Goal: Browse casually

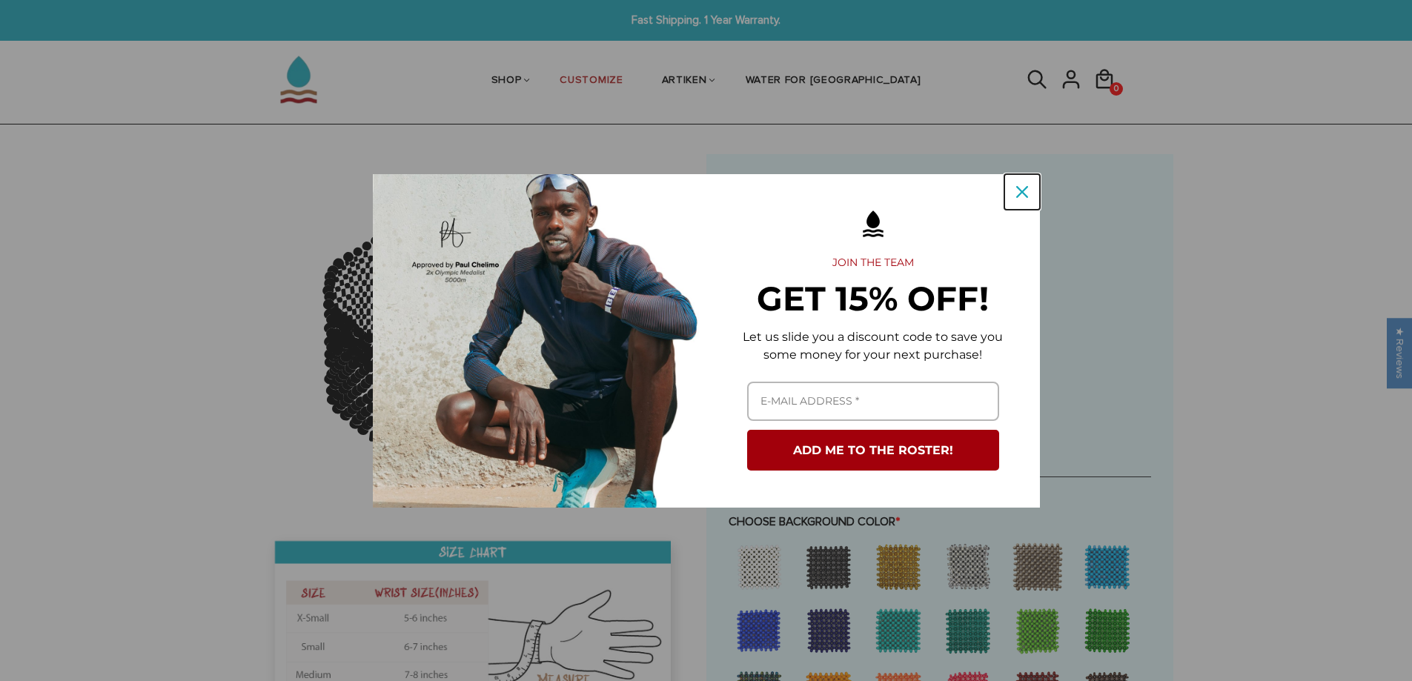
click at [1025, 191] on icon "close icon" at bounding box center [1022, 192] width 12 height 12
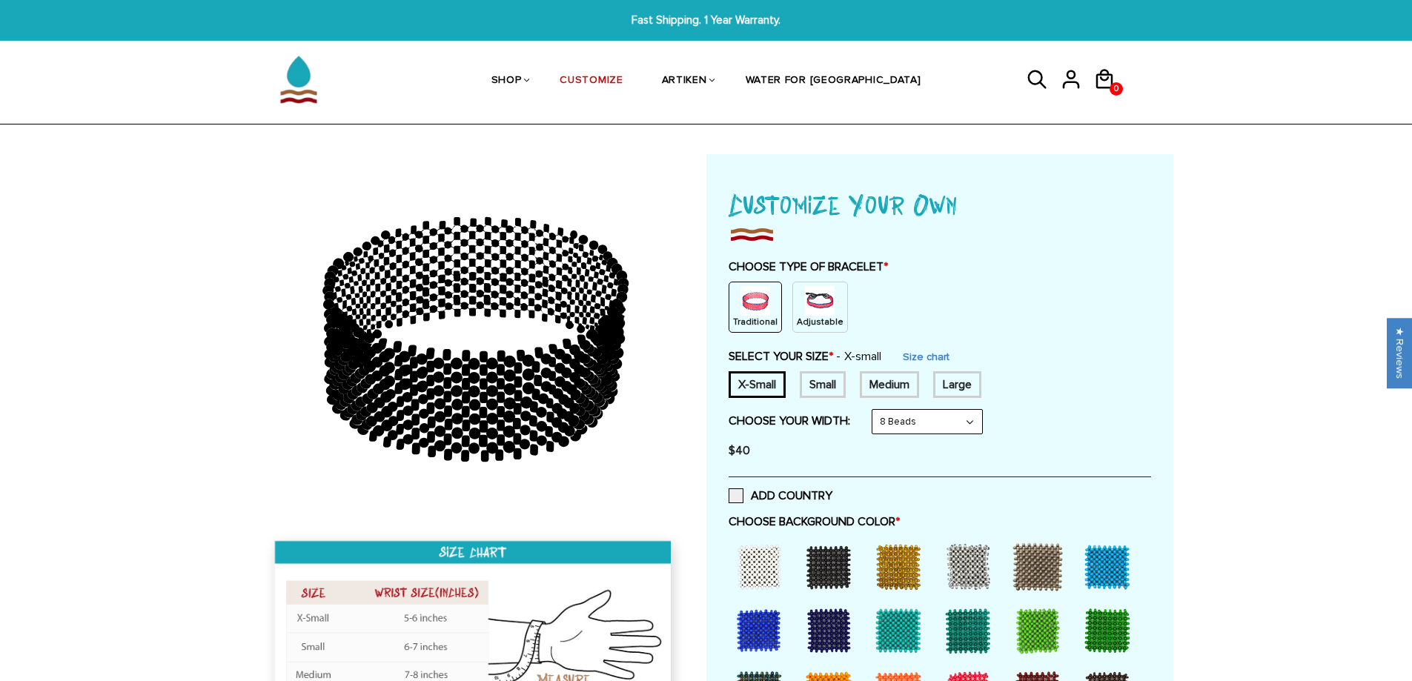
click at [816, 380] on div "Small" at bounding box center [823, 384] width 46 height 27
click at [955, 425] on select "8 Beads 6 Beads 10 Beads" at bounding box center [927, 422] width 110 height 24
click at [875, 410] on select "8 Beads 6 Beads 10 Beads" at bounding box center [927, 422] width 110 height 24
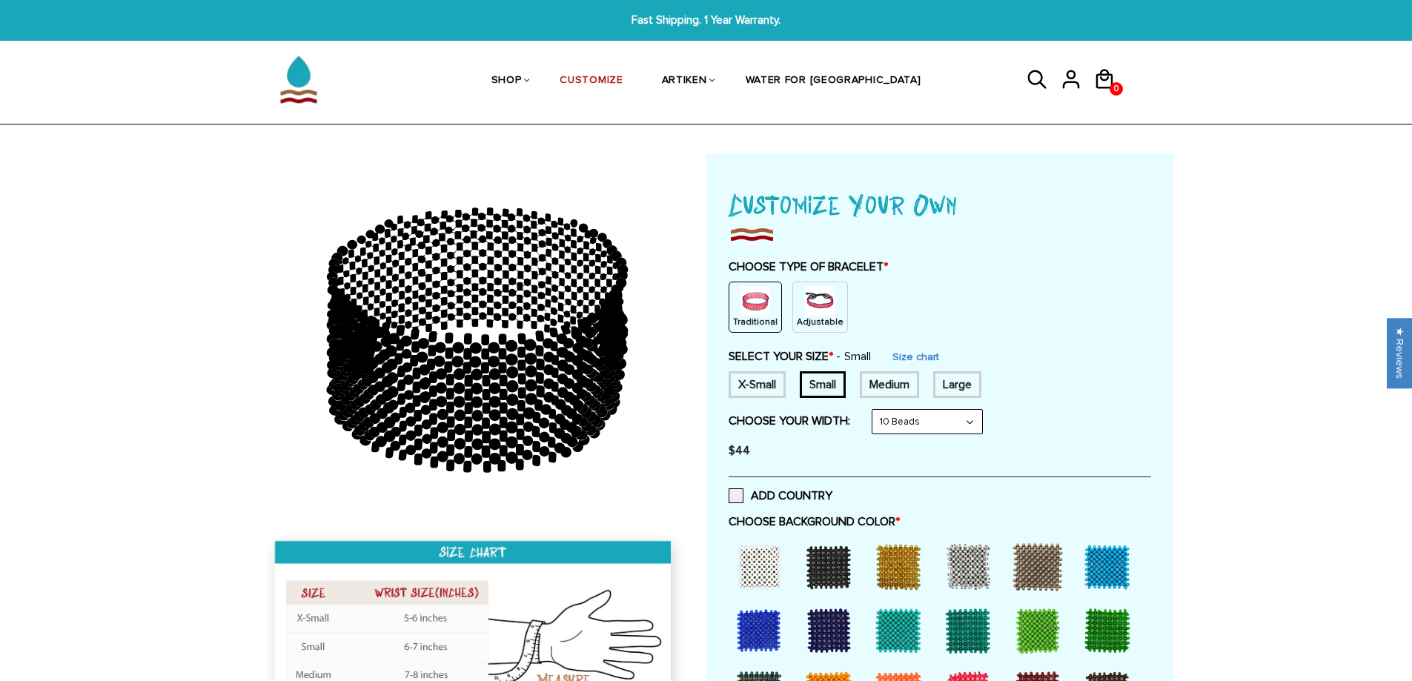
click at [960, 423] on select "8 Beads 6 Beads 10 Beads" at bounding box center [927, 422] width 110 height 24
select select "8-beads"
click at [875, 410] on select "8 Beads 6 Beads 10 Beads" at bounding box center [927, 422] width 110 height 24
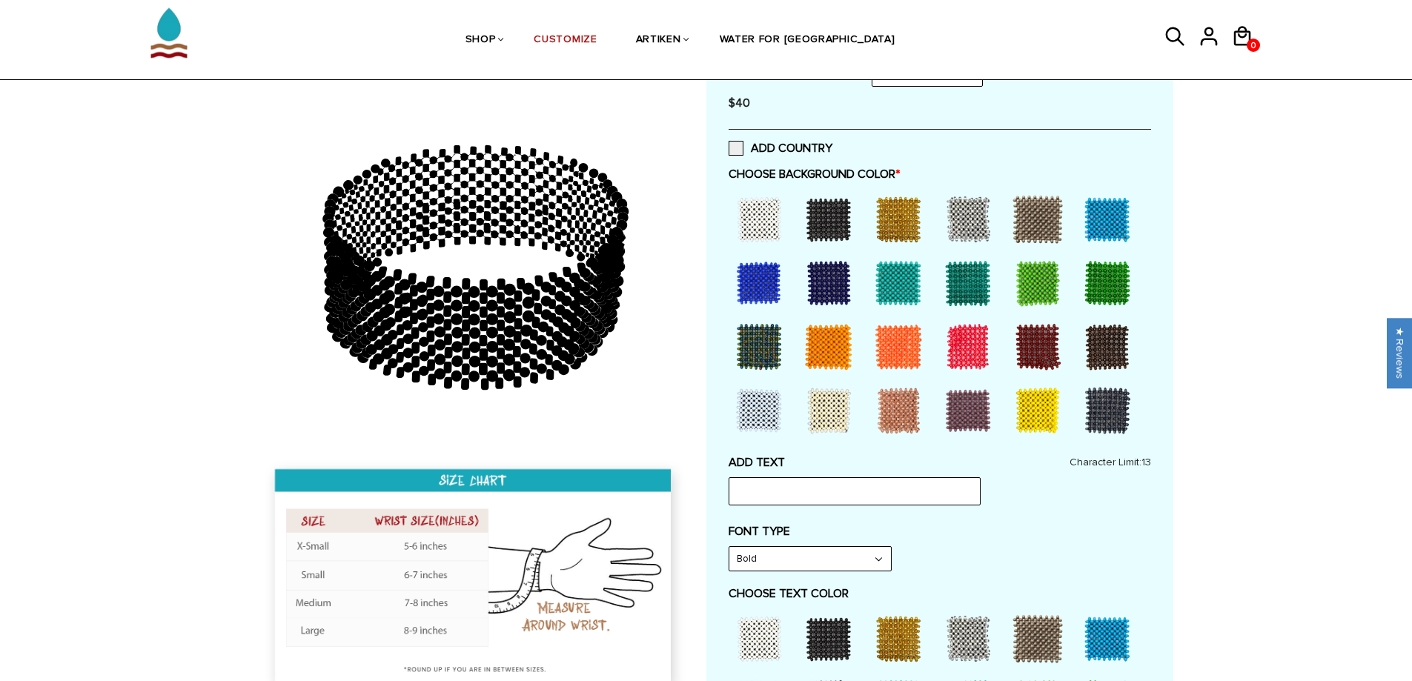
scroll to position [371, 0]
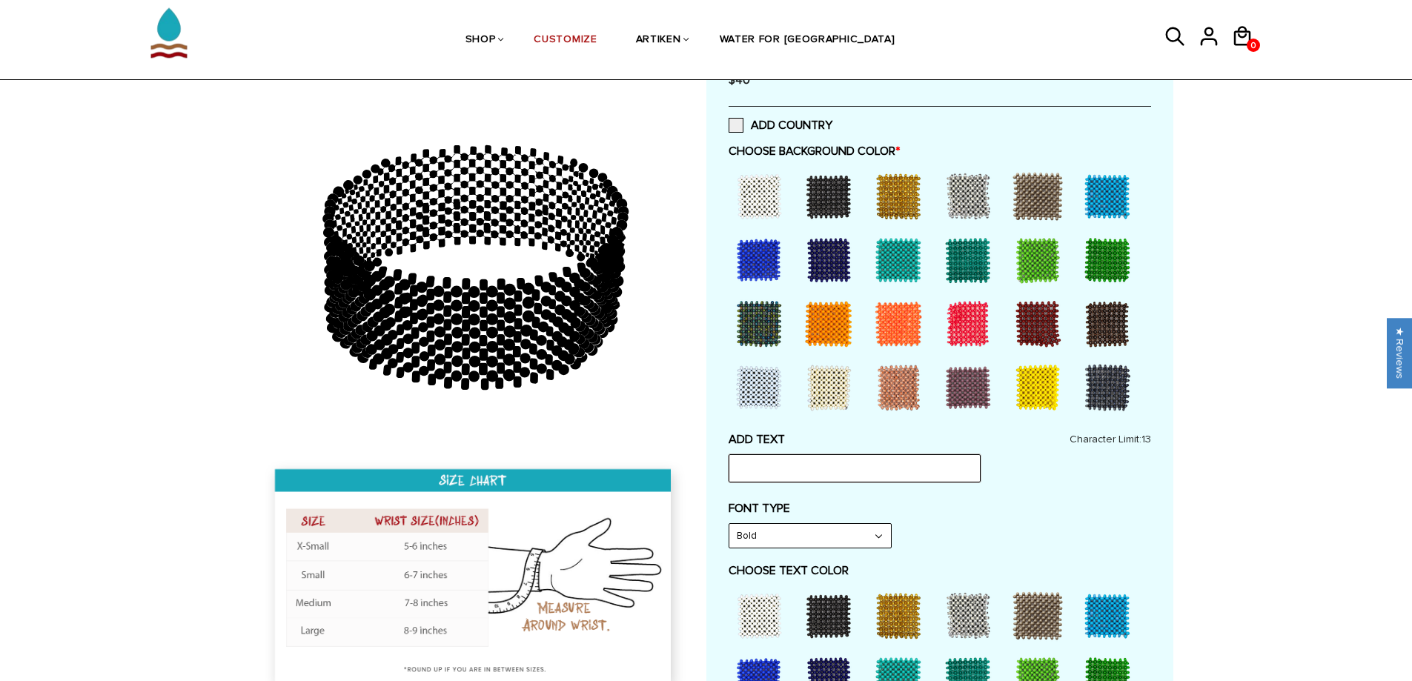
click at [922, 474] on input "text" at bounding box center [855, 468] width 252 height 28
click at [739, 468] on input "Logan AIden" at bounding box center [855, 468] width 252 height 28
type input "Logan AIden"
click at [1107, 381] on div at bounding box center [1107, 387] width 59 height 59
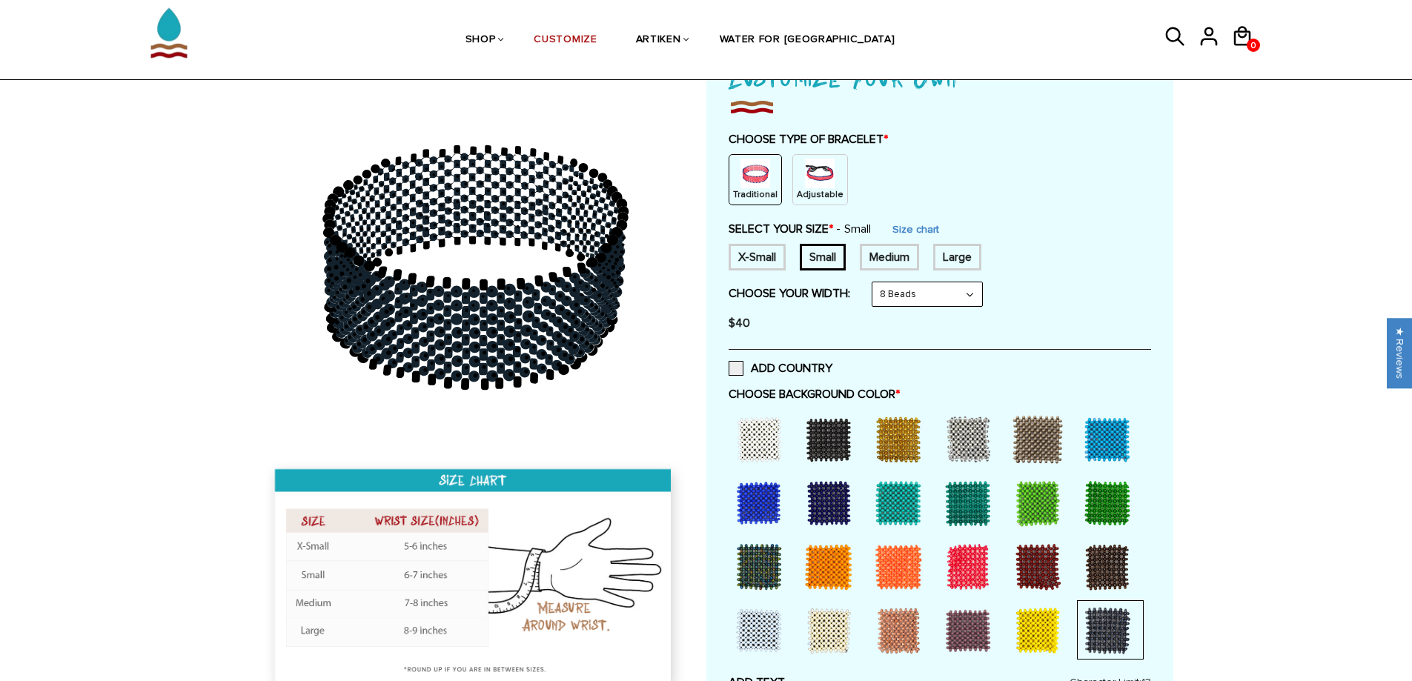
scroll to position [124, 0]
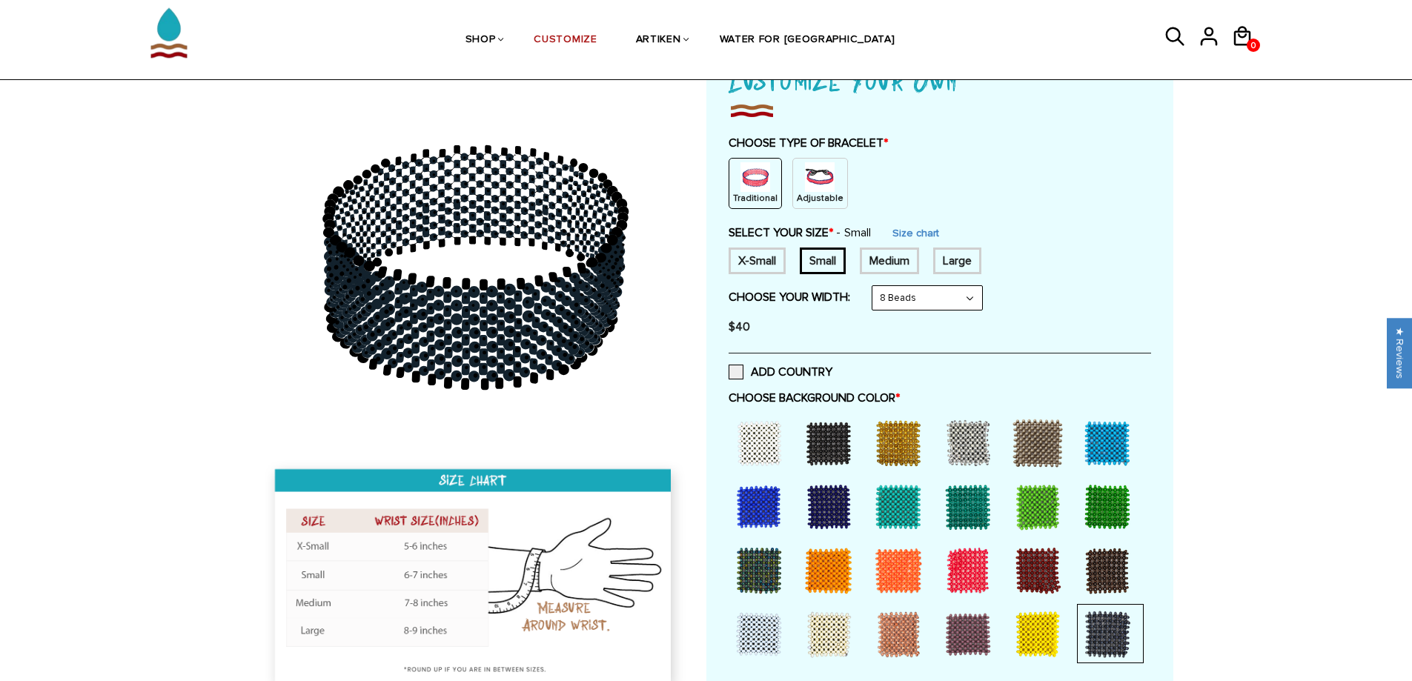
click at [820, 178] on img at bounding box center [820, 177] width 30 height 30
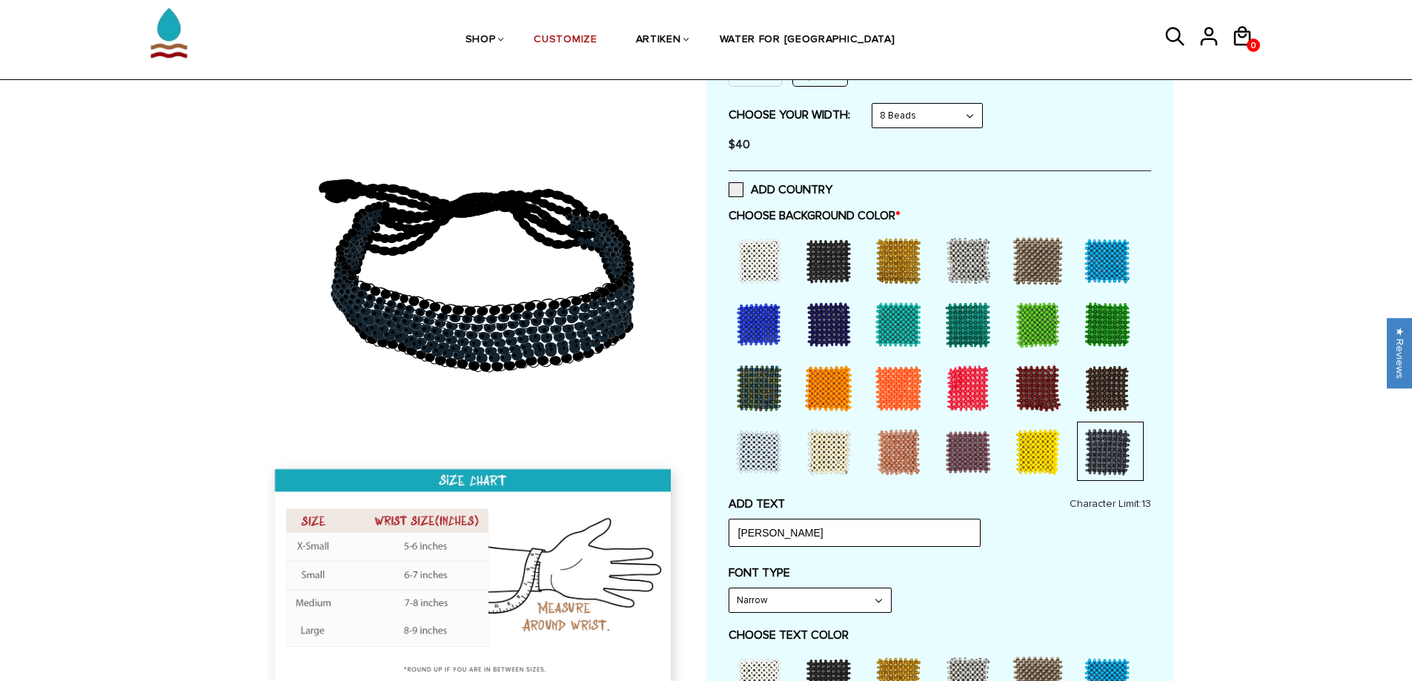
scroll to position [247, 0]
click at [834, 257] on div at bounding box center [828, 260] width 59 height 59
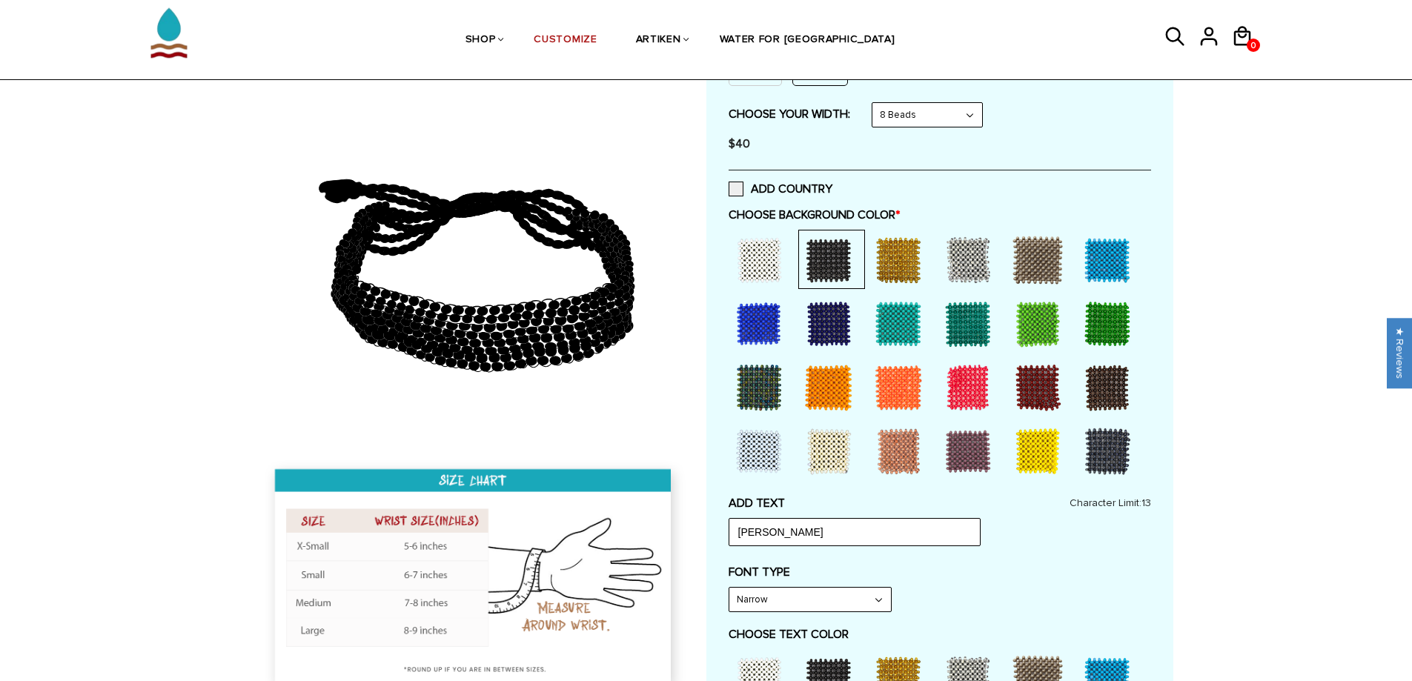
click at [892, 259] on div at bounding box center [898, 260] width 59 height 59
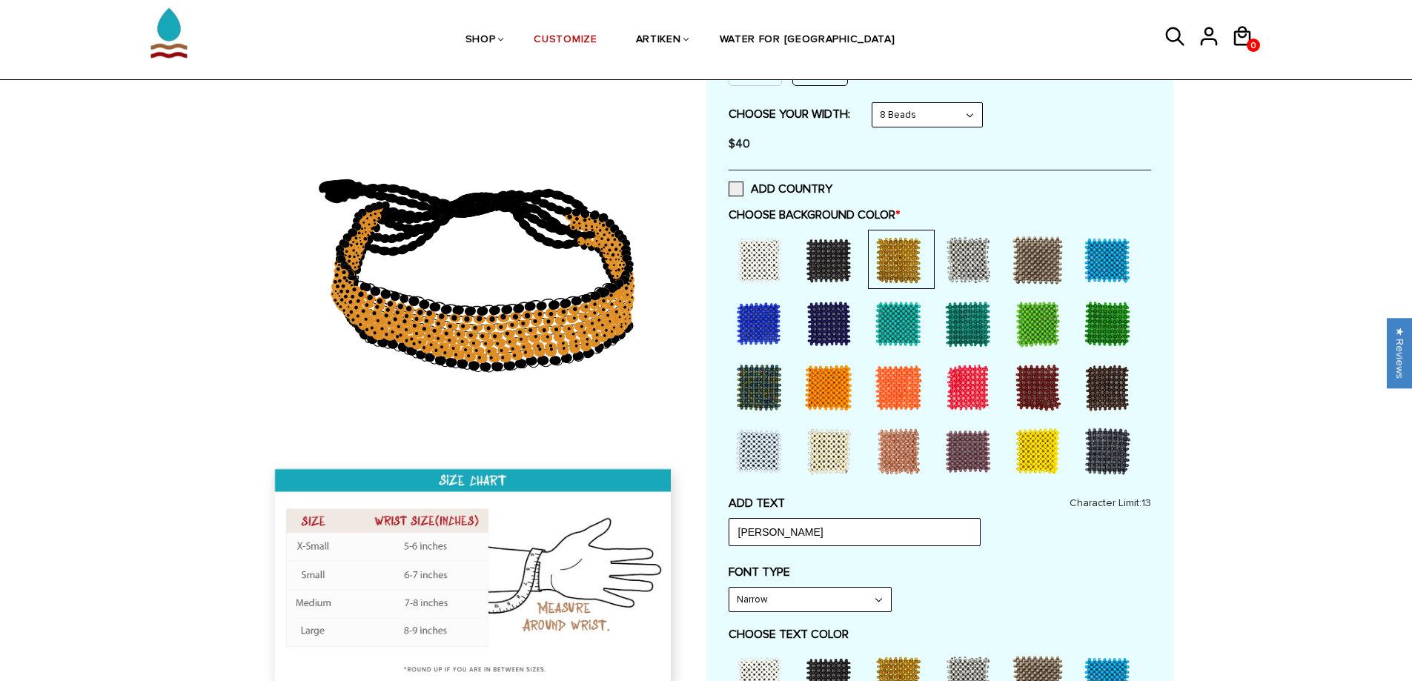
click at [894, 308] on div at bounding box center [898, 323] width 59 height 59
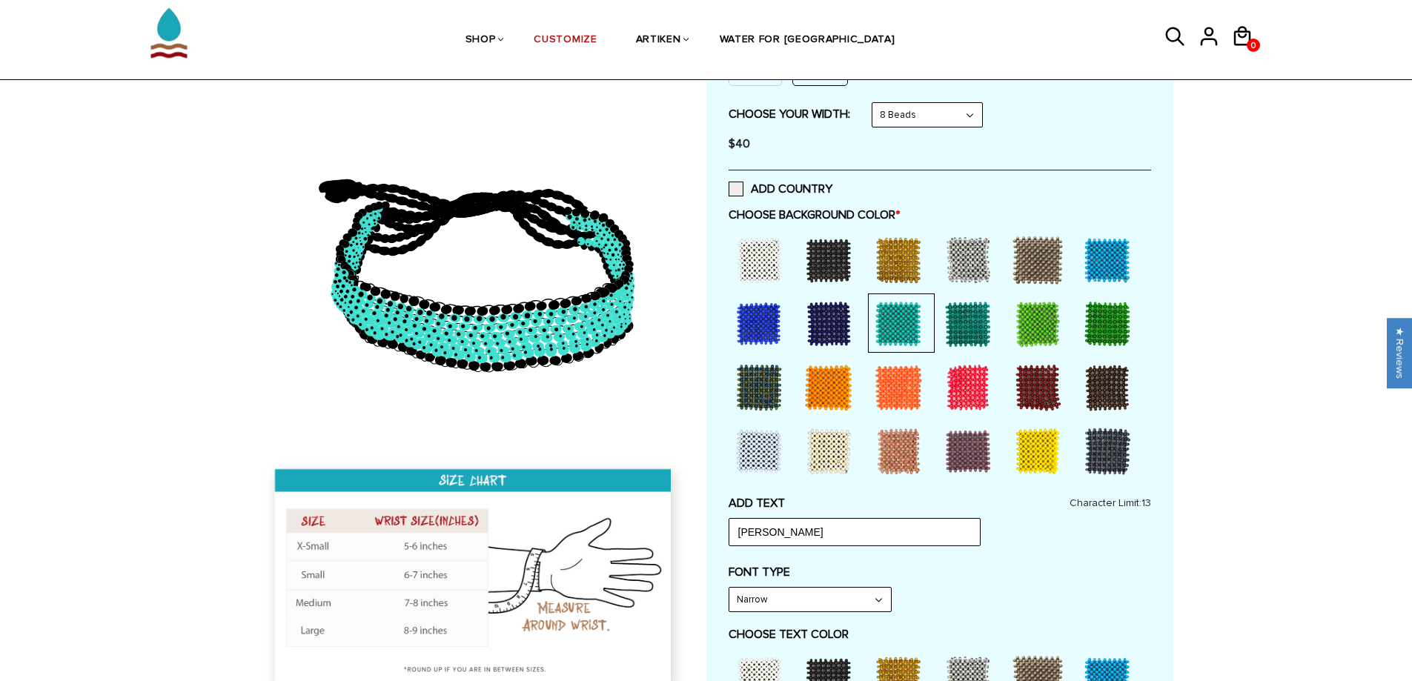
click at [892, 365] on div at bounding box center [898, 387] width 59 height 59
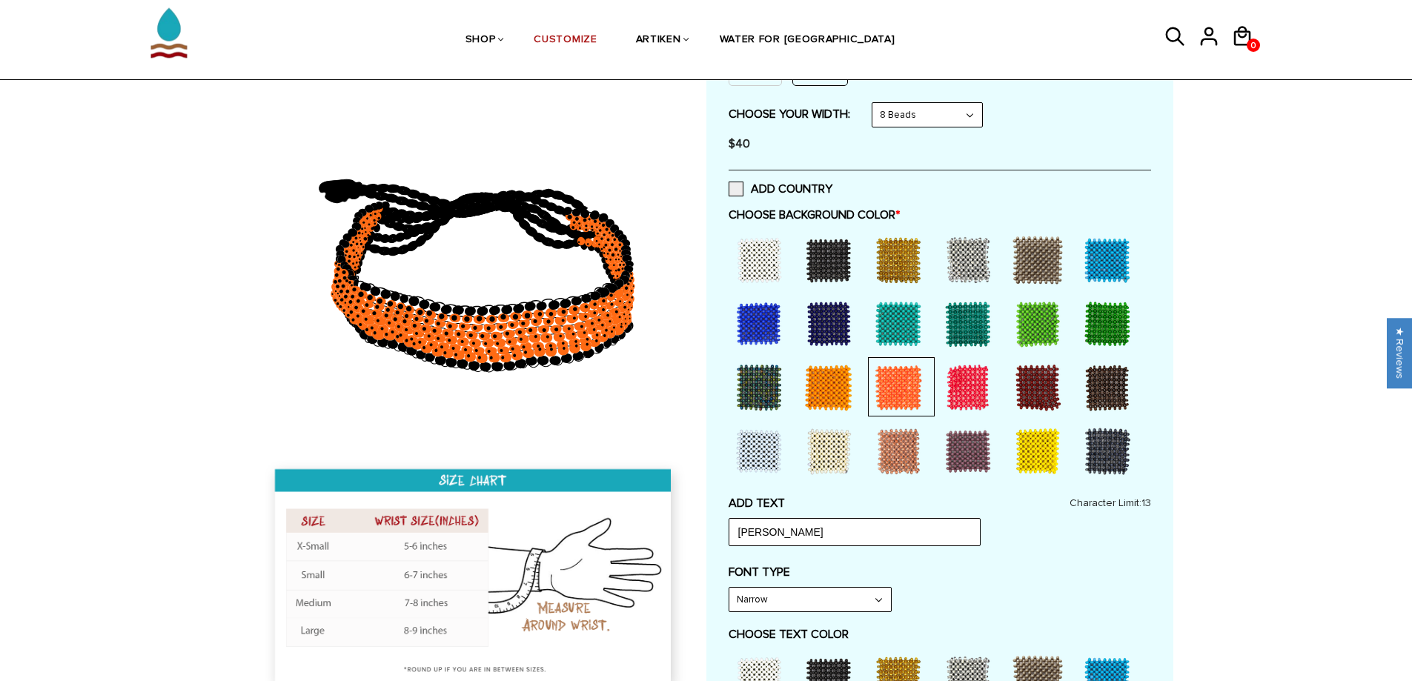
click at [902, 441] on div at bounding box center [898, 451] width 59 height 59
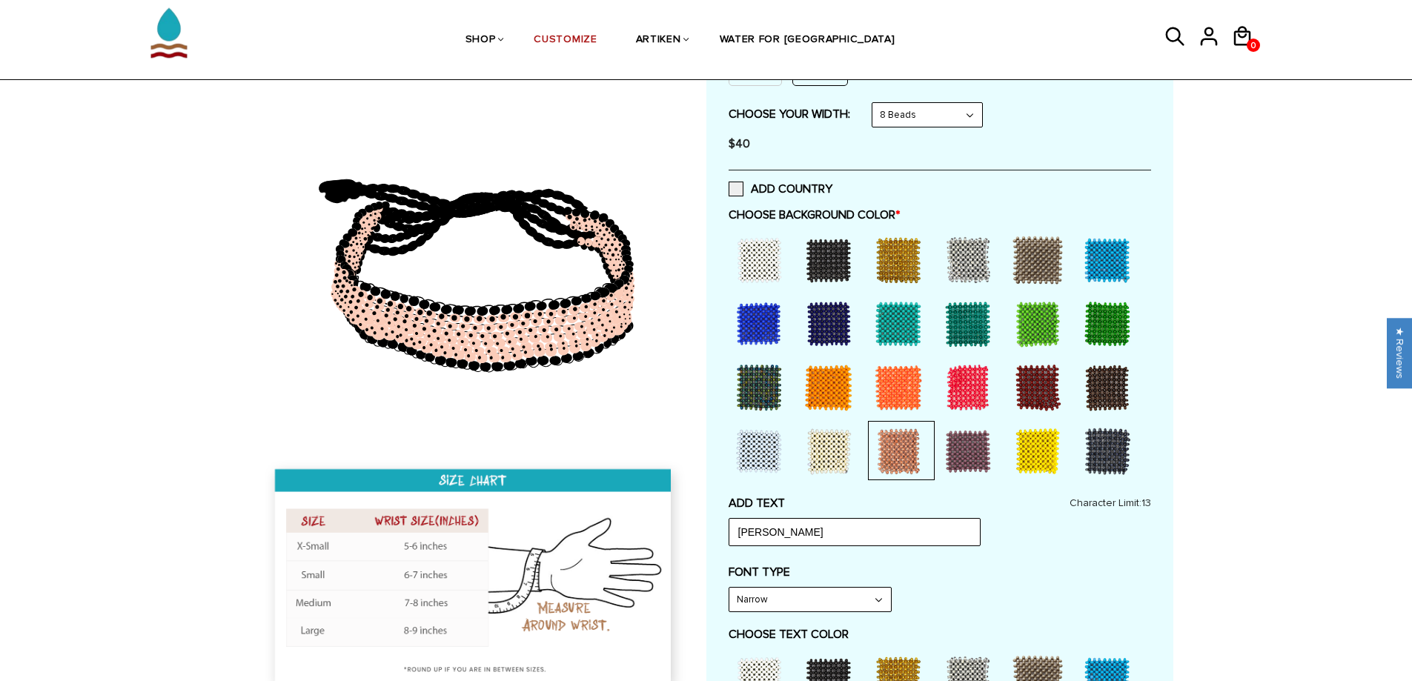
click at [974, 452] on div at bounding box center [967, 451] width 59 height 59
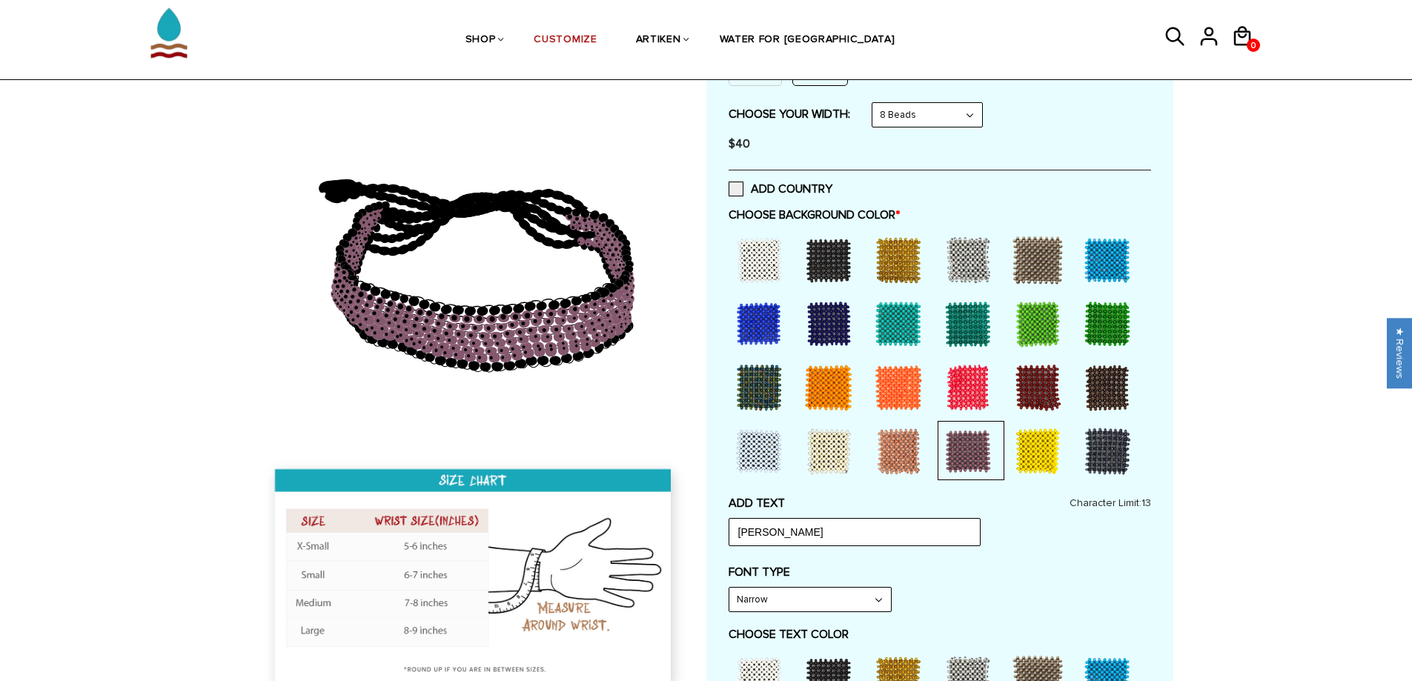
click at [964, 380] on div at bounding box center [967, 387] width 59 height 59
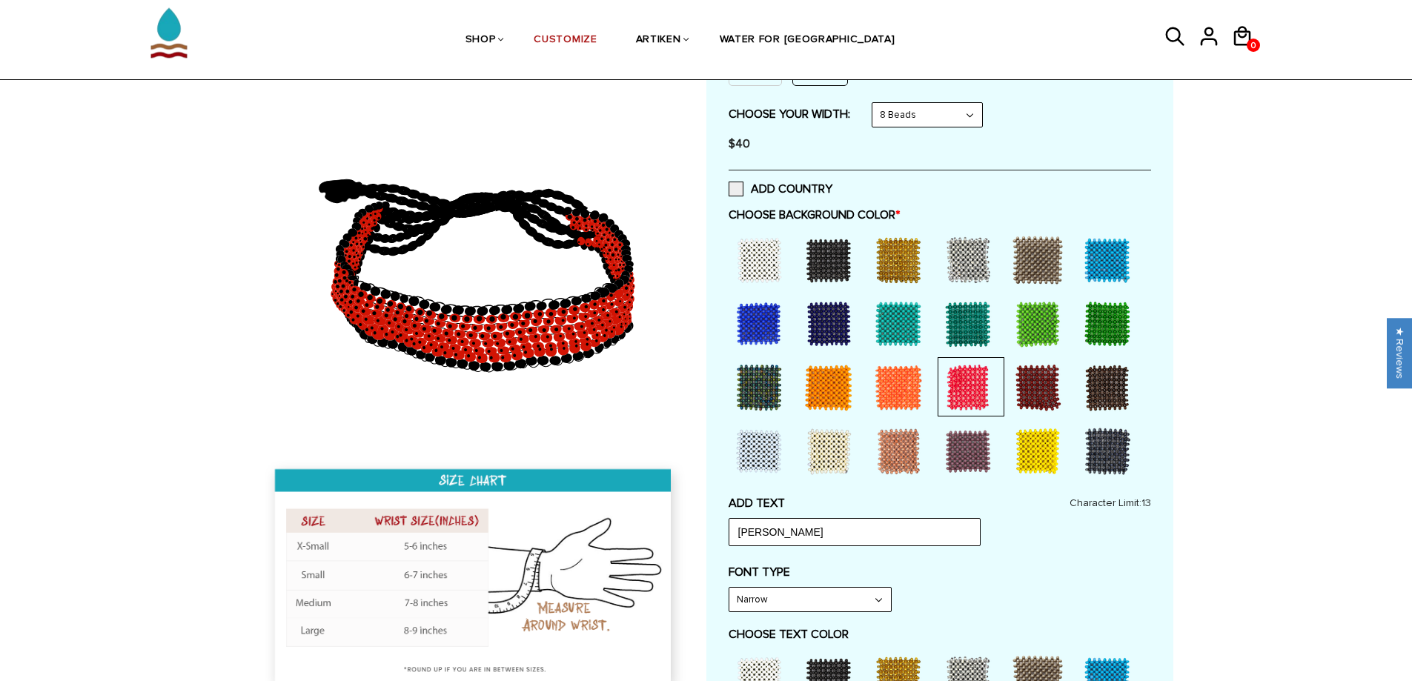
click at [1029, 440] on div at bounding box center [1037, 451] width 59 height 59
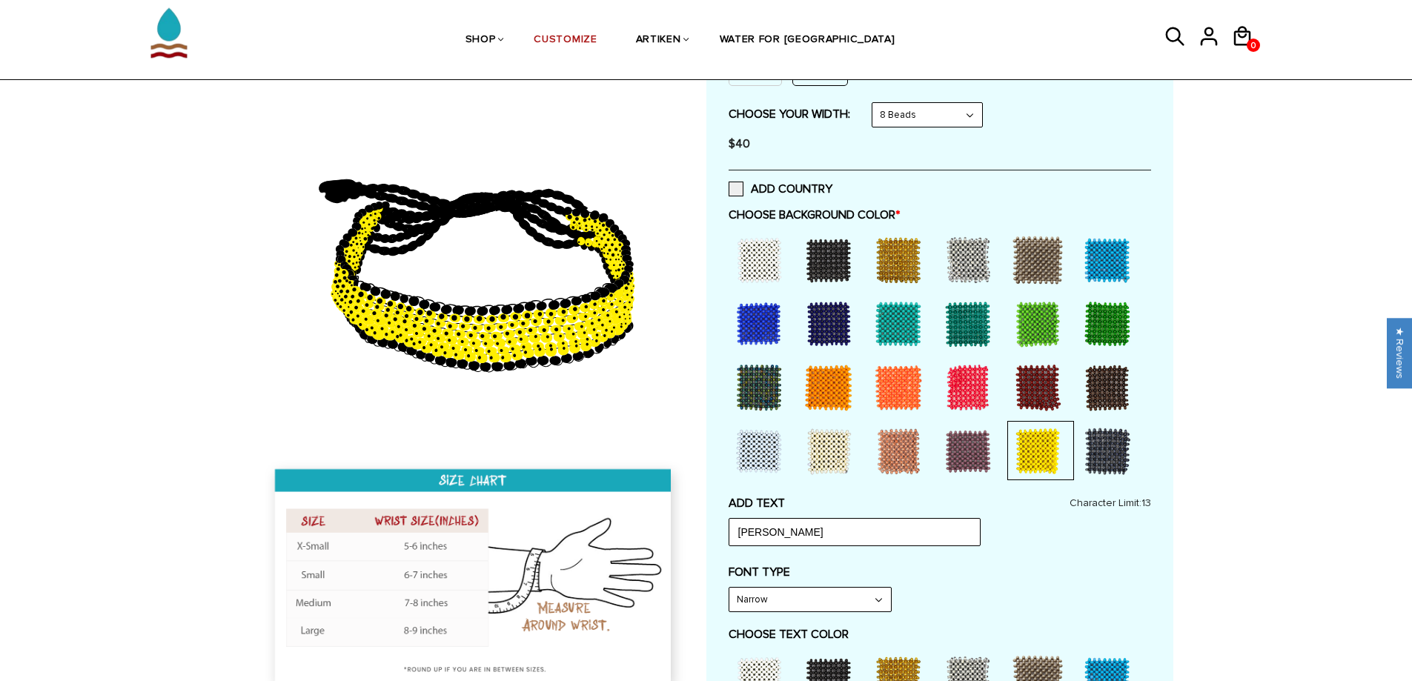
click at [1114, 443] on div at bounding box center [1107, 451] width 59 height 59
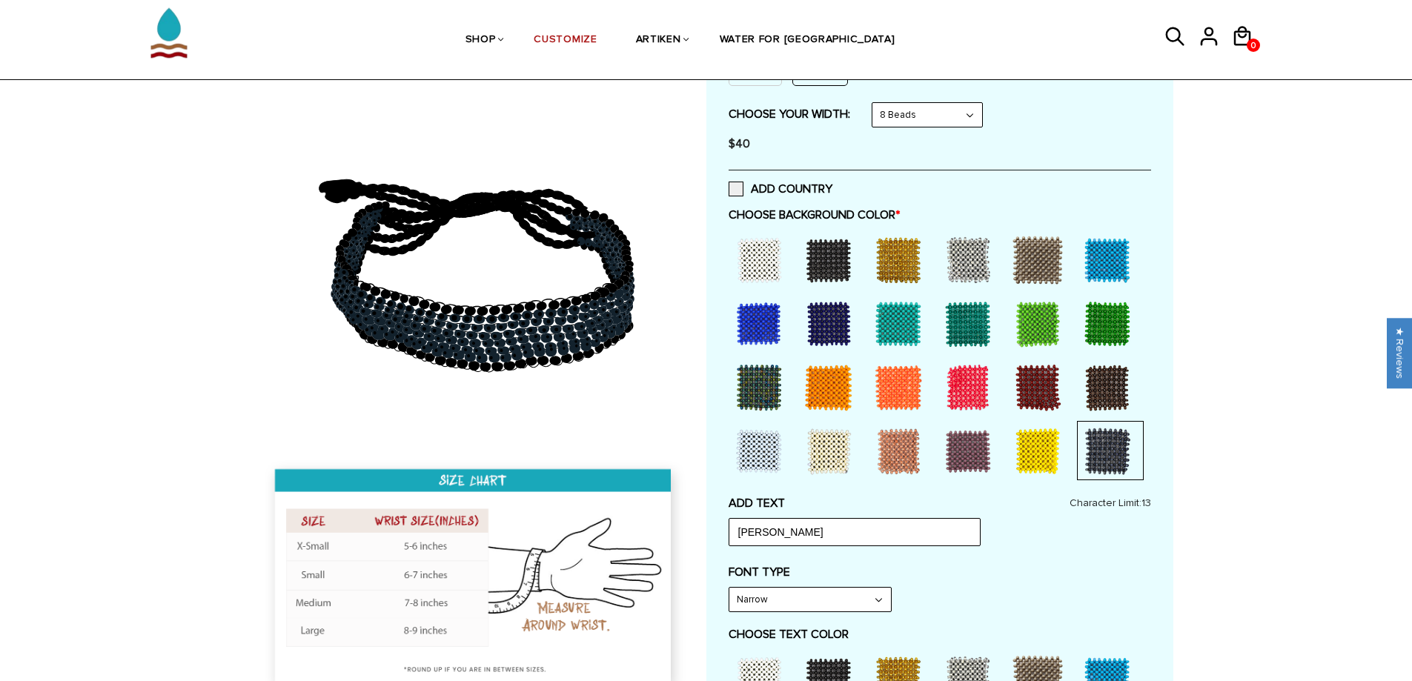
click at [829, 254] on div at bounding box center [828, 260] width 59 height 59
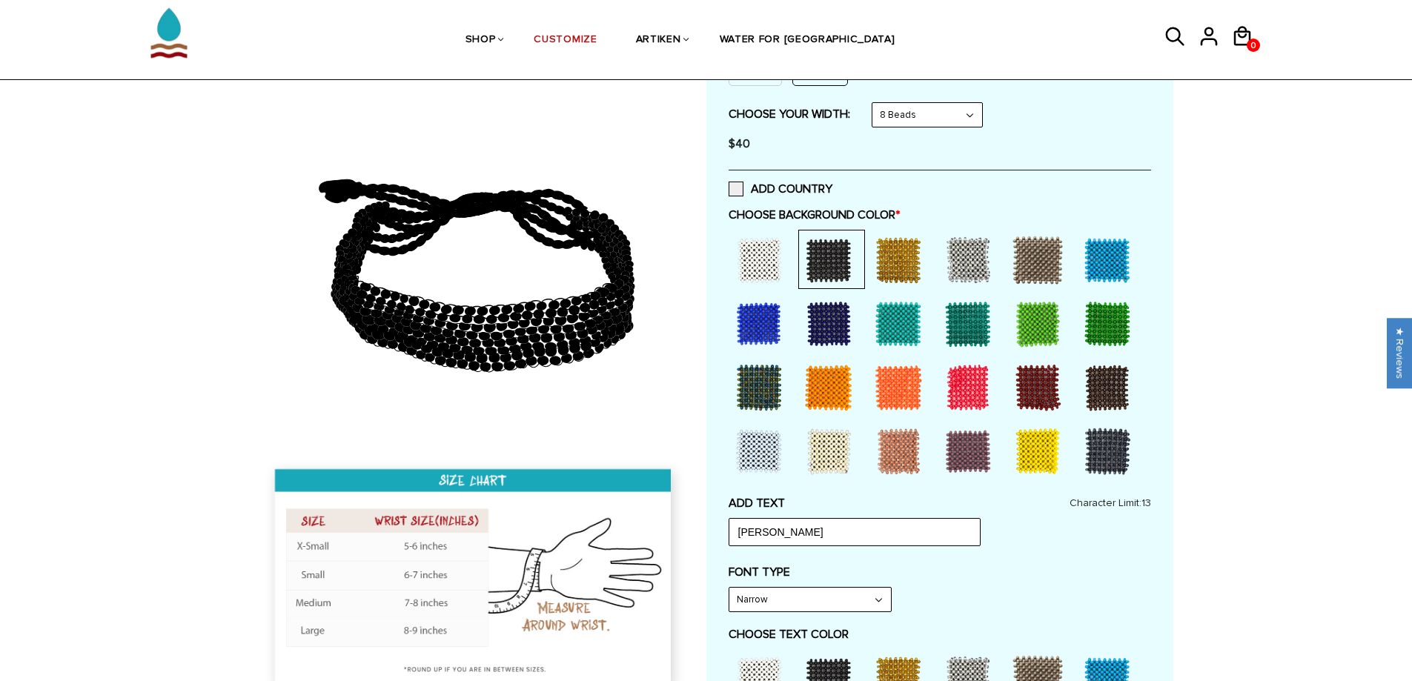
click at [1105, 445] on div at bounding box center [1107, 451] width 59 height 59
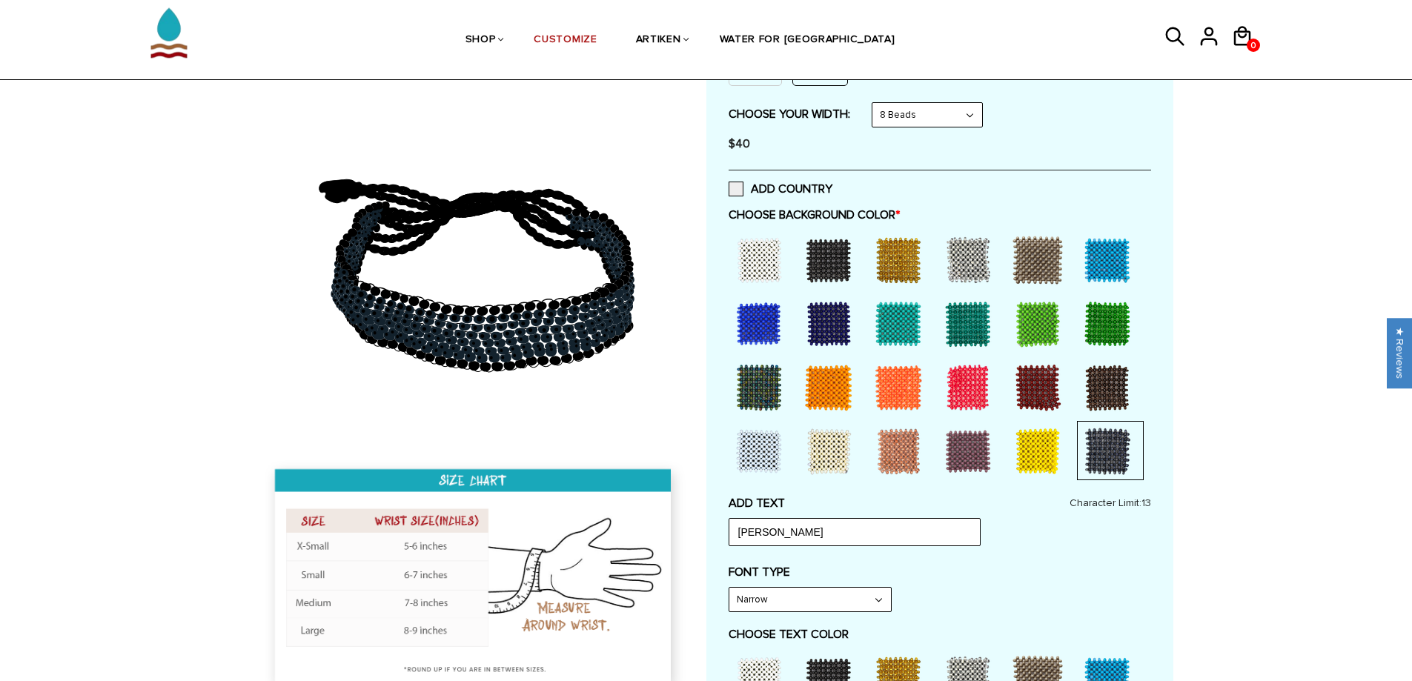
click at [837, 262] on div at bounding box center [828, 260] width 59 height 59
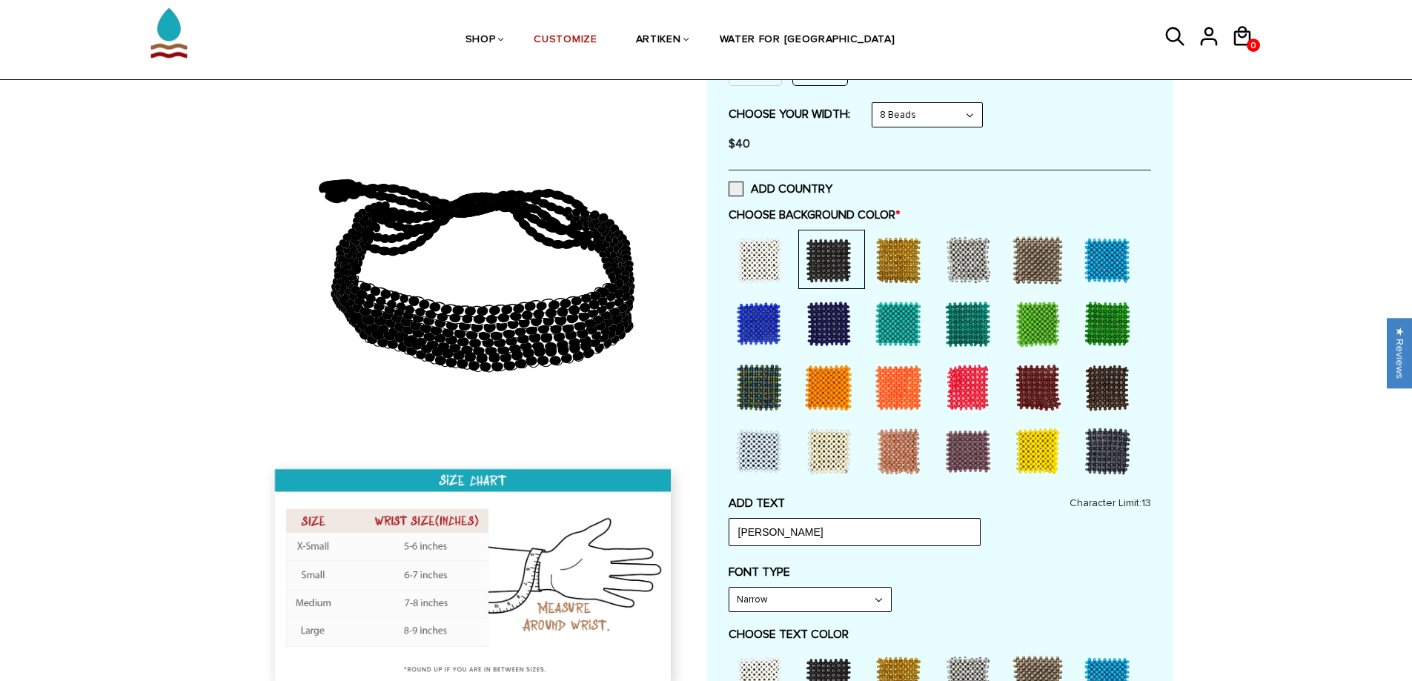
click at [752, 385] on div at bounding box center [758, 387] width 59 height 59
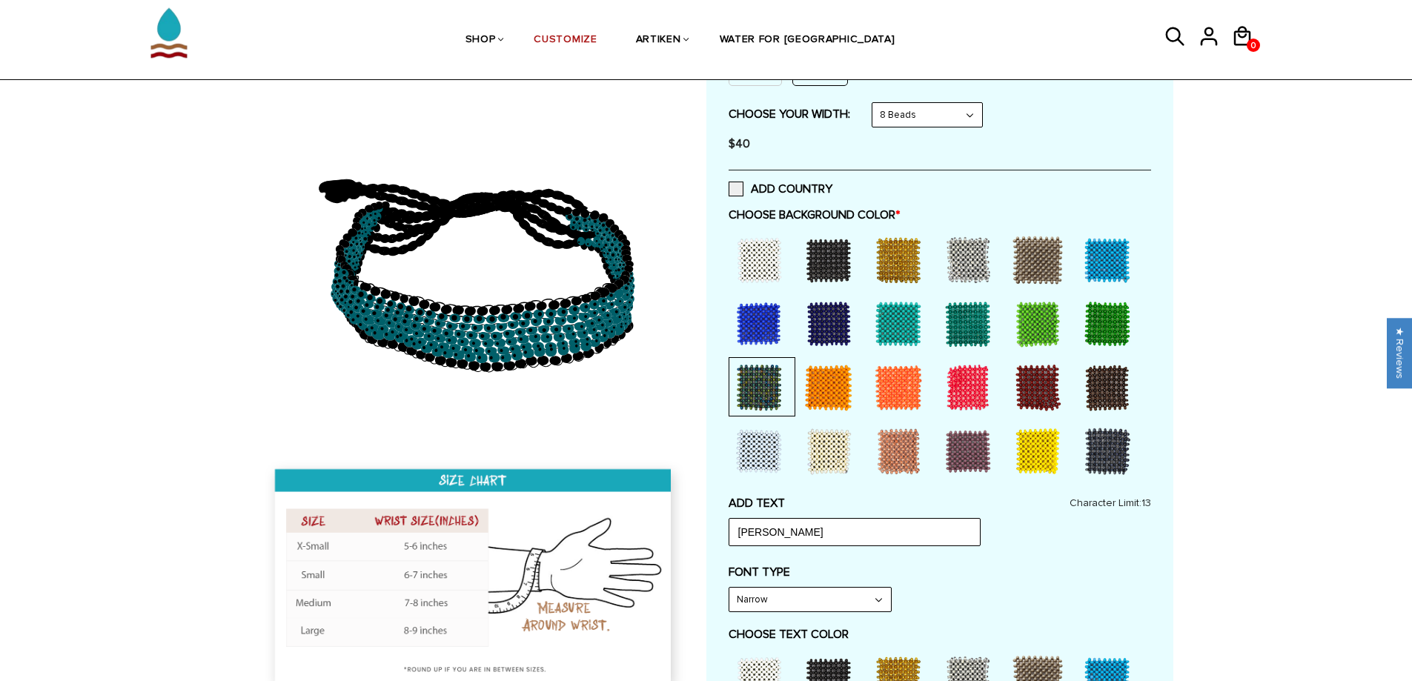
click at [823, 251] on div at bounding box center [828, 260] width 59 height 59
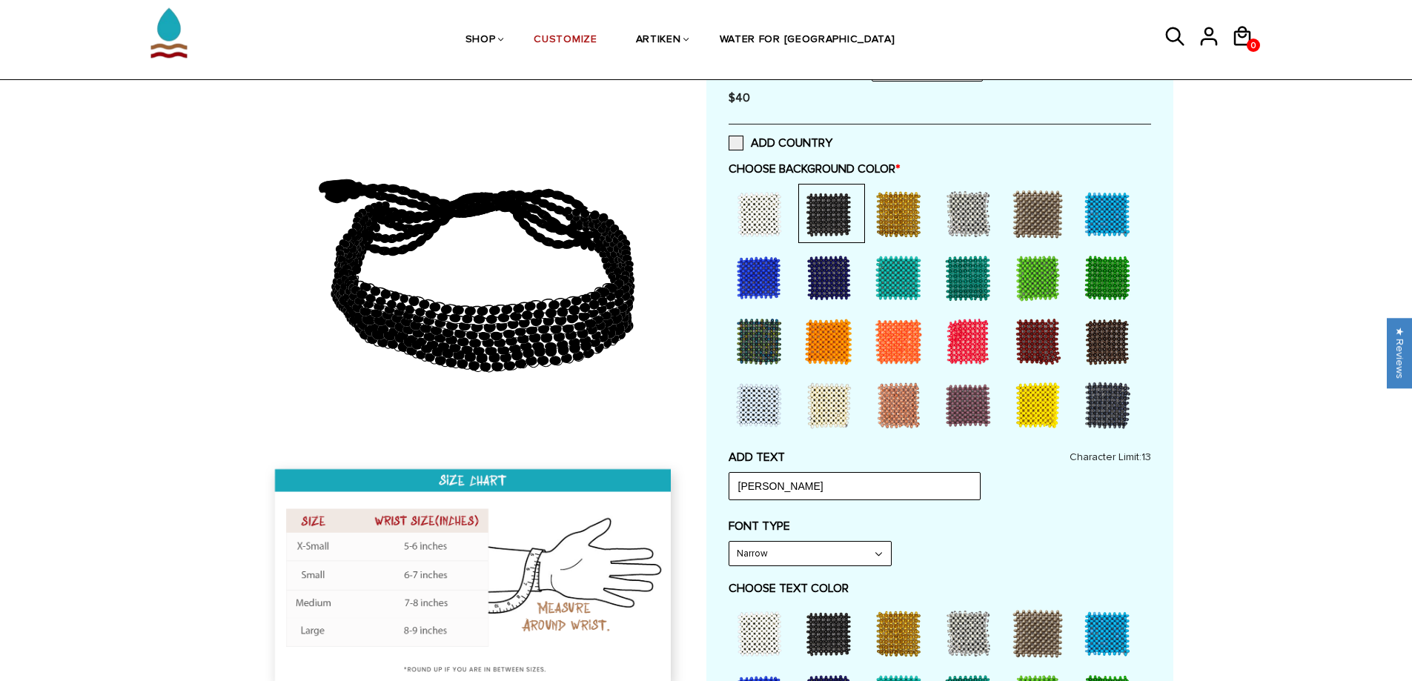
scroll to position [494, 0]
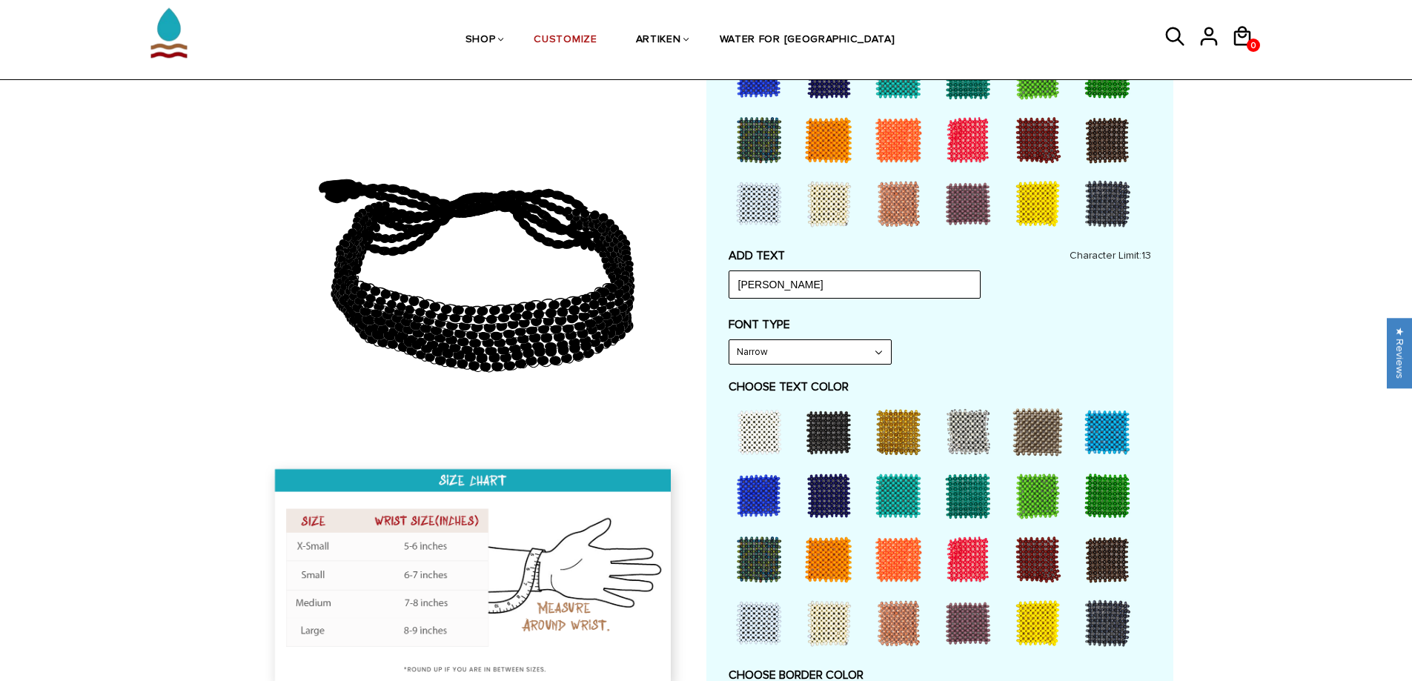
click at [873, 349] on select "Narrow Bold" at bounding box center [810, 352] width 162 height 24
select select "Bold"
click at [729, 340] on select "Narrow Bold" at bounding box center [810, 352] width 162 height 24
click at [838, 358] on select "Narrow Bold" at bounding box center [810, 352] width 162 height 24
type input "Logan AIden"
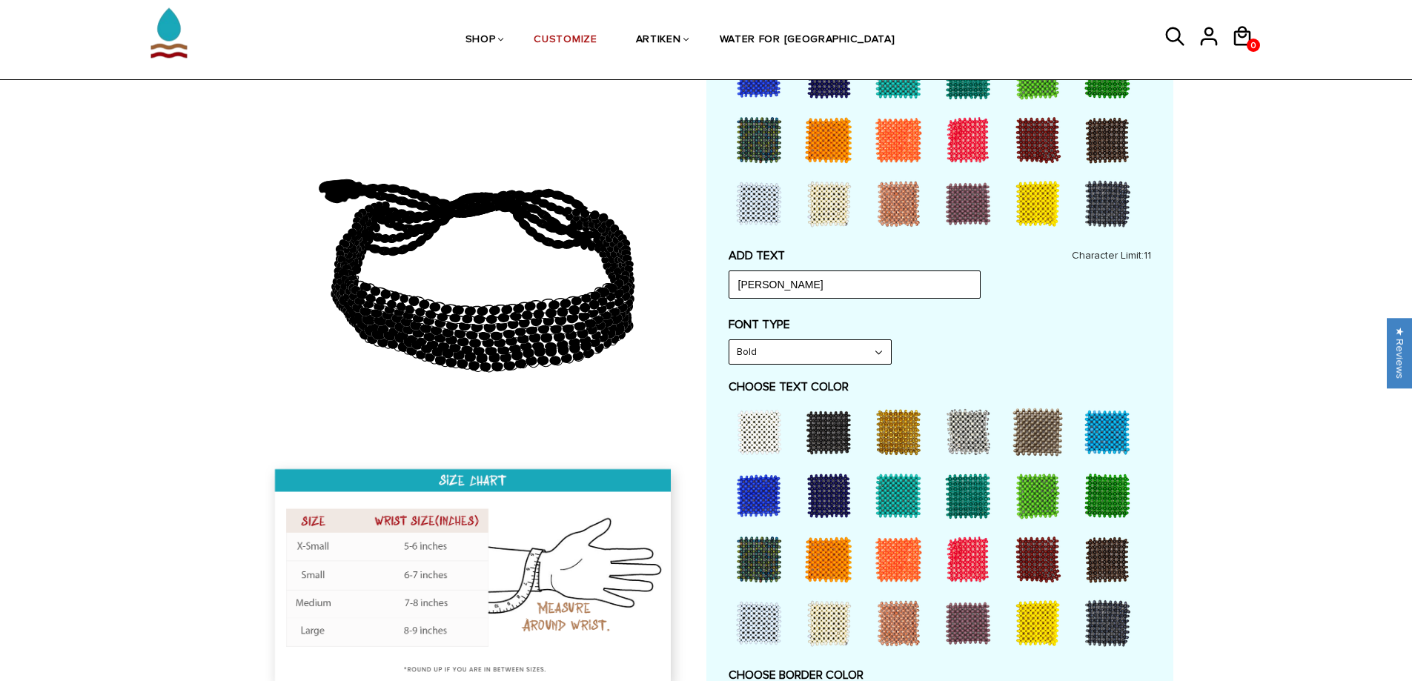
select select "Narrow"
click at [729, 340] on select "Narrow Bold" at bounding box center [810, 352] width 162 height 24
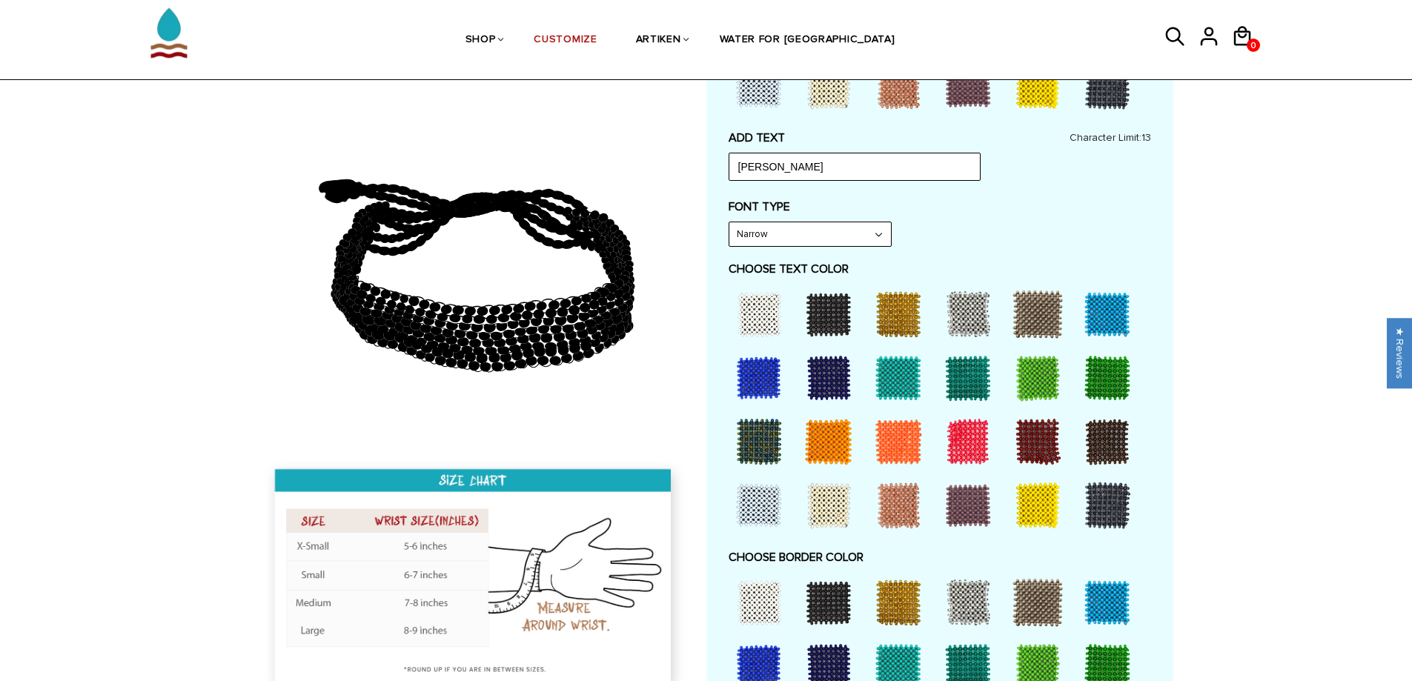
scroll to position [617, 0]
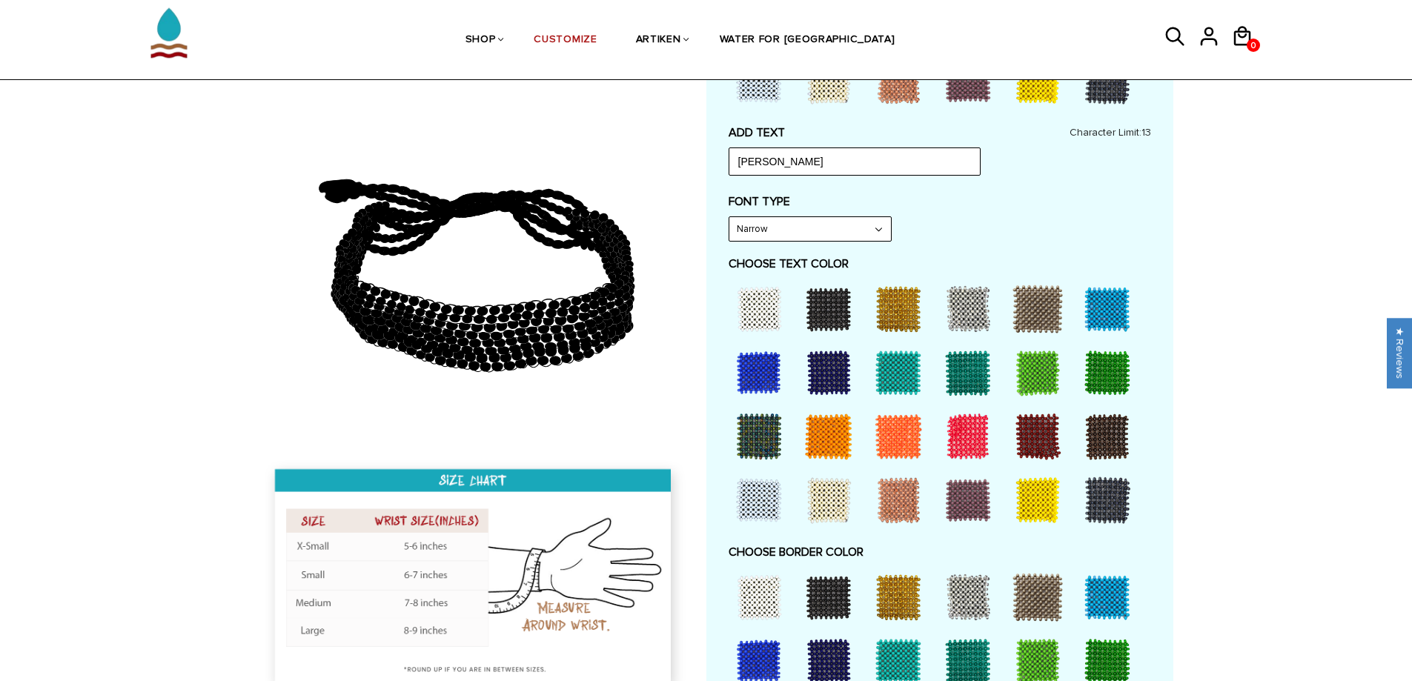
click at [966, 423] on div at bounding box center [967, 436] width 59 height 59
click at [908, 602] on div at bounding box center [898, 597] width 59 height 59
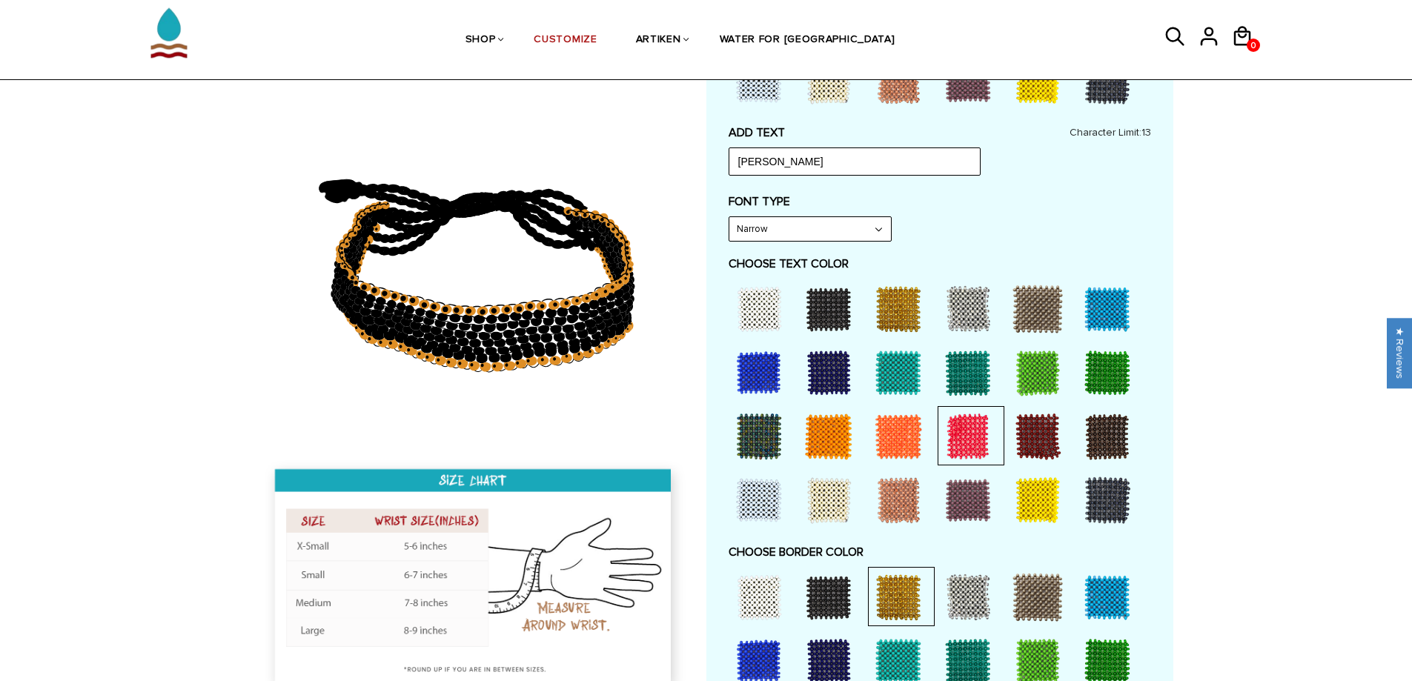
click at [828, 591] on div at bounding box center [828, 597] width 59 height 59
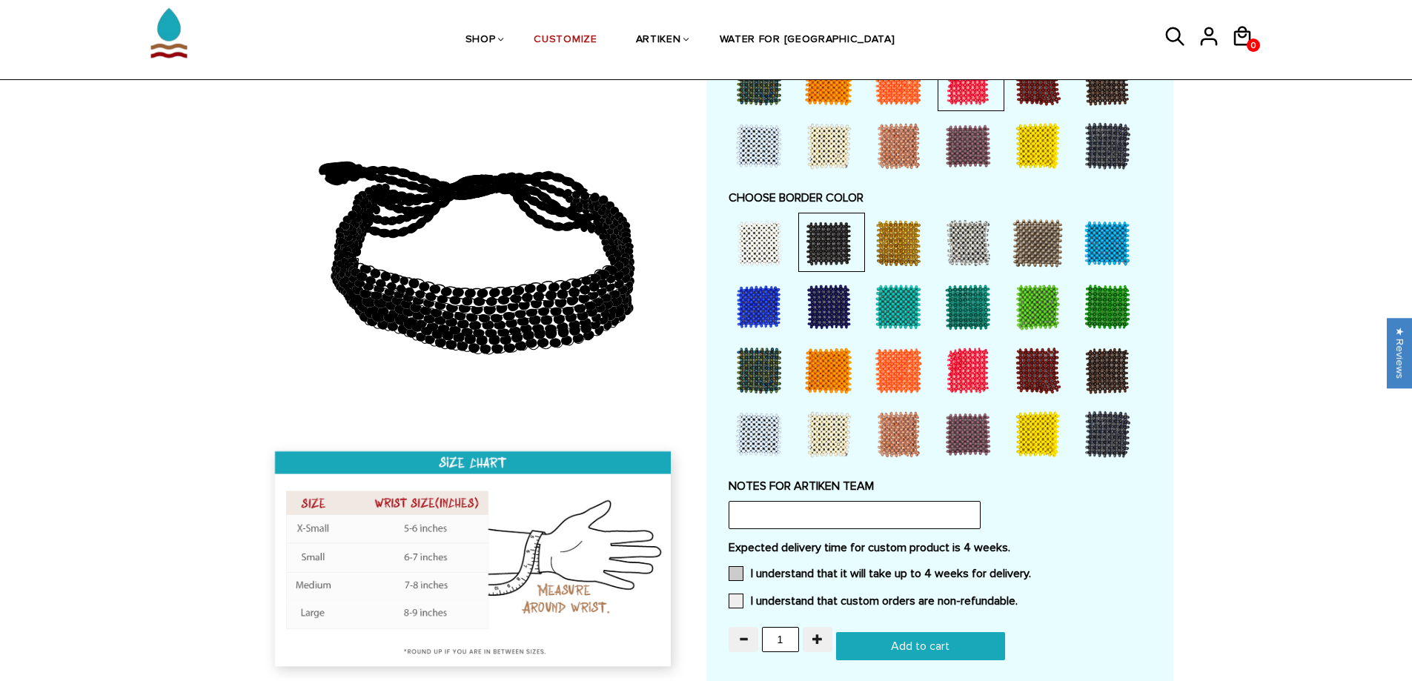
scroll to position [988, 0]
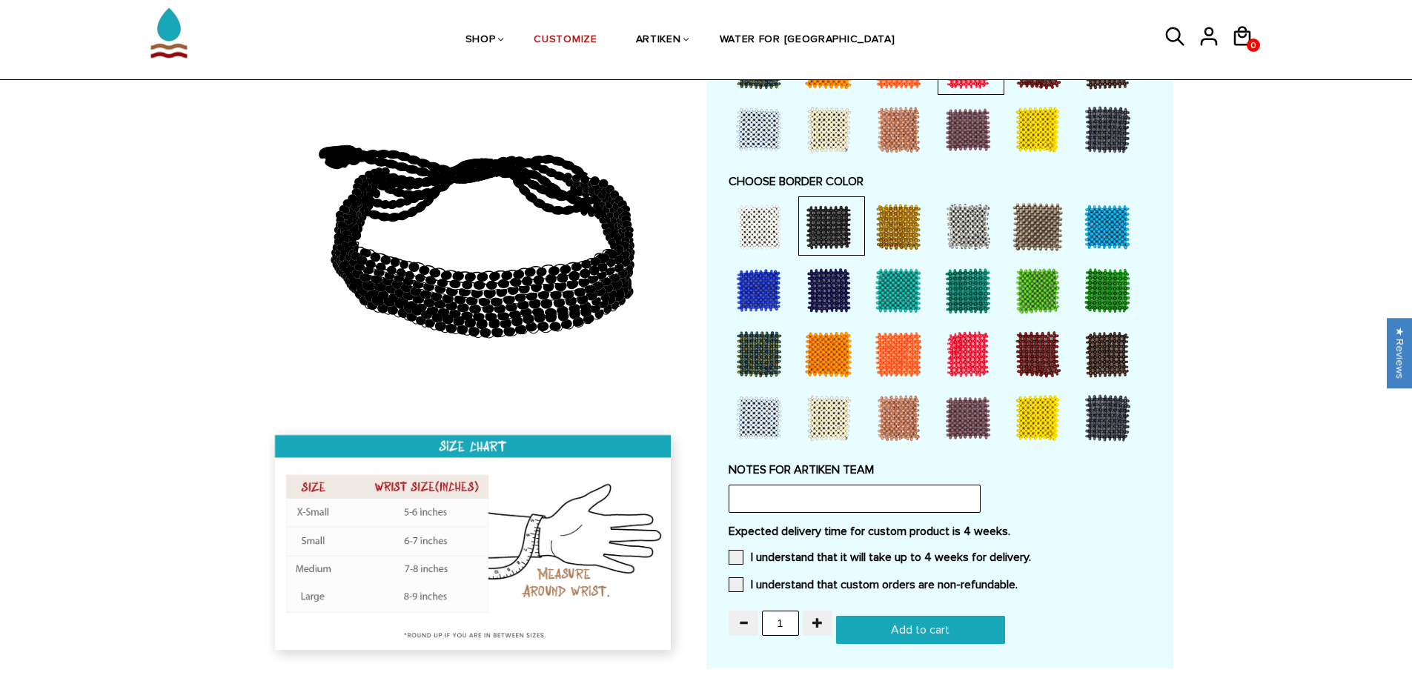
click at [768, 427] on div at bounding box center [758, 417] width 59 height 59
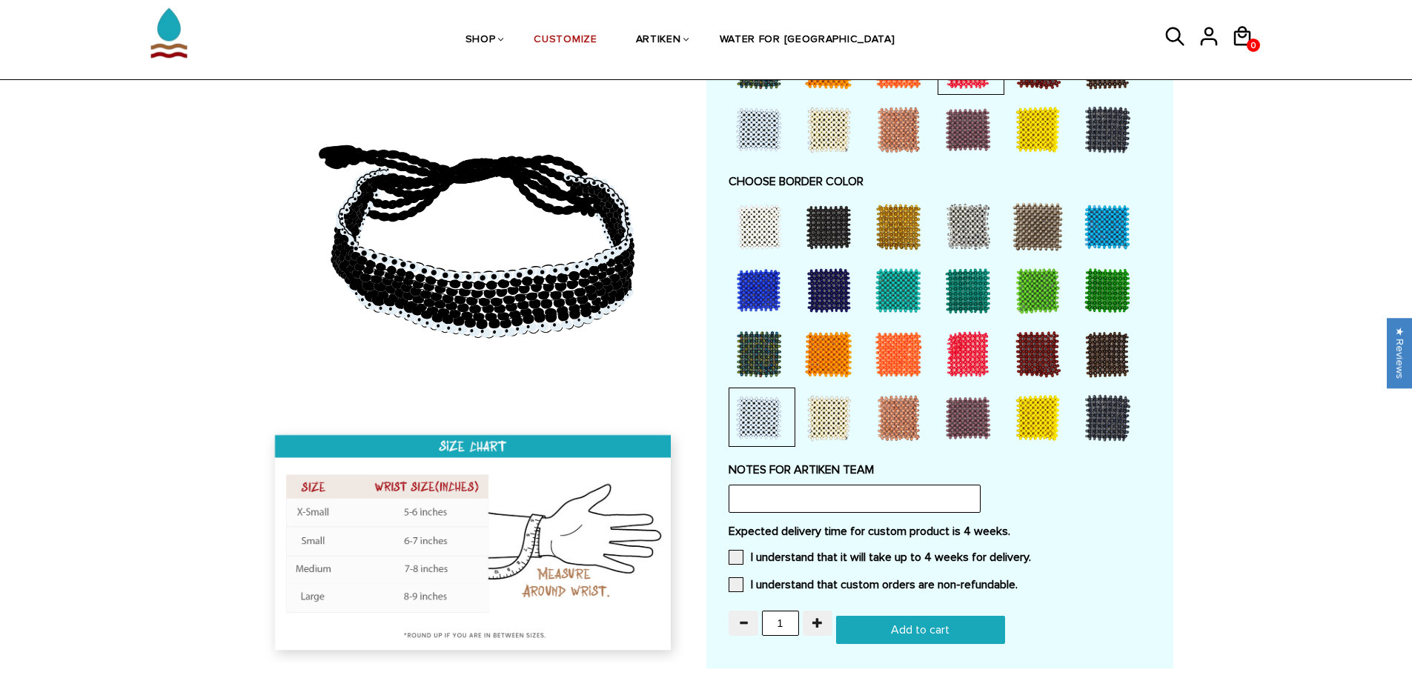
click at [823, 425] on div at bounding box center [828, 417] width 59 height 59
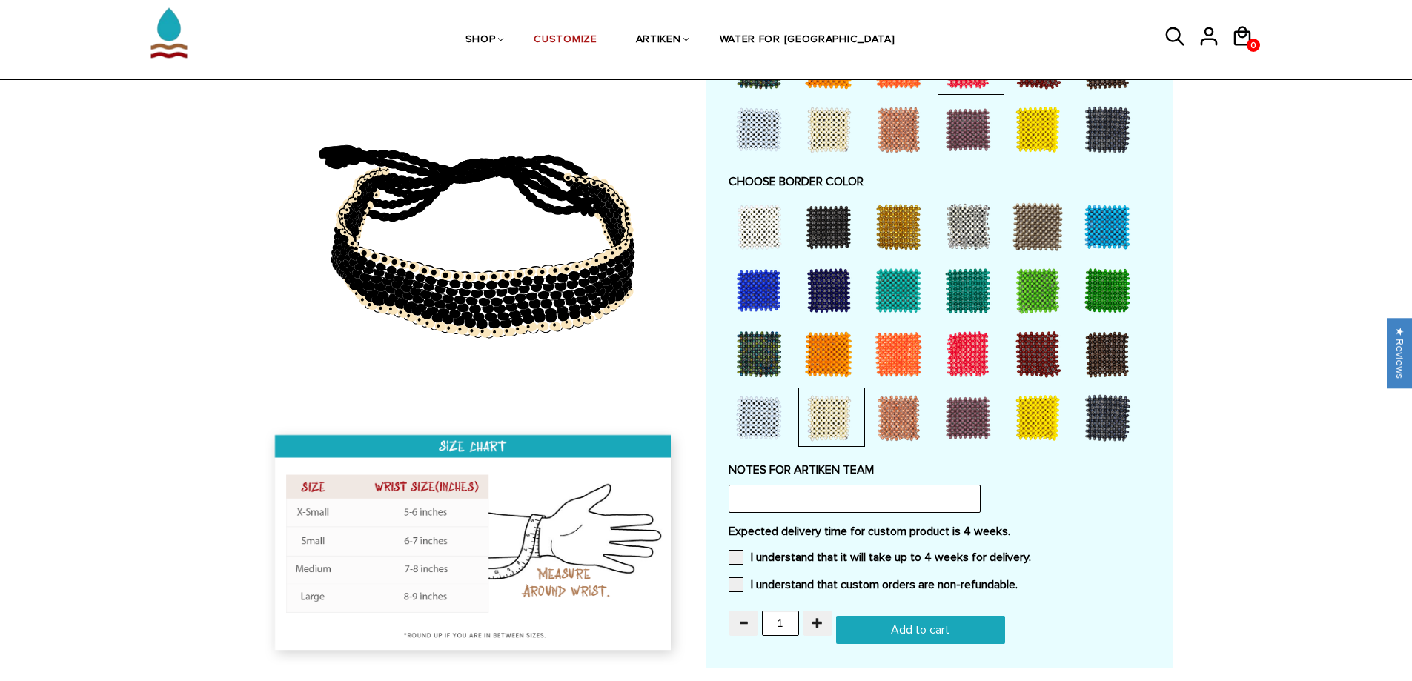
click at [885, 417] on div at bounding box center [898, 417] width 59 height 59
click at [933, 411] on div at bounding box center [901, 417] width 67 height 59
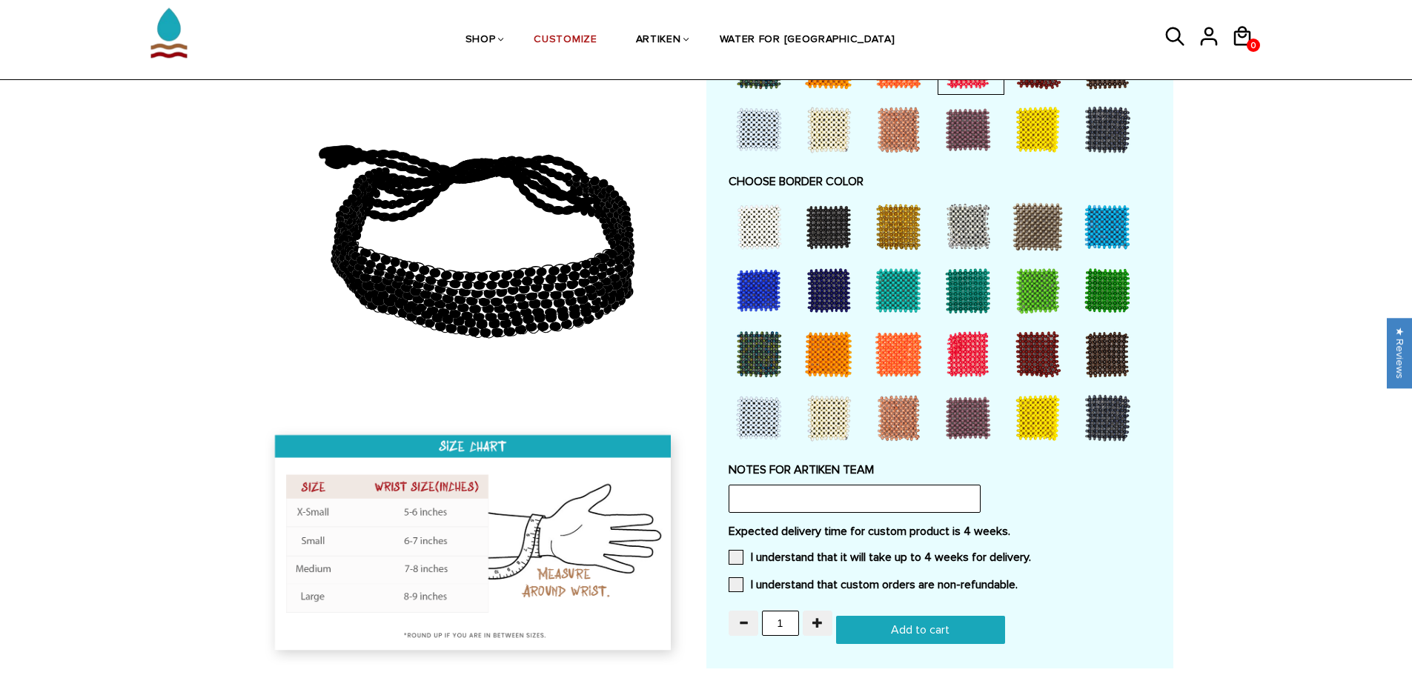
click at [1003, 411] on div at bounding box center [971, 417] width 67 height 59
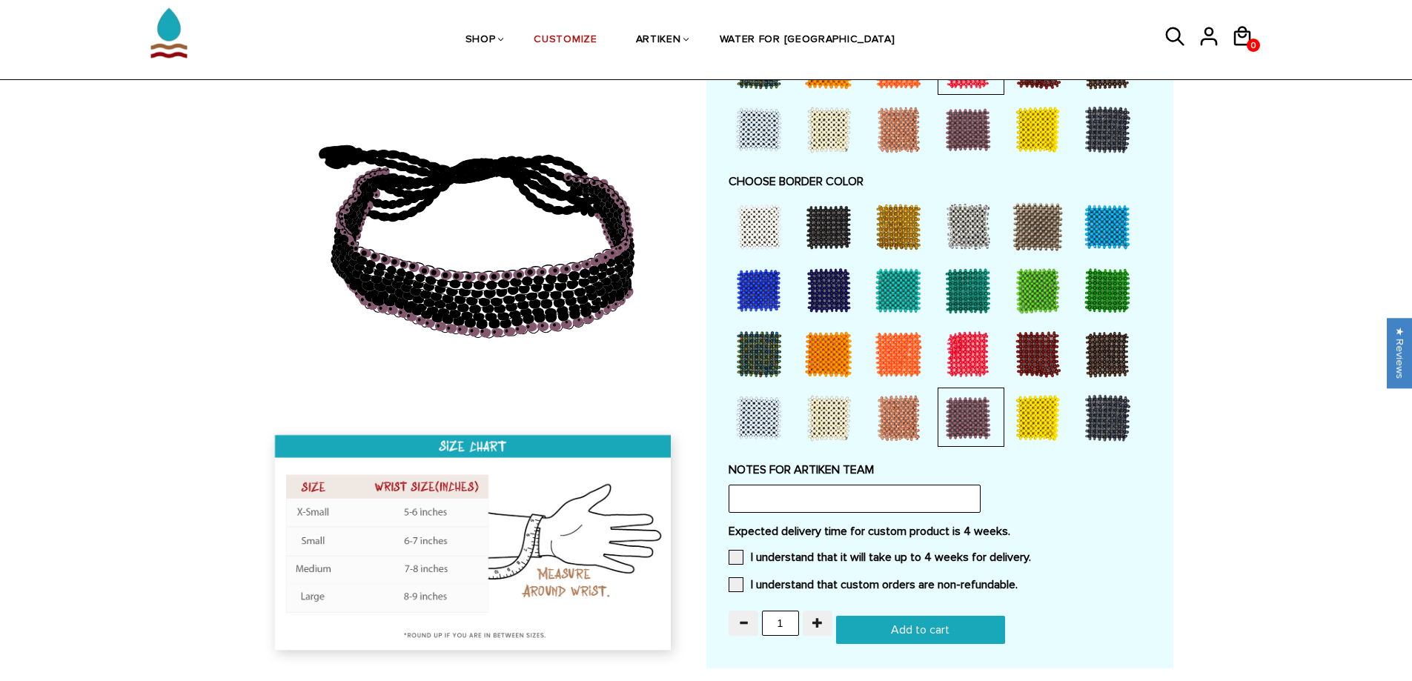
click at [1095, 411] on div at bounding box center [1107, 417] width 59 height 59
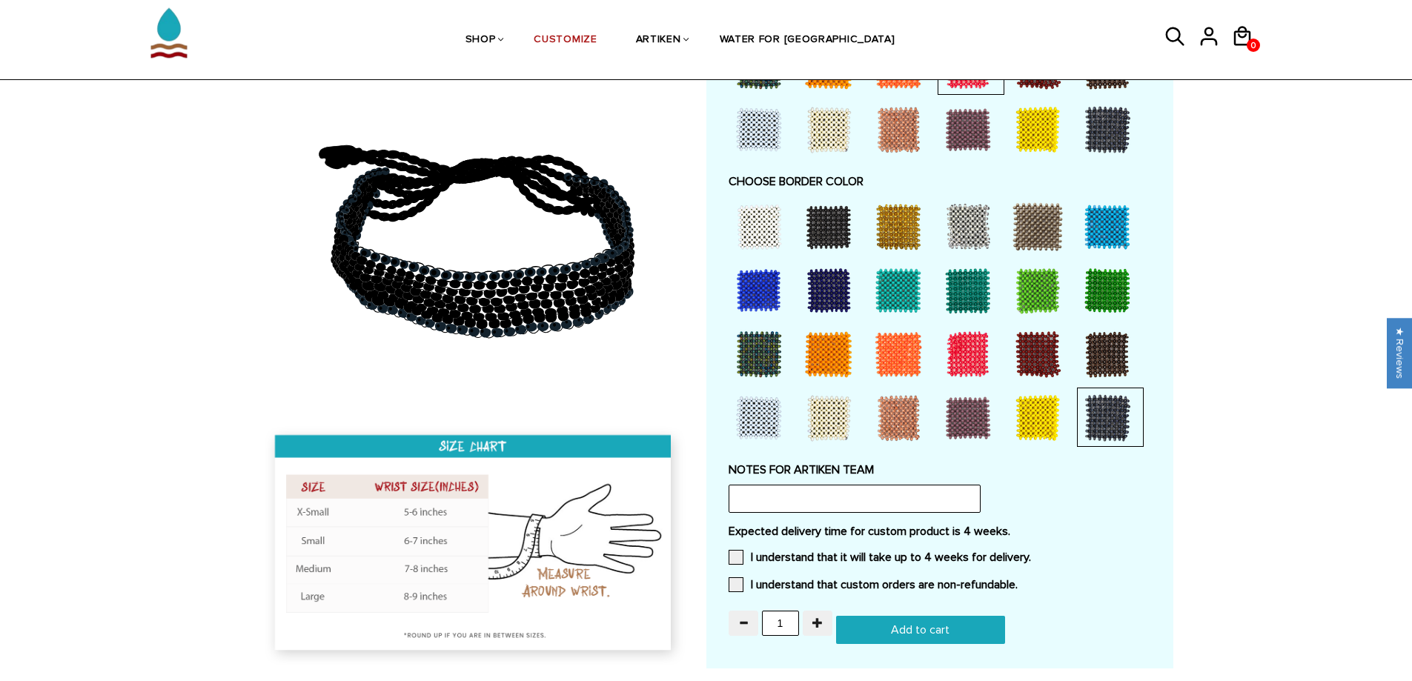
click at [844, 224] on div at bounding box center [828, 226] width 59 height 59
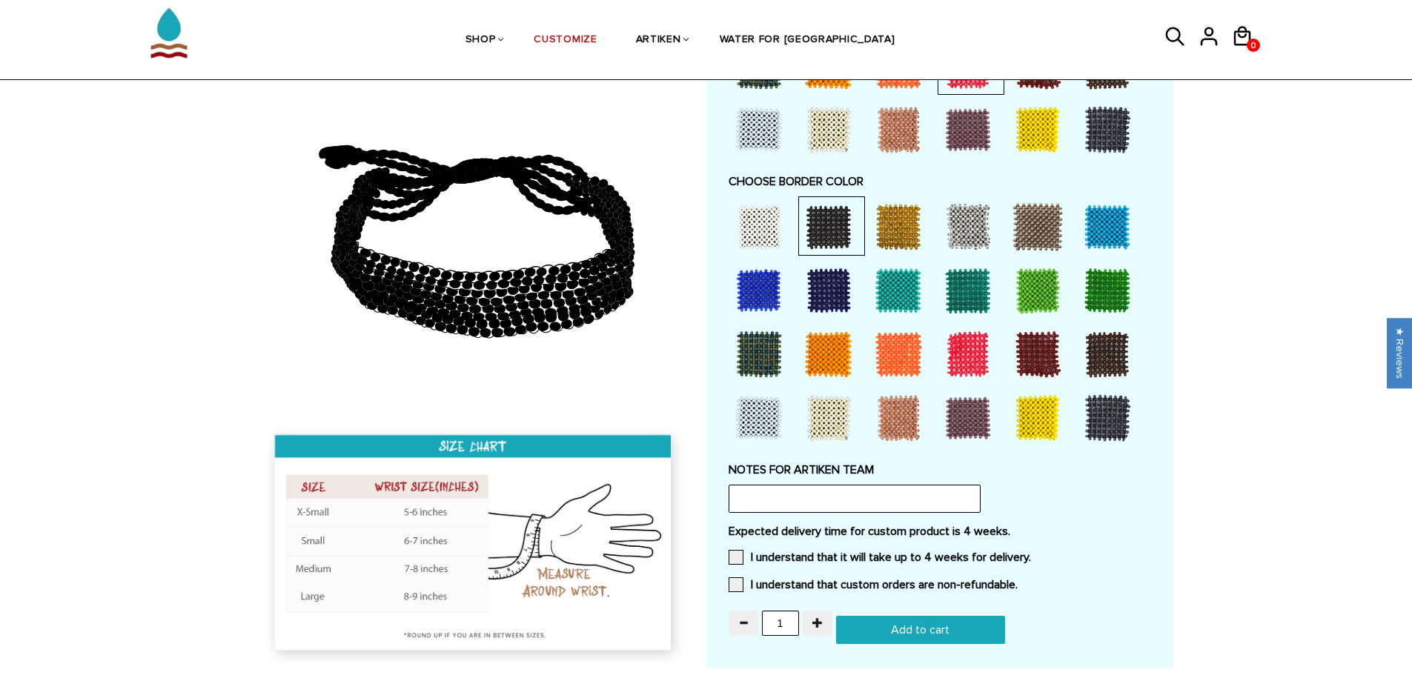
click at [772, 421] on div at bounding box center [758, 417] width 59 height 59
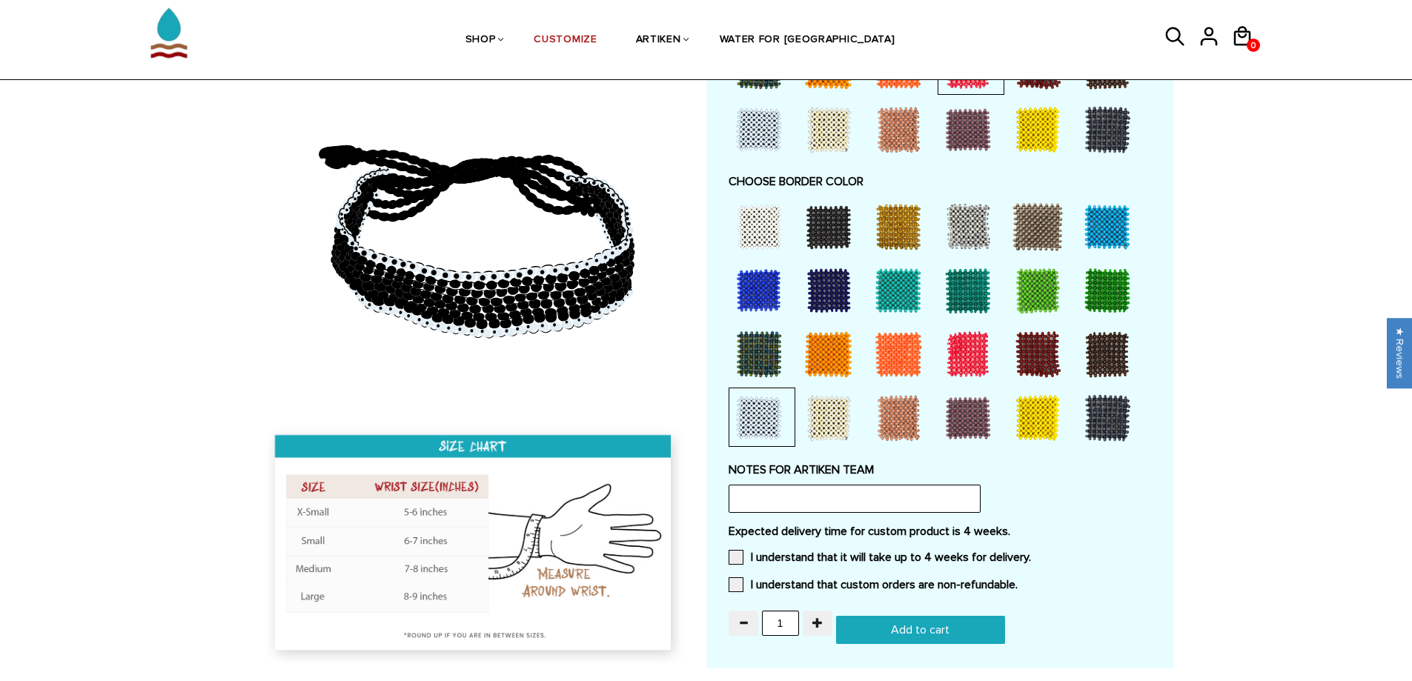
click at [829, 417] on div at bounding box center [828, 417] width 59 height 59
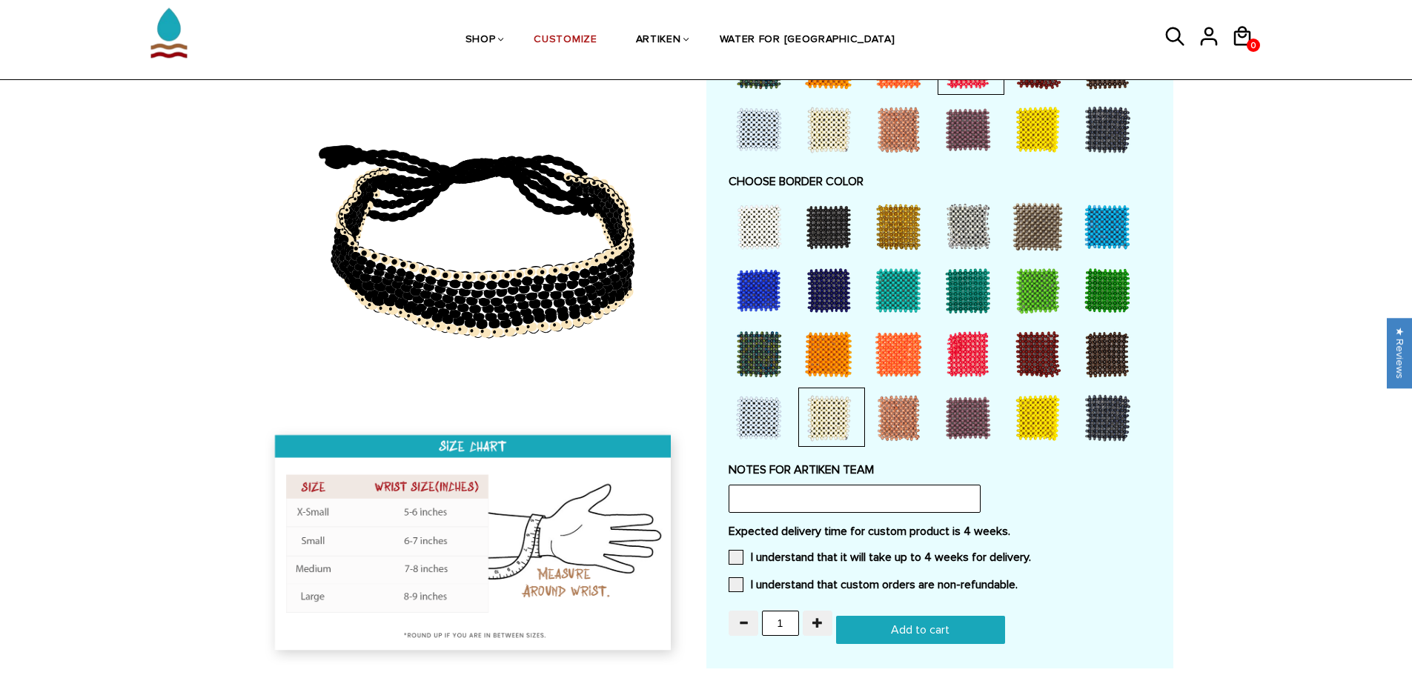
click at [743, 350] on div at bounding box center [758, 354] width 59 height 59
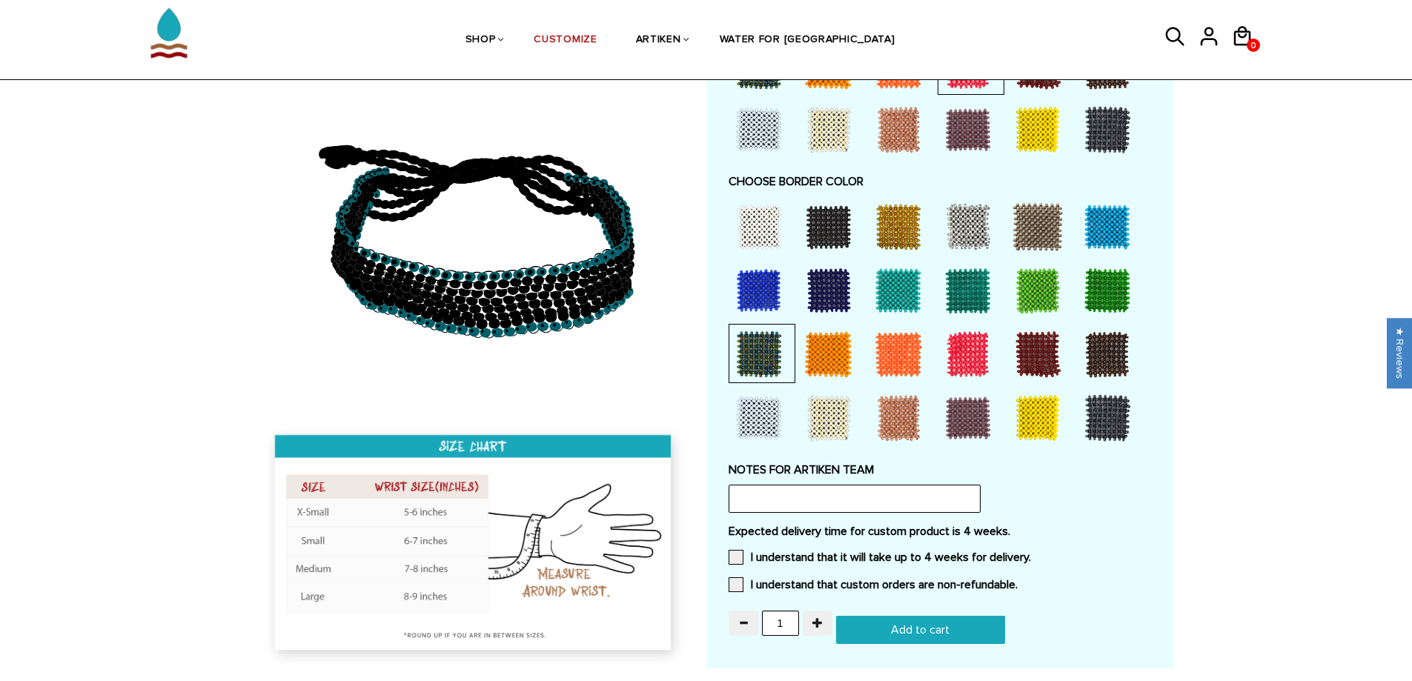
click at [755, 278] on div at bounding box center [758, 290] width 59 height 59
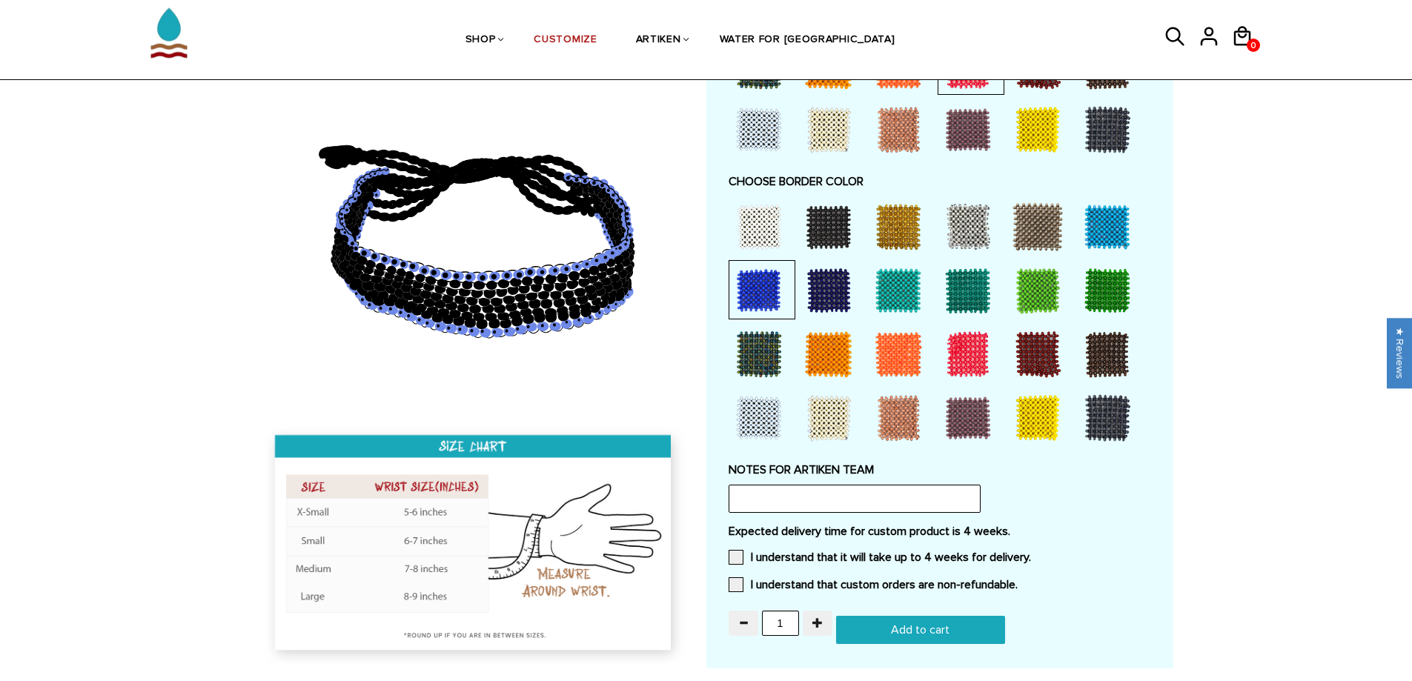
click at [755, 222] on div at bounding box center [758, 226] width 59 height 59
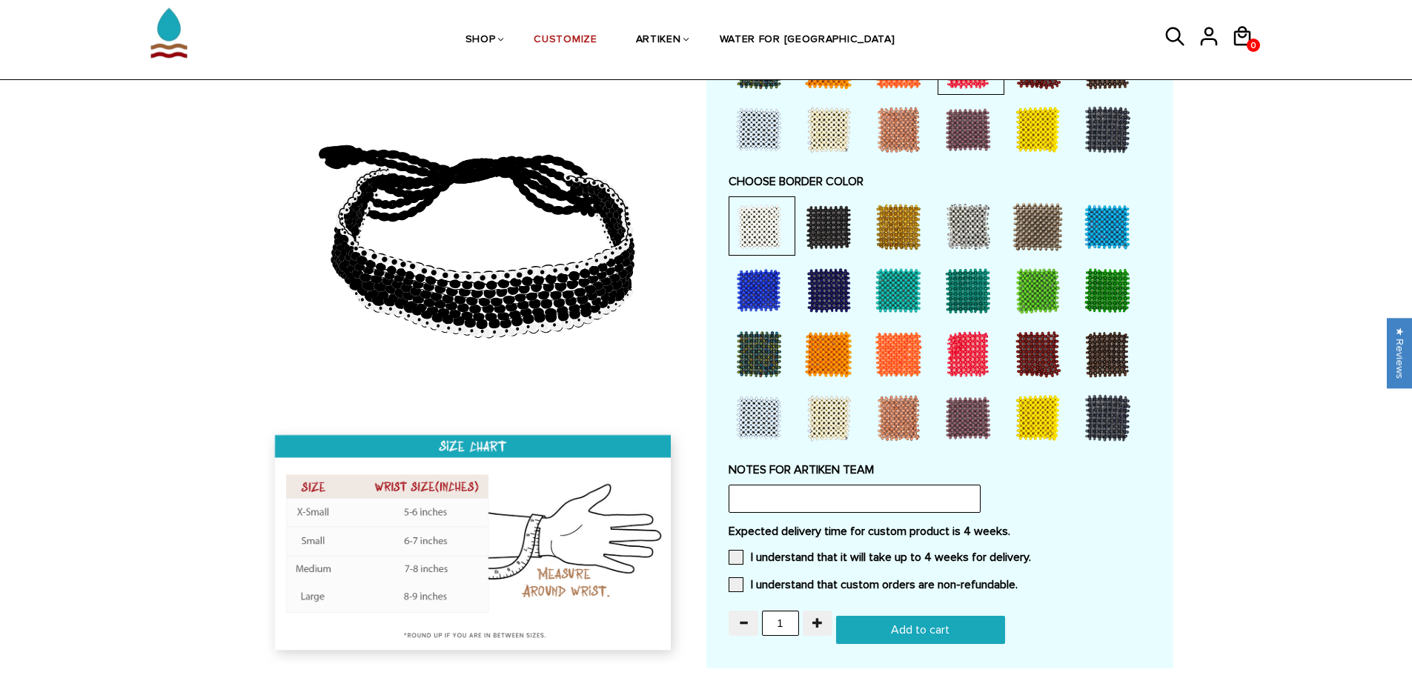
drag, startPoint x: 901, startPoint y: 365, endPoint x: 949, endPoint y: 360, distance: 47.7
click at [903, 365] on div at bounding box center [898, 354] width 59 height 59
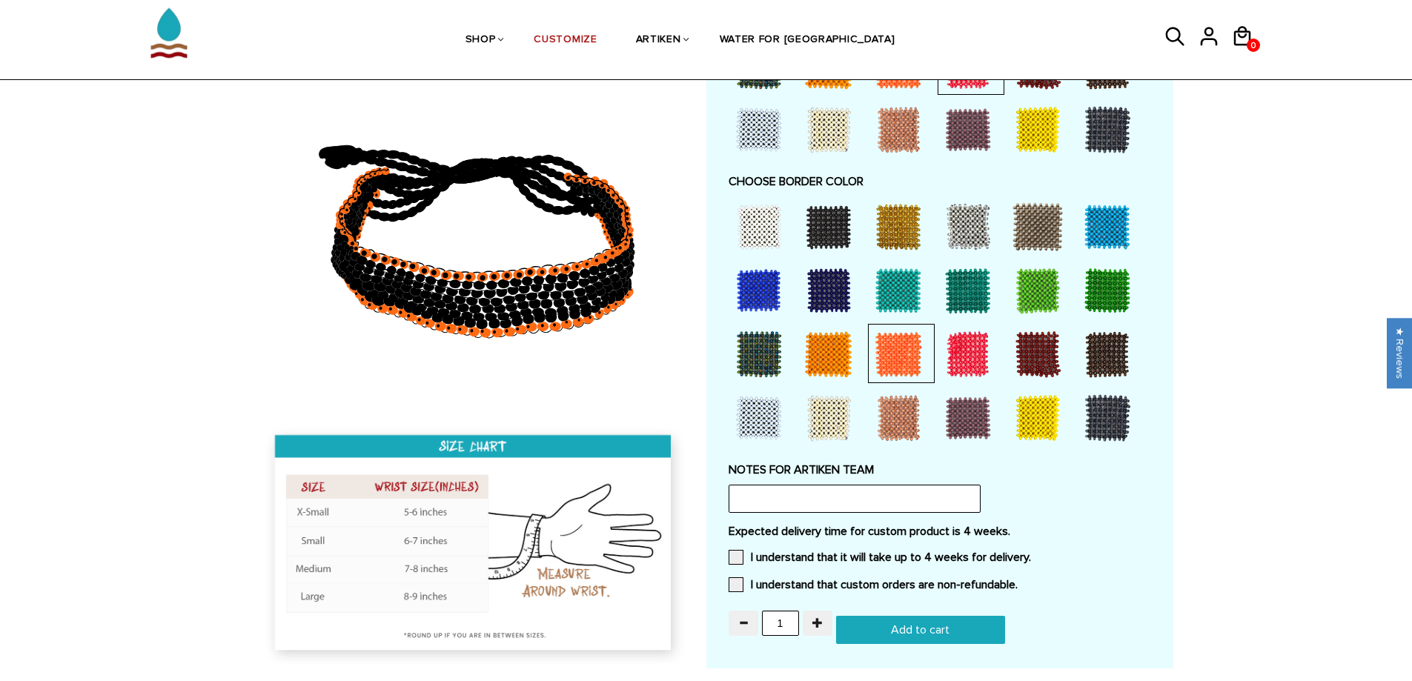
click at [964, 357] on div at bounding box center [967, 354] width 59 height 59
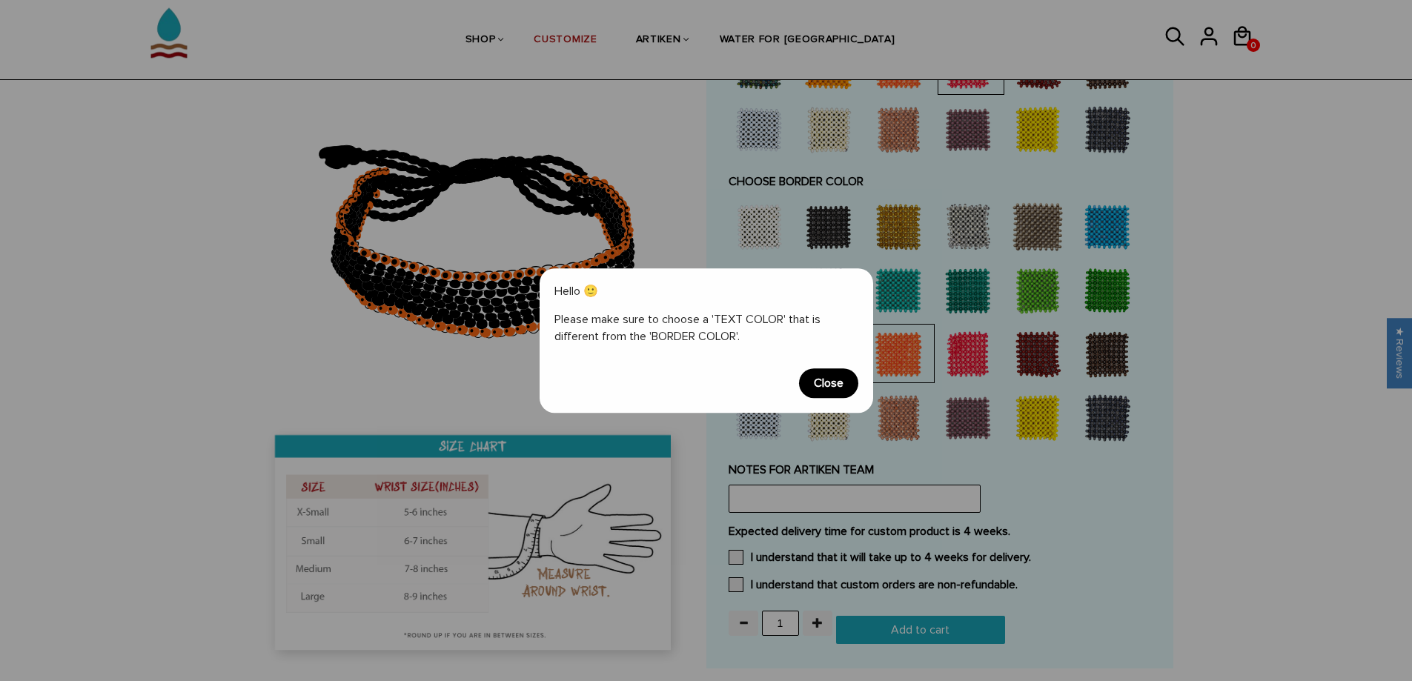
click at [835, 385] on span "Close" at bounding box center [828, 383] width 59 height 30
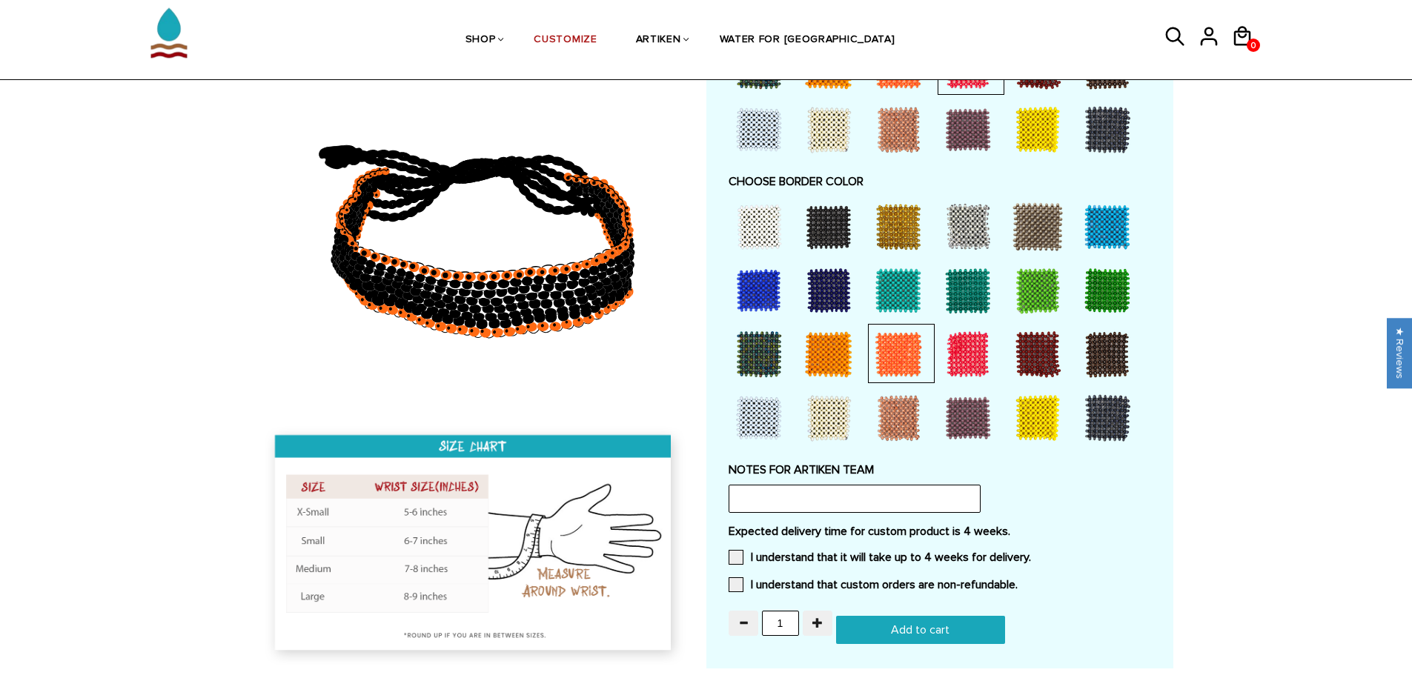
click at [1038, 417] on div at bounding box center [1037, 417] width 59 height 59
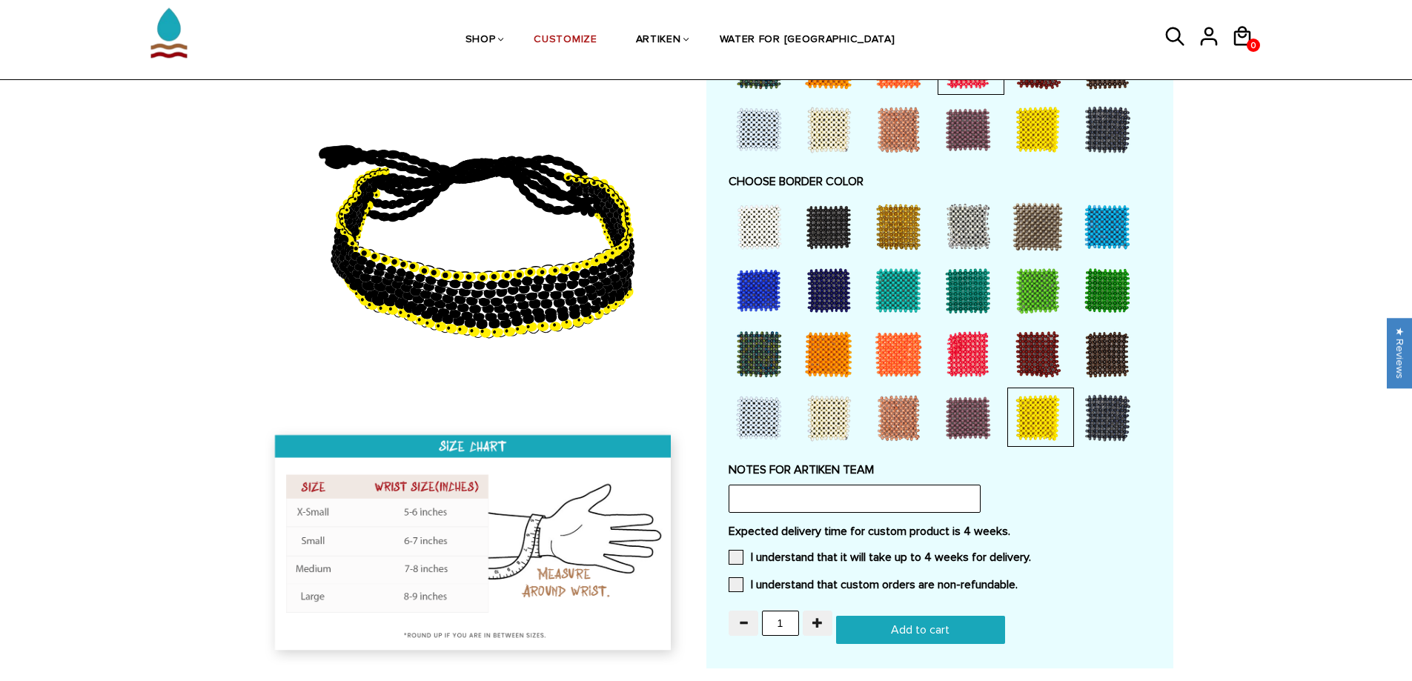
click at [964, 352] on div at bounding box center [967, 354] width 59 height 59
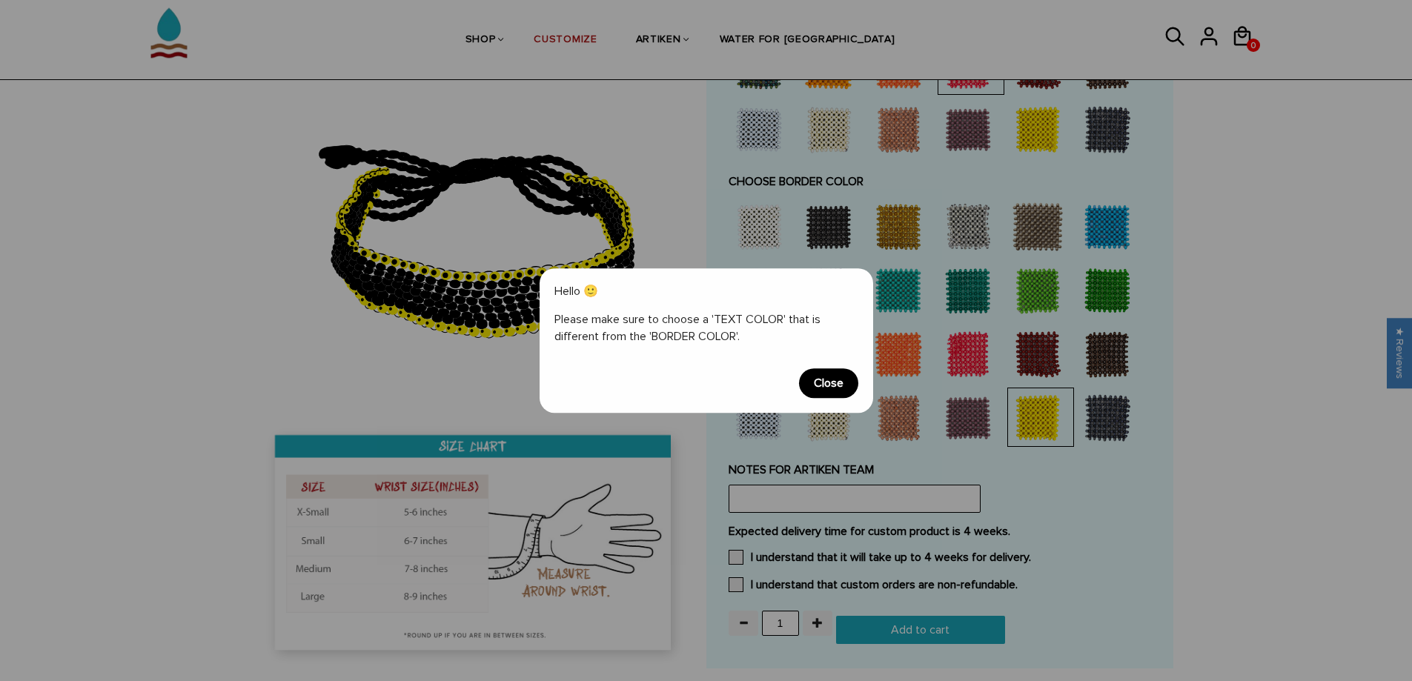
click at [825, 385] on span "Close" at bounding box center [828, 383] width 59 height 30
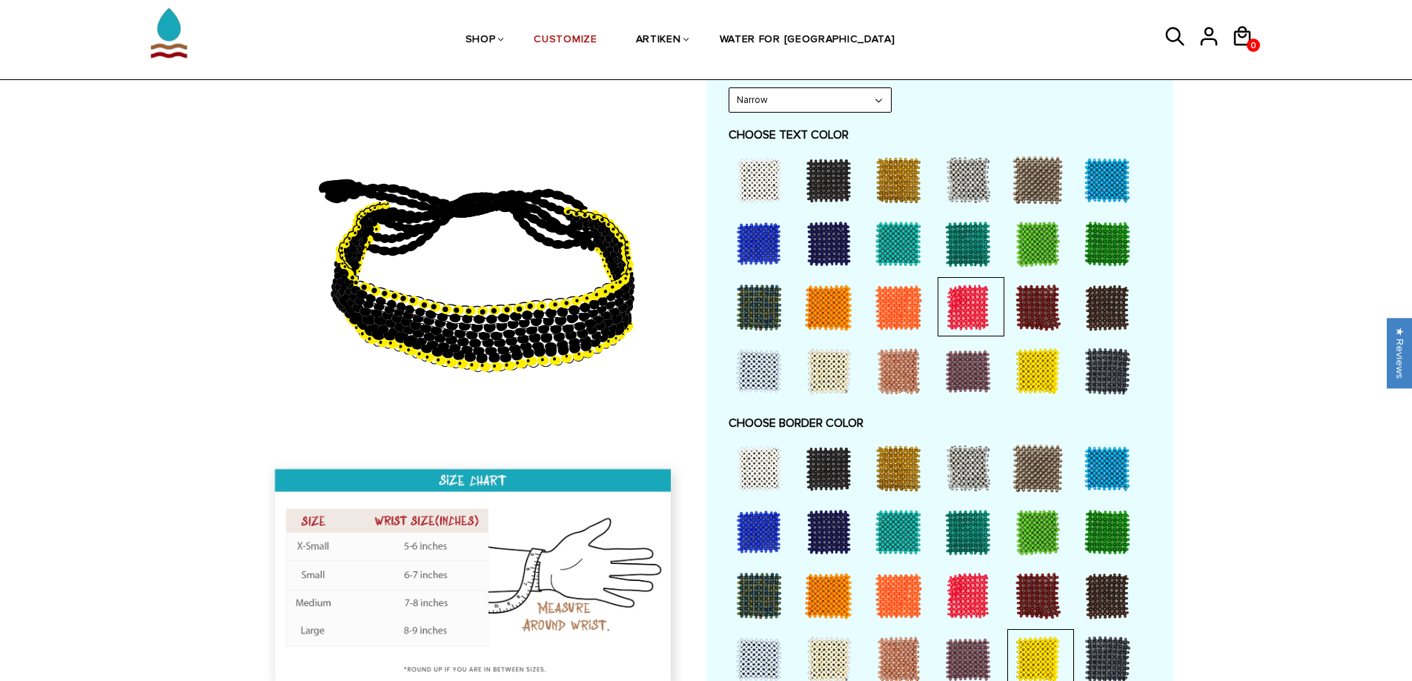
scroll to position [741, 0]
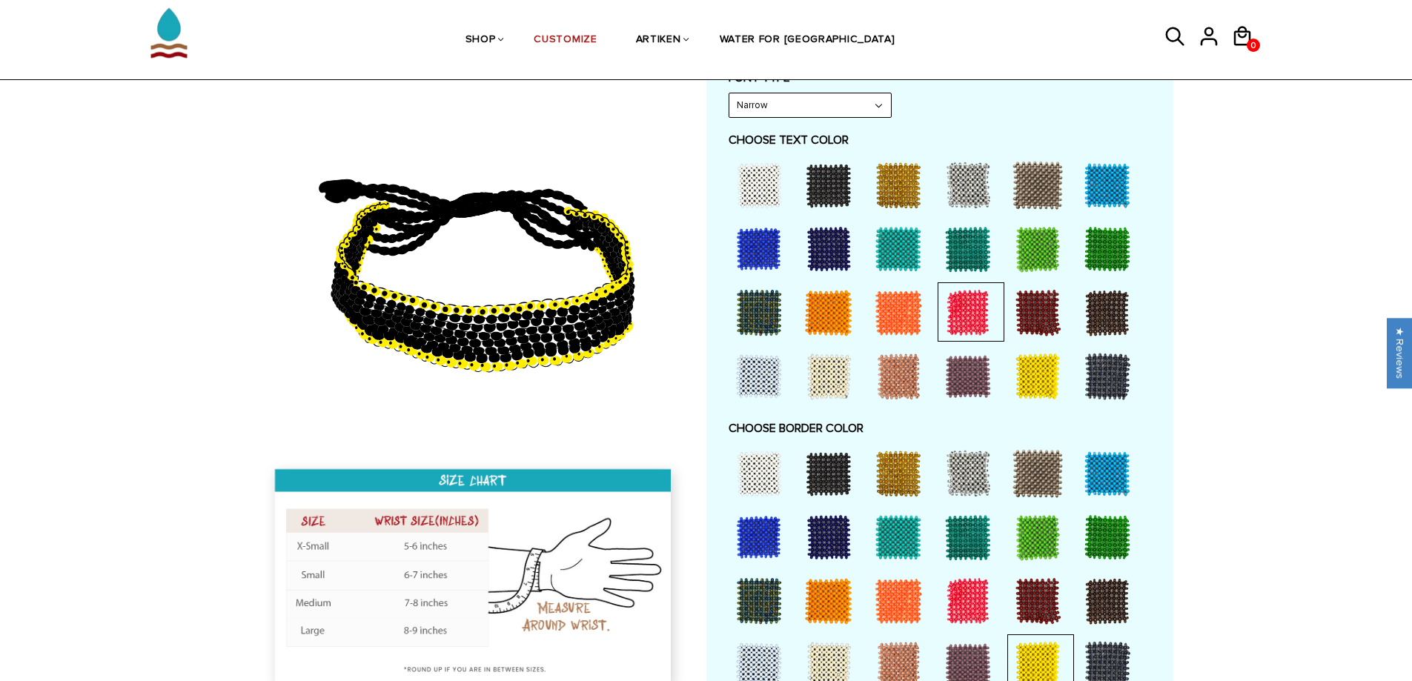
click at [1035, 380] on div at bounding box center [1037, 376] width 59 height 59
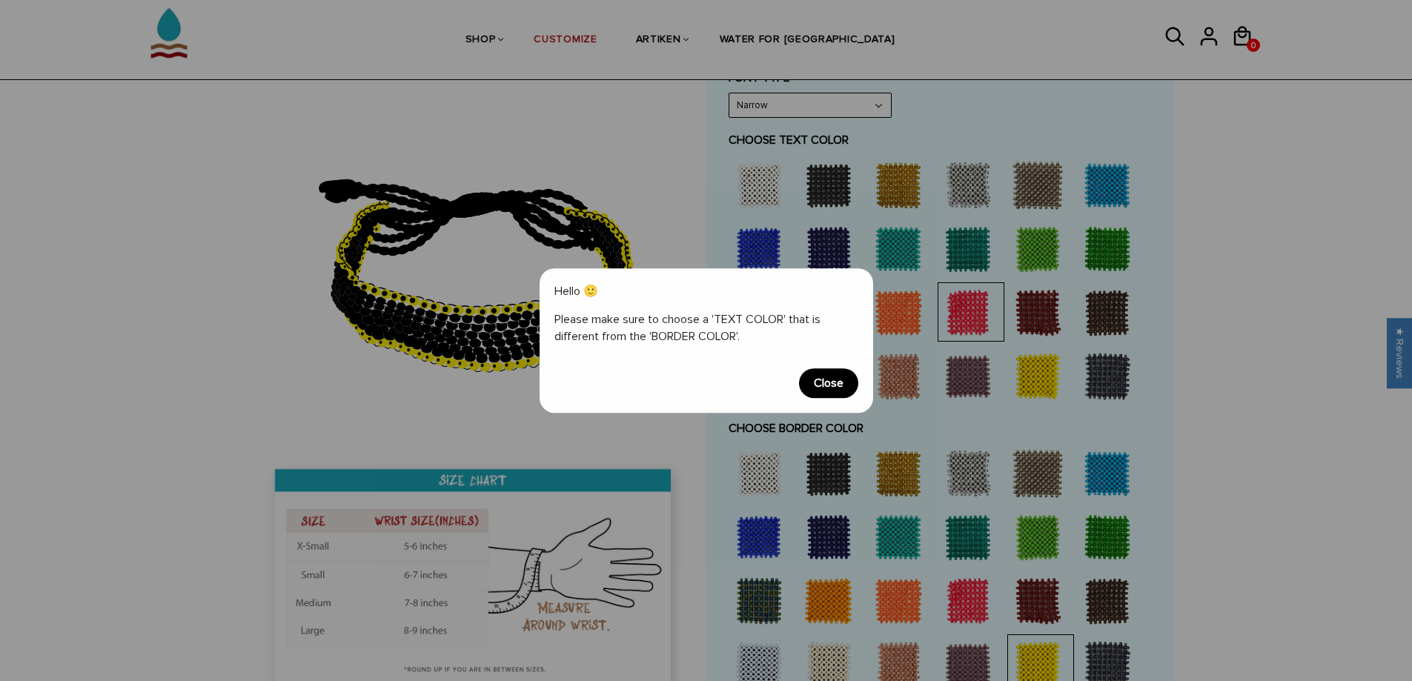
click at [830, 385] on span "Close" at bounding box center [828, 383] width 59 height 30
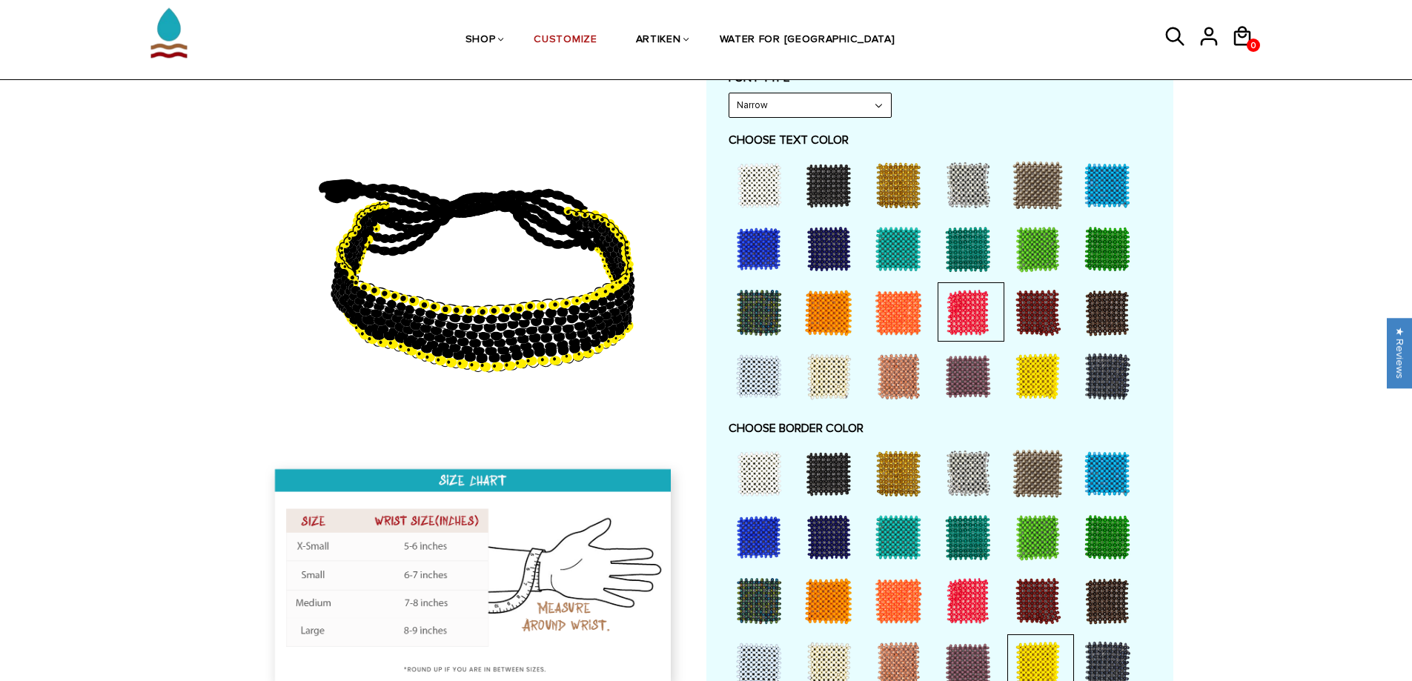
click at [902, 308] on div at bounding box center [898, 312] width 59 height 59
click at [1113, 179] on div at bounding box center [1107, 185] width 59 height 59
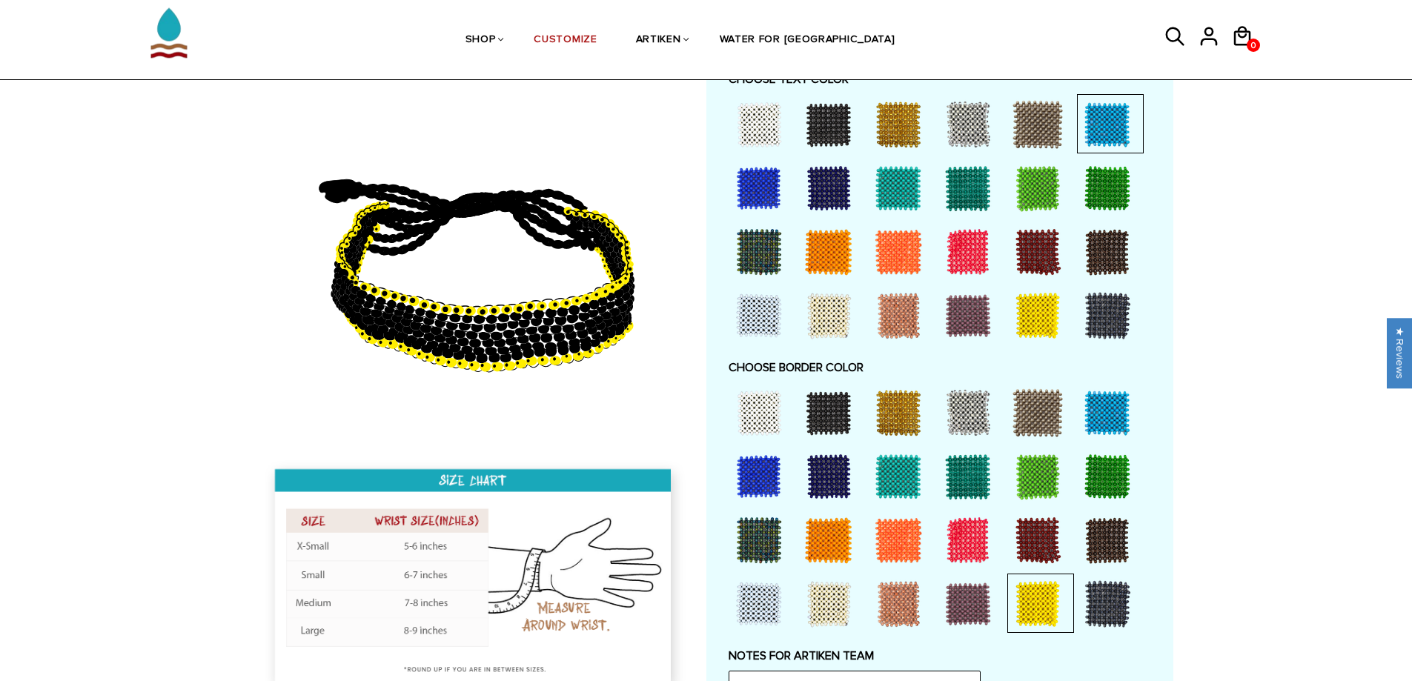
scroll to position [865, 0]
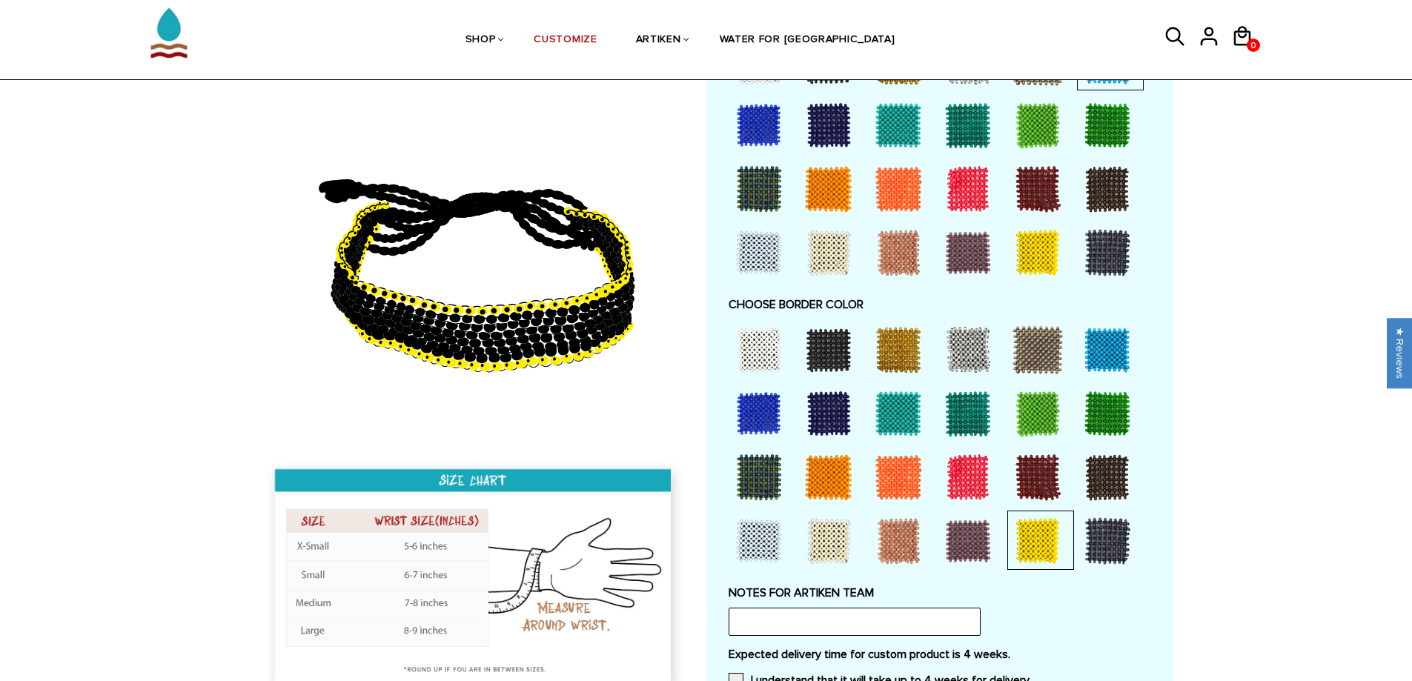
click at [1110, 546] on div at bounding box center [1107, 540] width 59 height 59
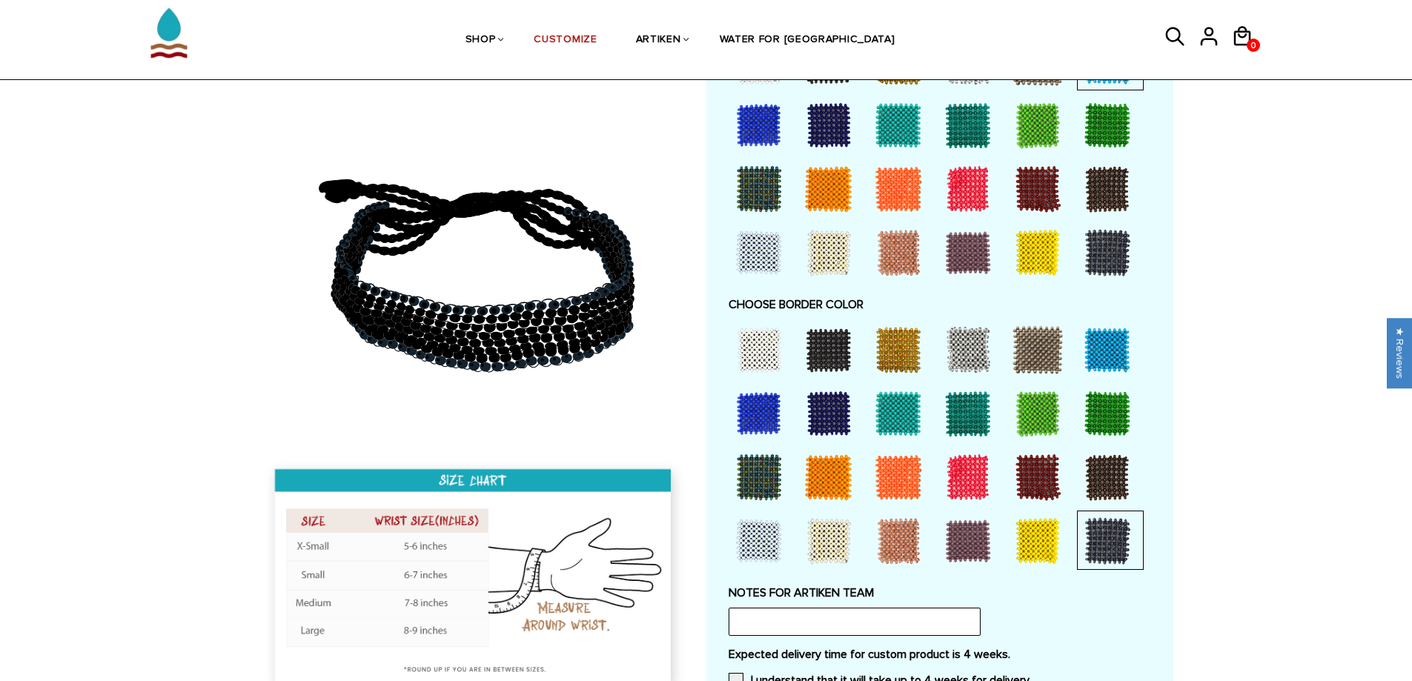
click at [769, 544] on div at bounding box center [758, 540] width 59 height 59
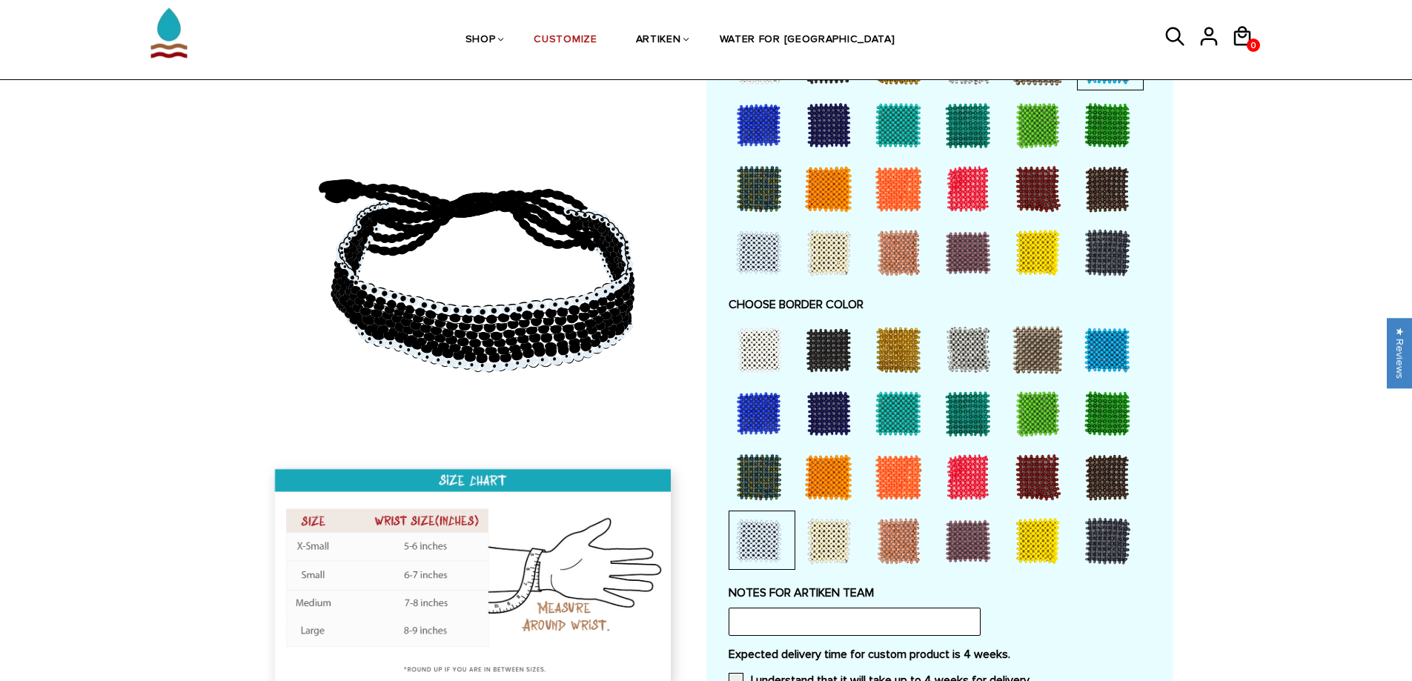
click at [757, 460] on div at bounding box center [758, 477] width 59 height 59
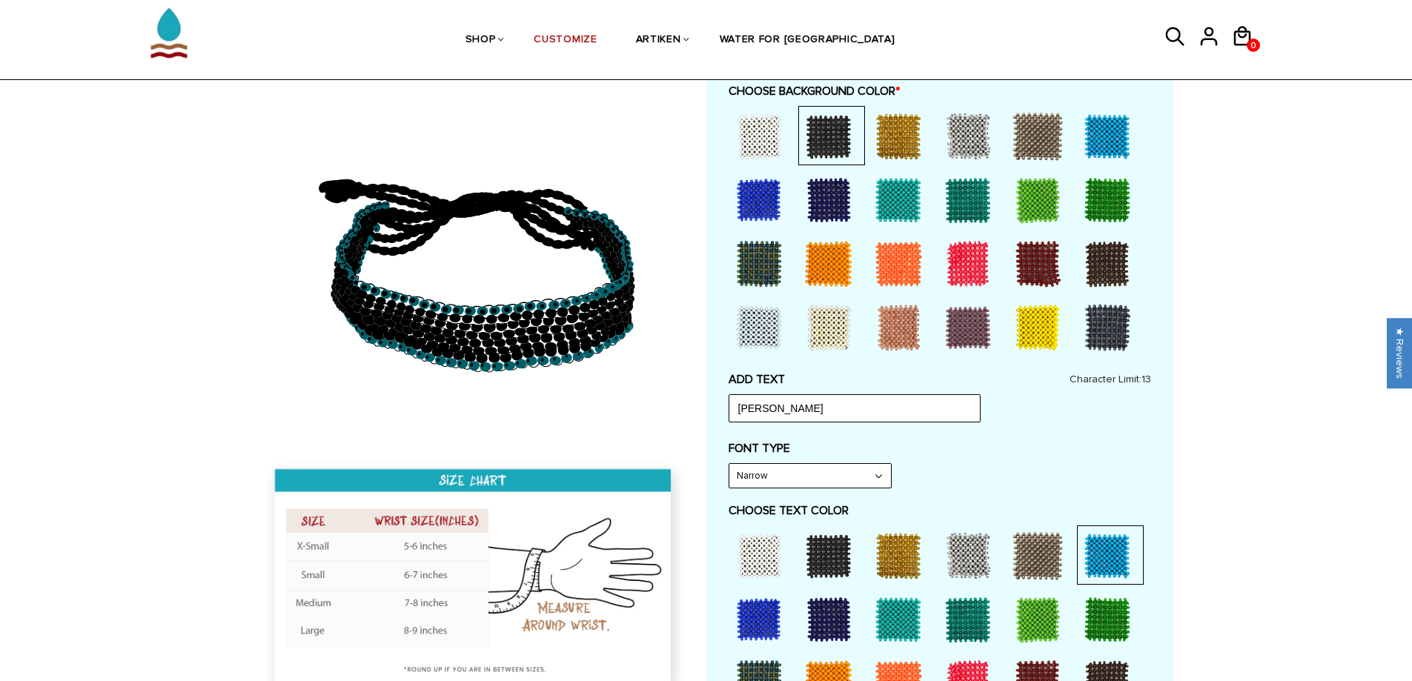
scroll to position [0, 0]
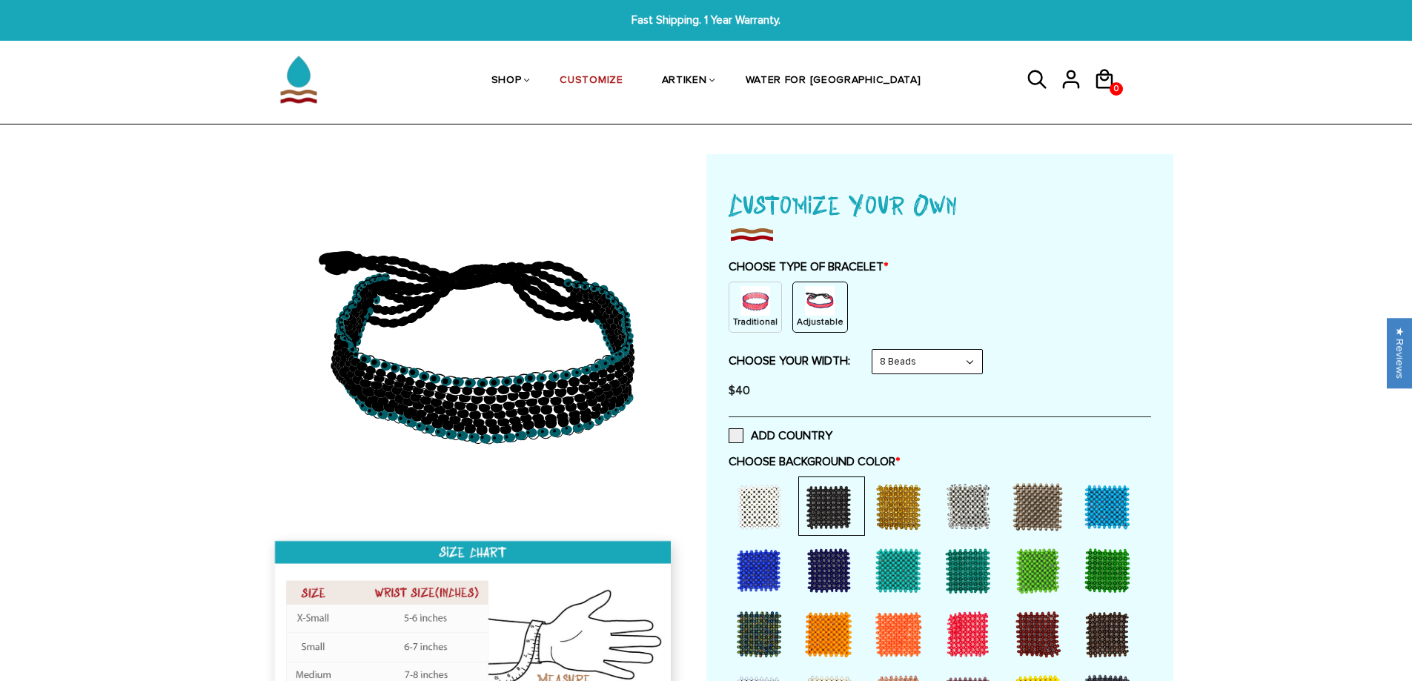
click at [966, 351] on select "8 Beads 6 Beads 10 Beads" at bounding box center [927, 362] width 110 height 24
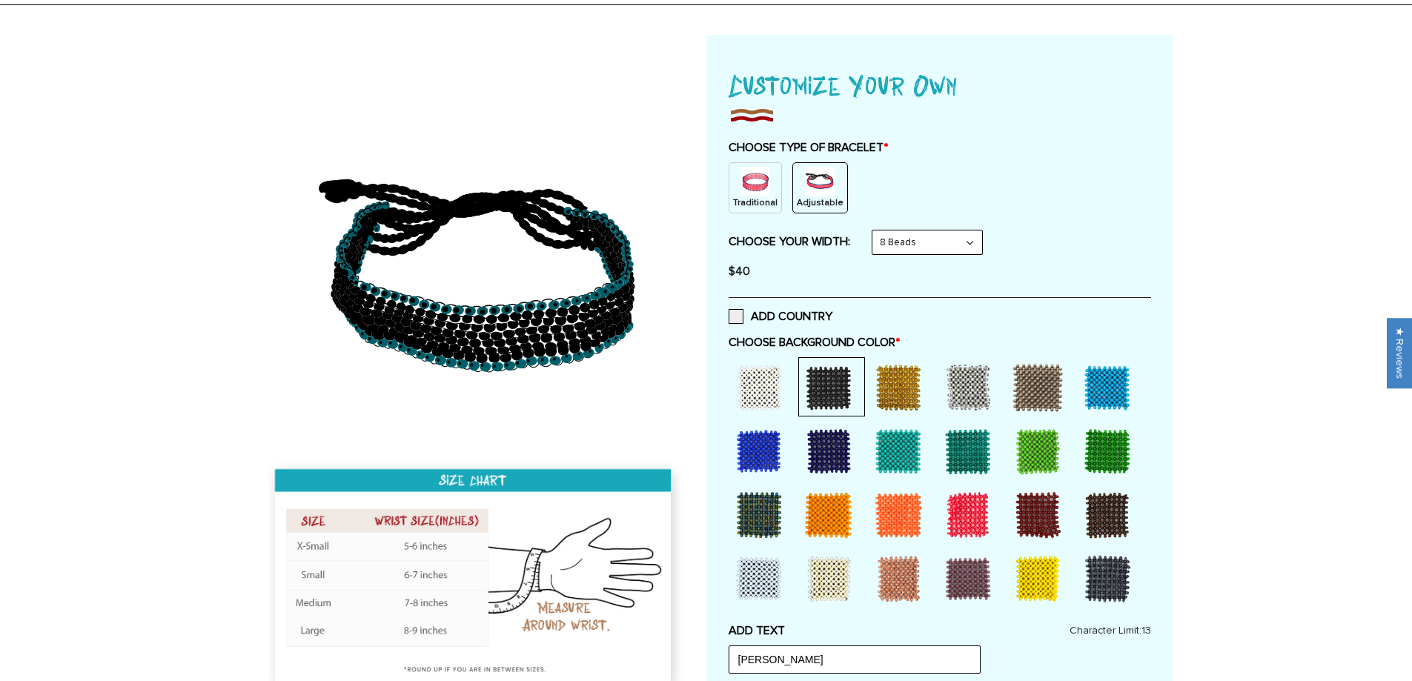
scroll to position [371, 0]
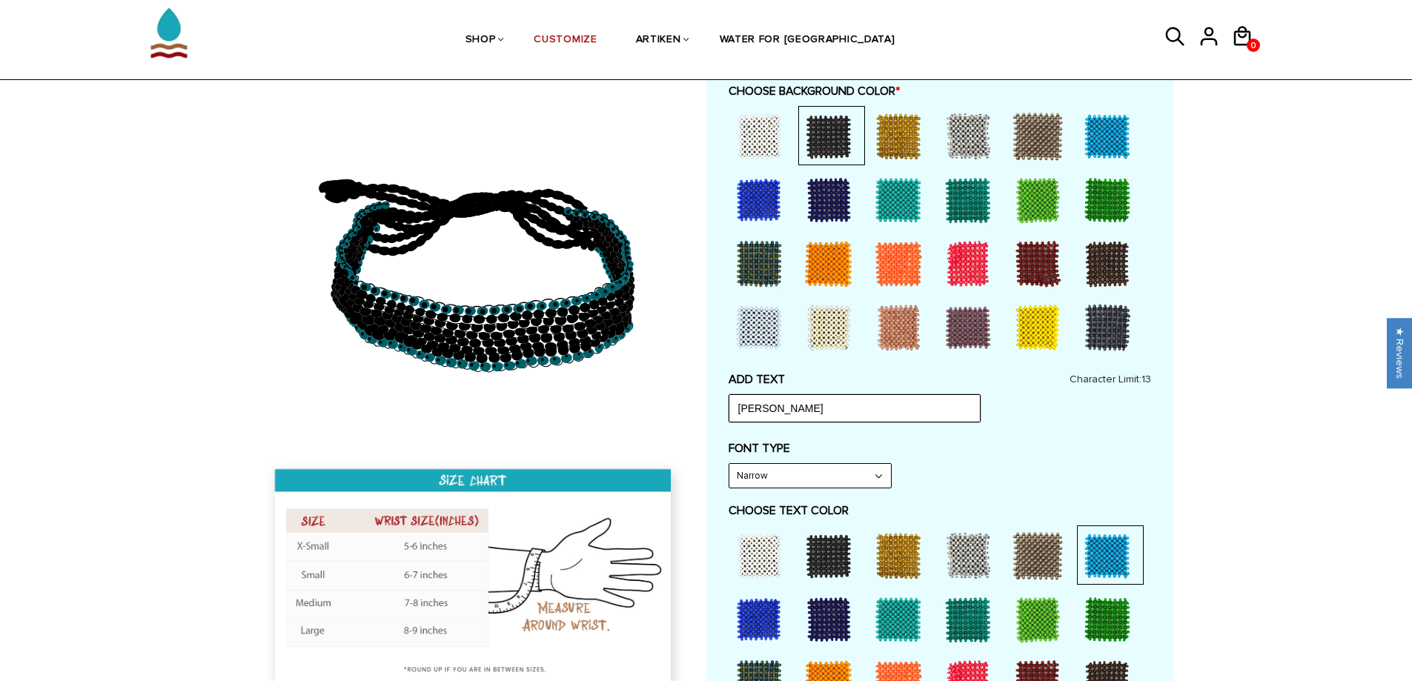
drag, startPoint x: 865, startPoint y: 402, endPoint x: 472, endPoint y: 406, distance: 392.8
click at [484, 409] on div at bounding box center [706, 535] width 934 height 1503
type input "Aiden Logan"
click at [1264, 412] on div "Home / [CUSTOMIZE] YOUR OWN" at bounding box center [706, 662] width 1412 height 1756
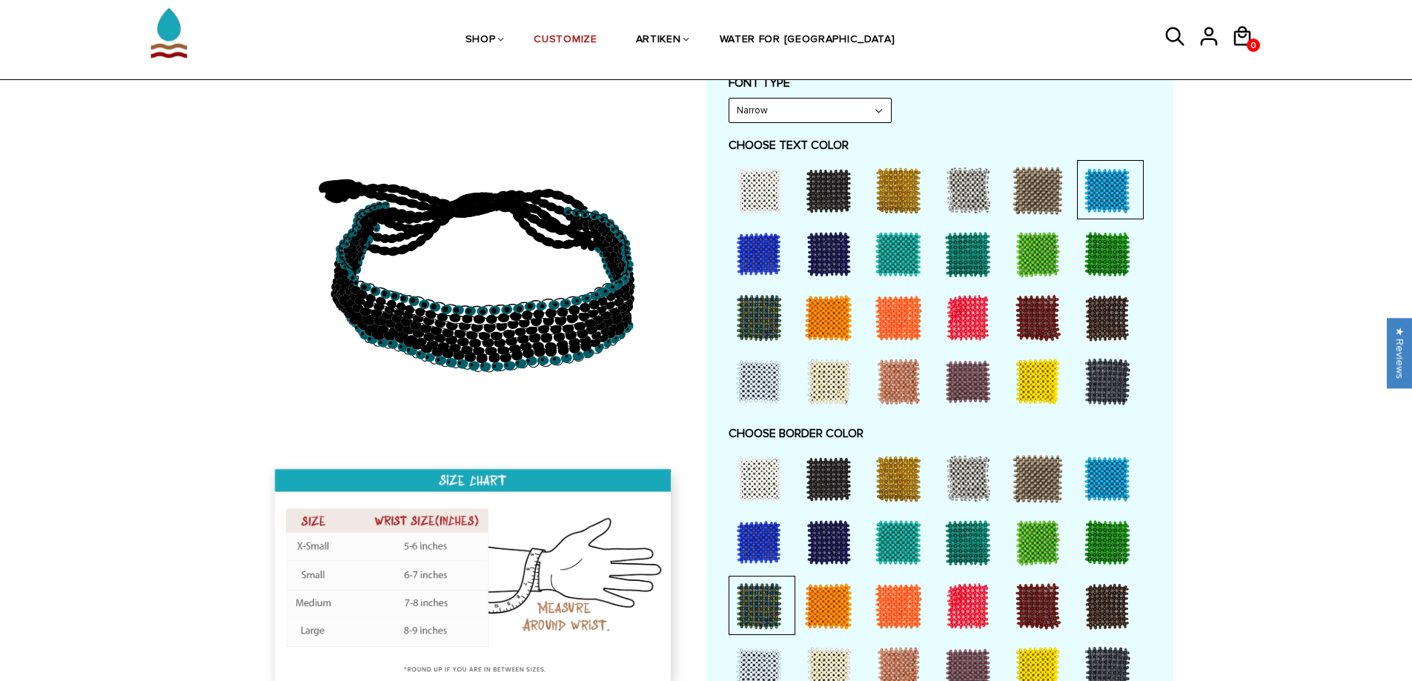
scroll to position [741, 0]
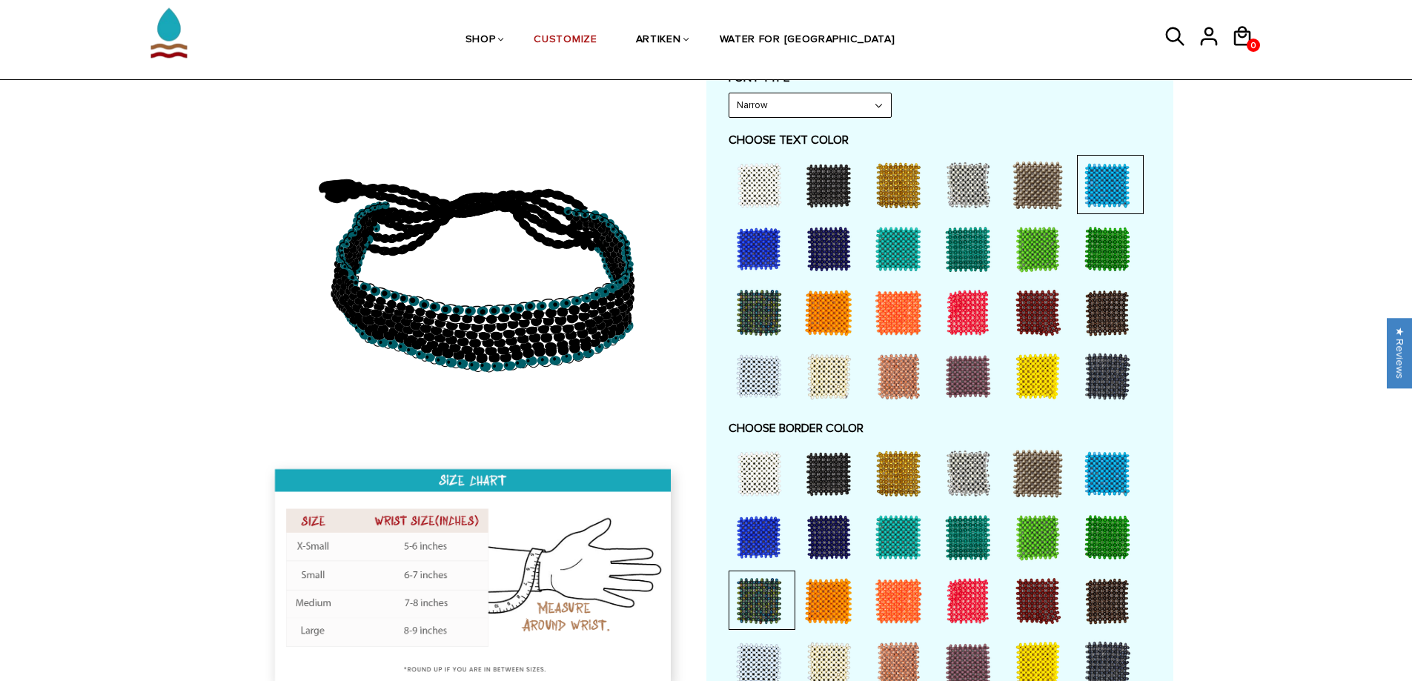
click at [825, 468] on div at bounding box center [828, 473] width 59 height 59
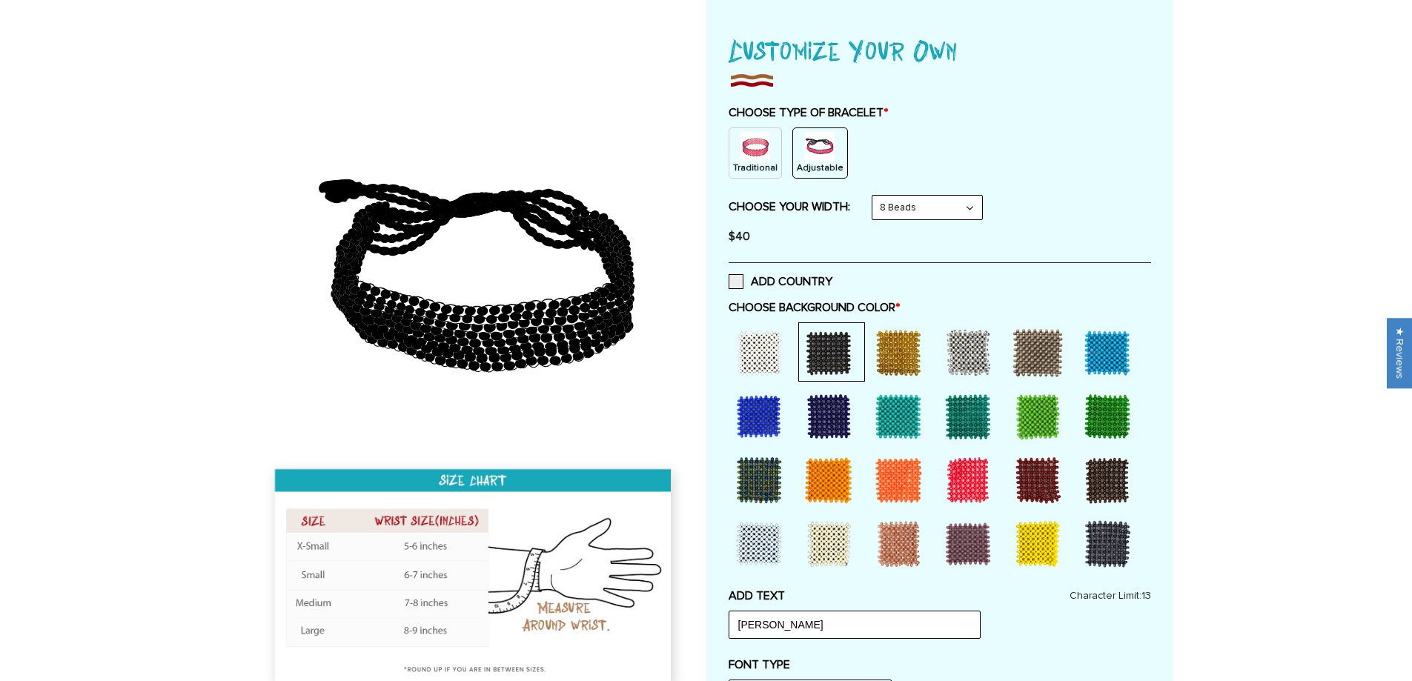
scroll to position [0, 0]
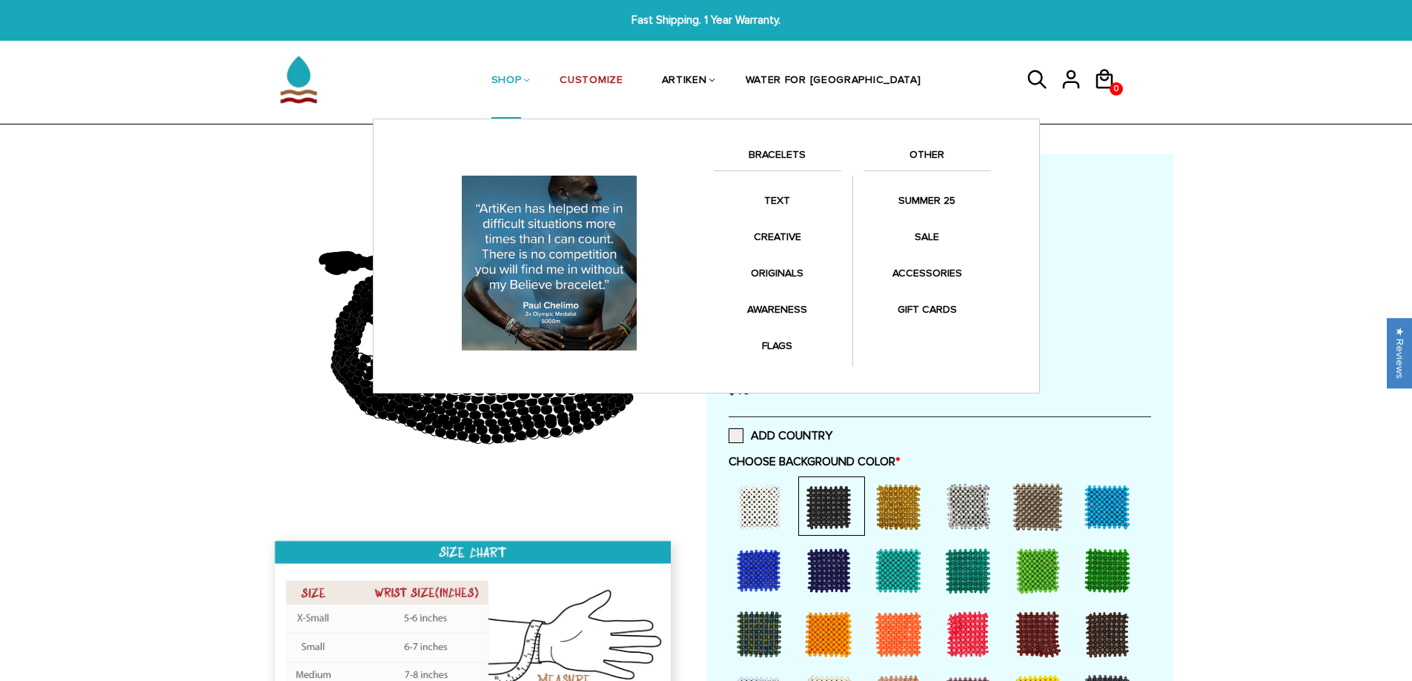
click at [541, 84] on li "SHOP BRACELETS TEXT Inspirational fuel for maximum growth." at bounding box center [506, 80] width 69 height 76
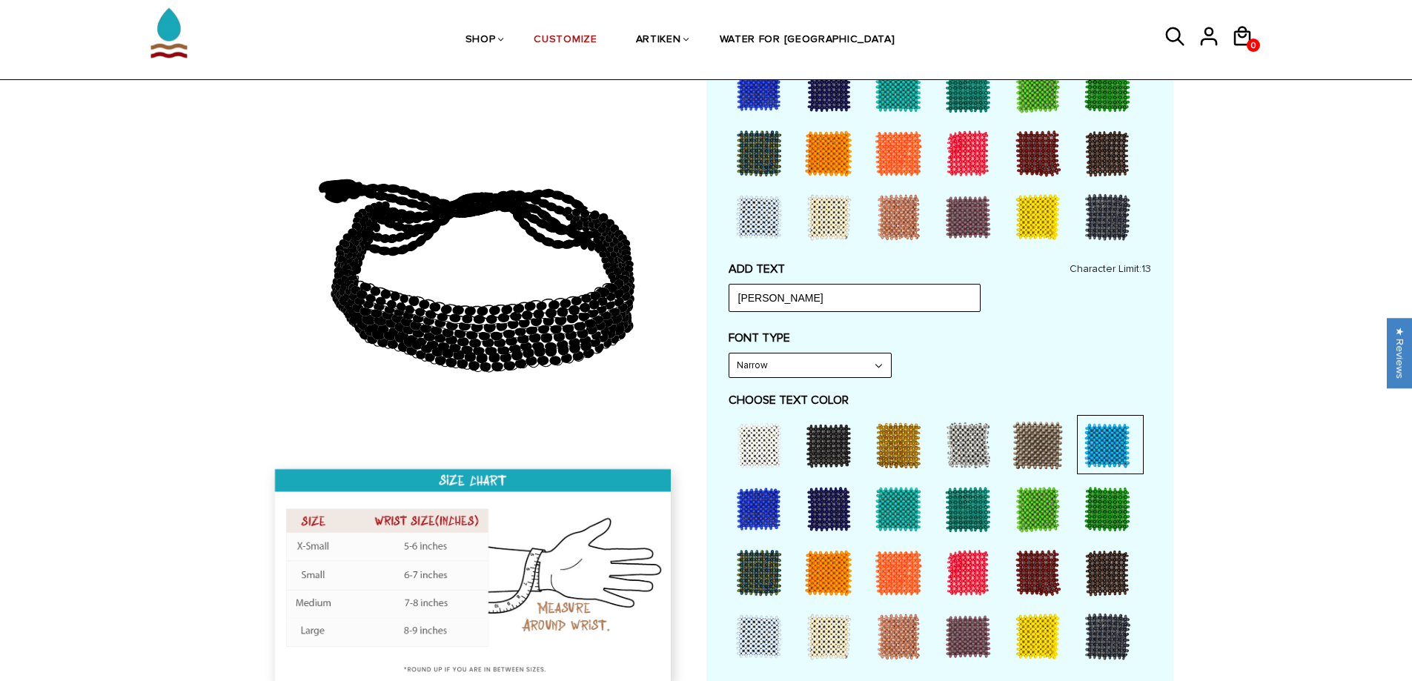
scroll to position [494, 0]
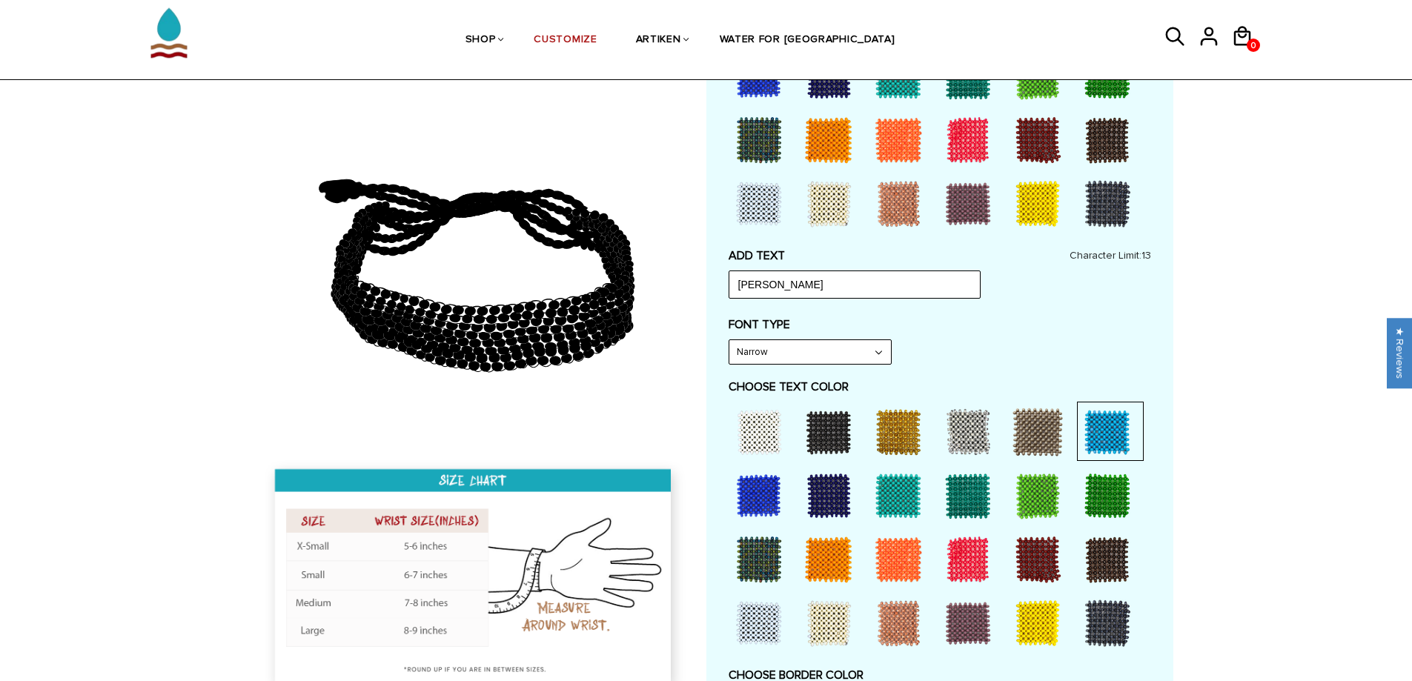
drag, startPoint x: 965, startPoint y: 562, endPoint x: 974, endPoint y: 560, distance: 9.2
click at [965, 562] on div at bounding box center [967, 559] width 59 height 59
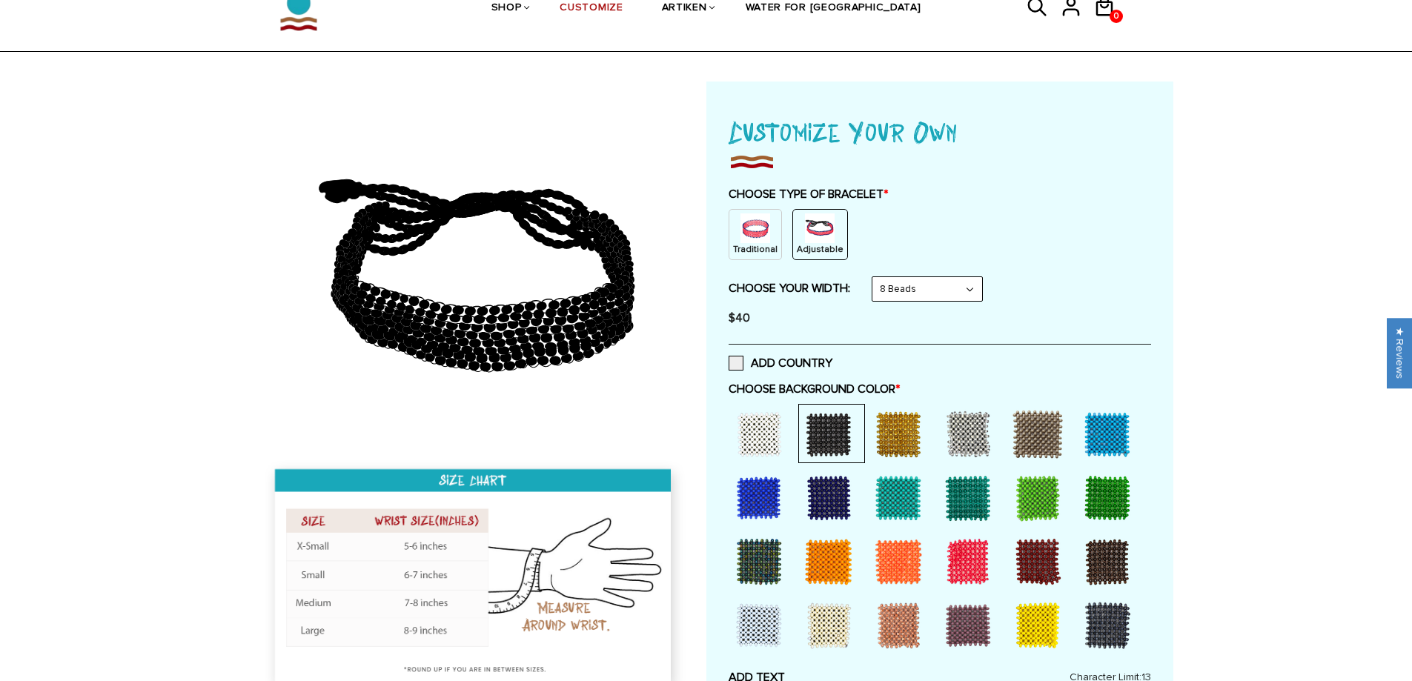
scroll to position [0, 0]
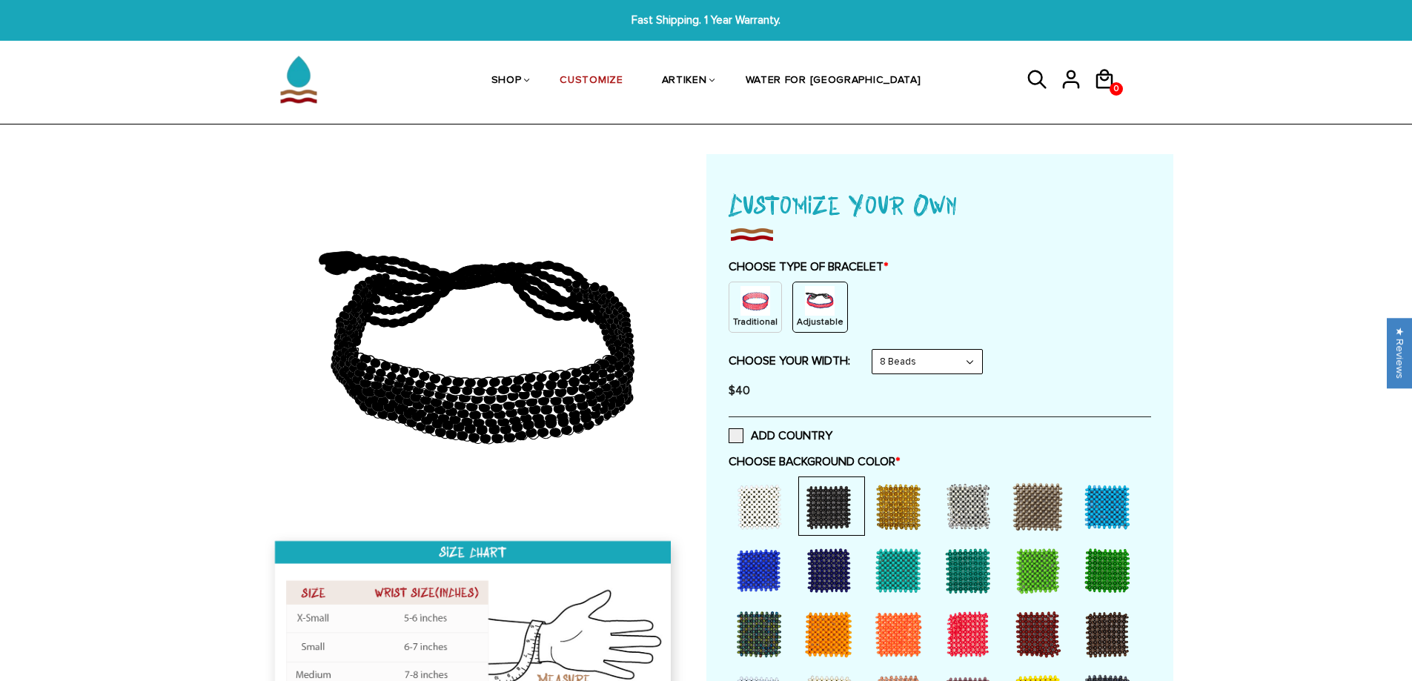
click at [753, 309] on img at bounding box center [755, 301] width 30 height 30
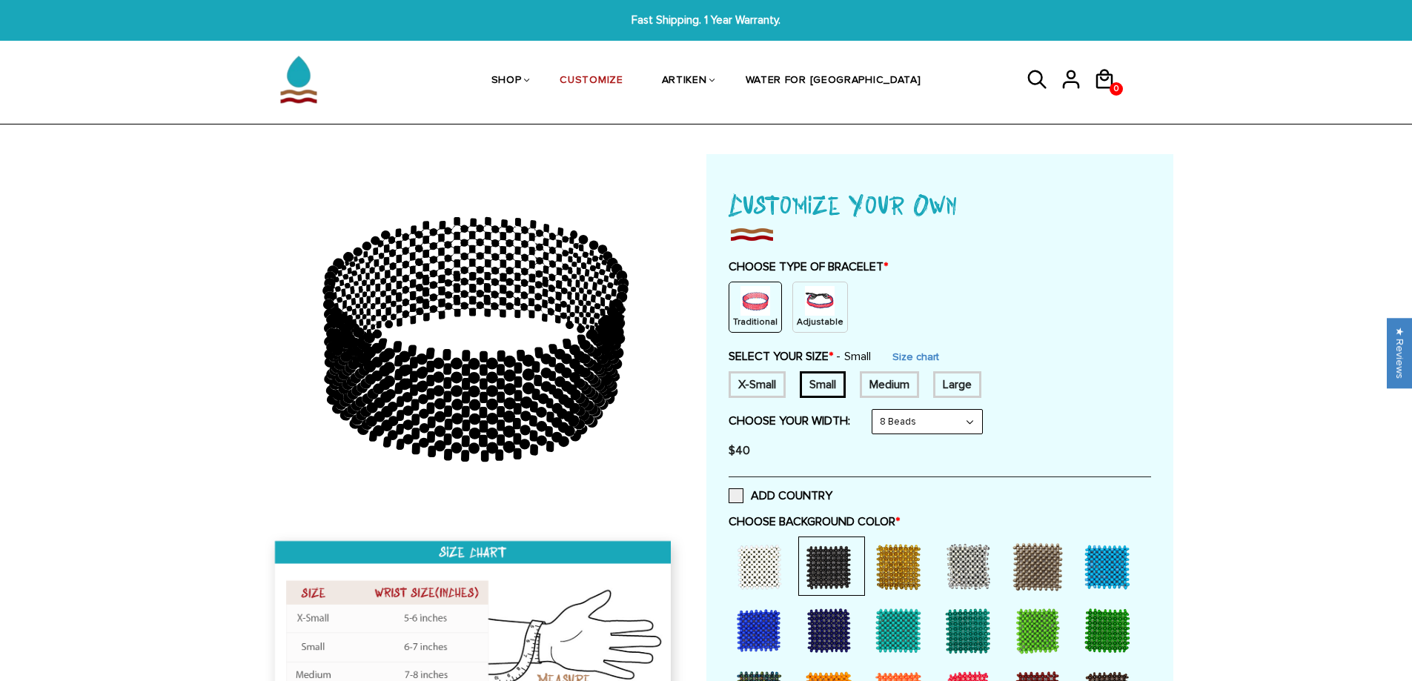
click at [750, 390] on div "X-Small" at bounding box center [757, 384] width 57 height 27
click at [818, 385] on div "Small" at bounding box center [823, 384] width 46 height 27
click at [938, 422] on select "8 Beads 6 Beads 10 Beads" at bounding box center [927, 422] width 110 height 24
click at [875, 410] on select "8 Beads 6 Beads 10 Beads" at bounding box center [927, 422] width 110 height 24
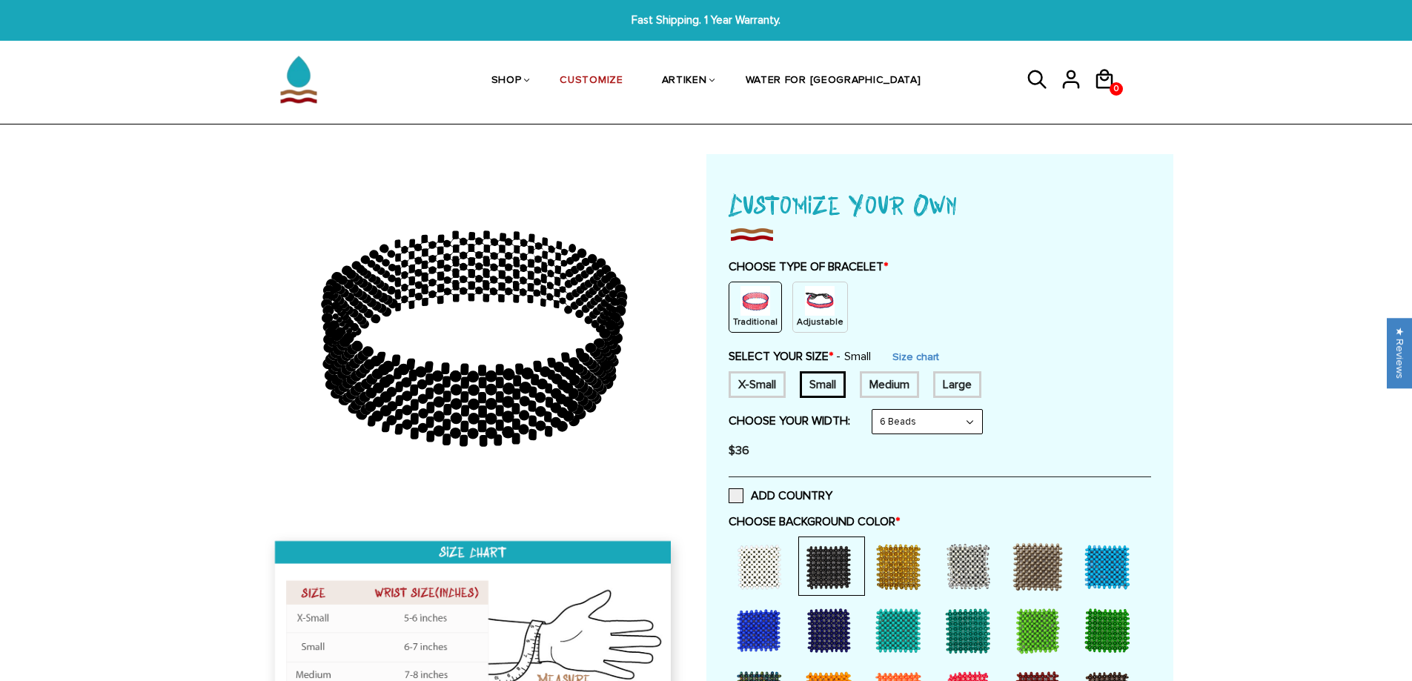
click at [944, 419] on select "8 Beads 6 Beads 10 Beads" at bounding box center [927, 422] width 110 height 24
select select "8-beads"
click at [875, 410] on select "8 Beads 6 Beads 10 Beads" at bounding box center [927, 422] width 110 height 24
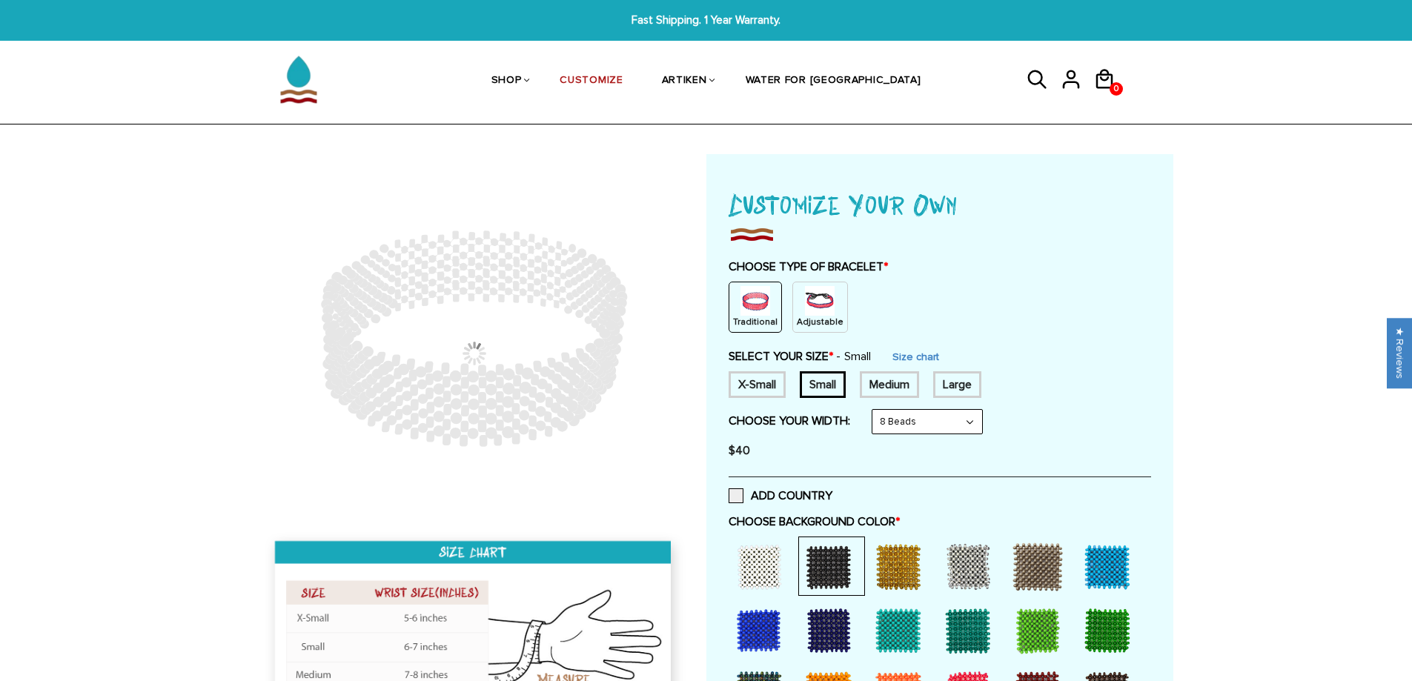
click at [1130, 408] on form "Traditional / X-Small / 8 Beads Traditional / X-Small / 6 Beads Traditional / X…" at bounding box center [940, 407] width 422 height 116
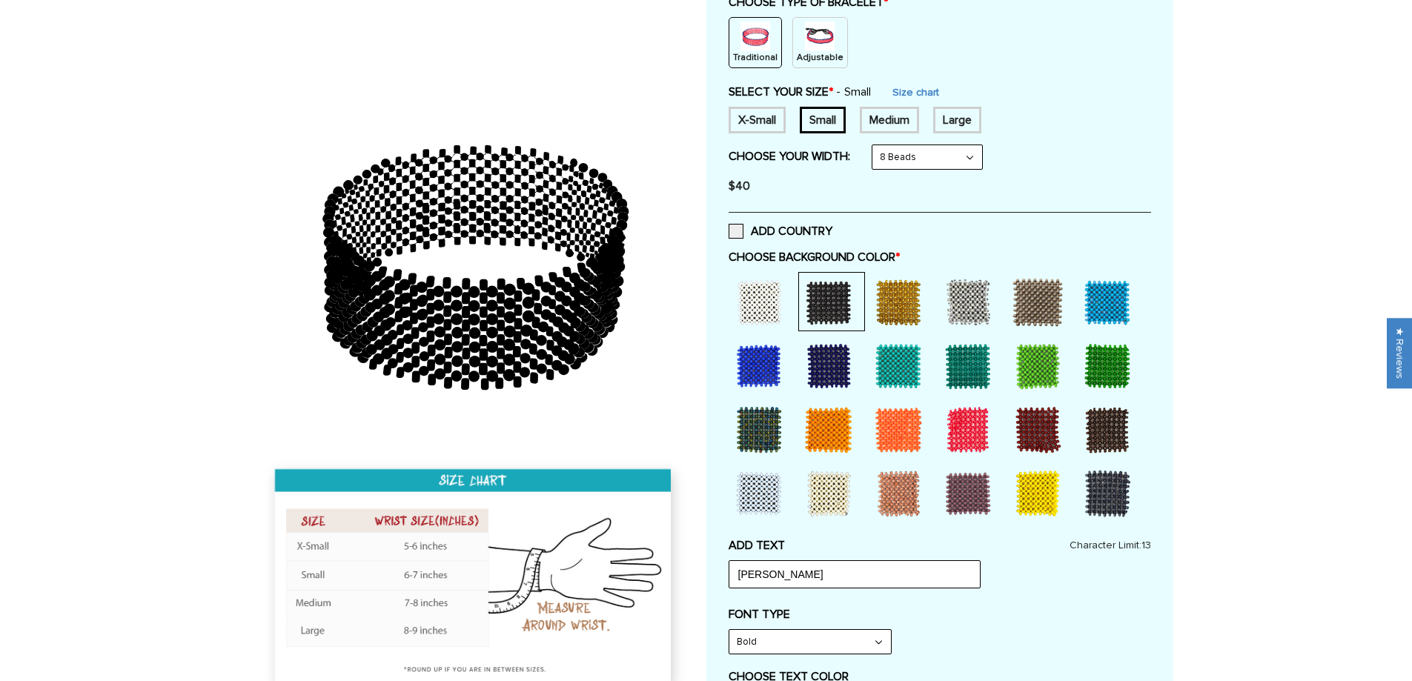
scroll to position [617, 0]
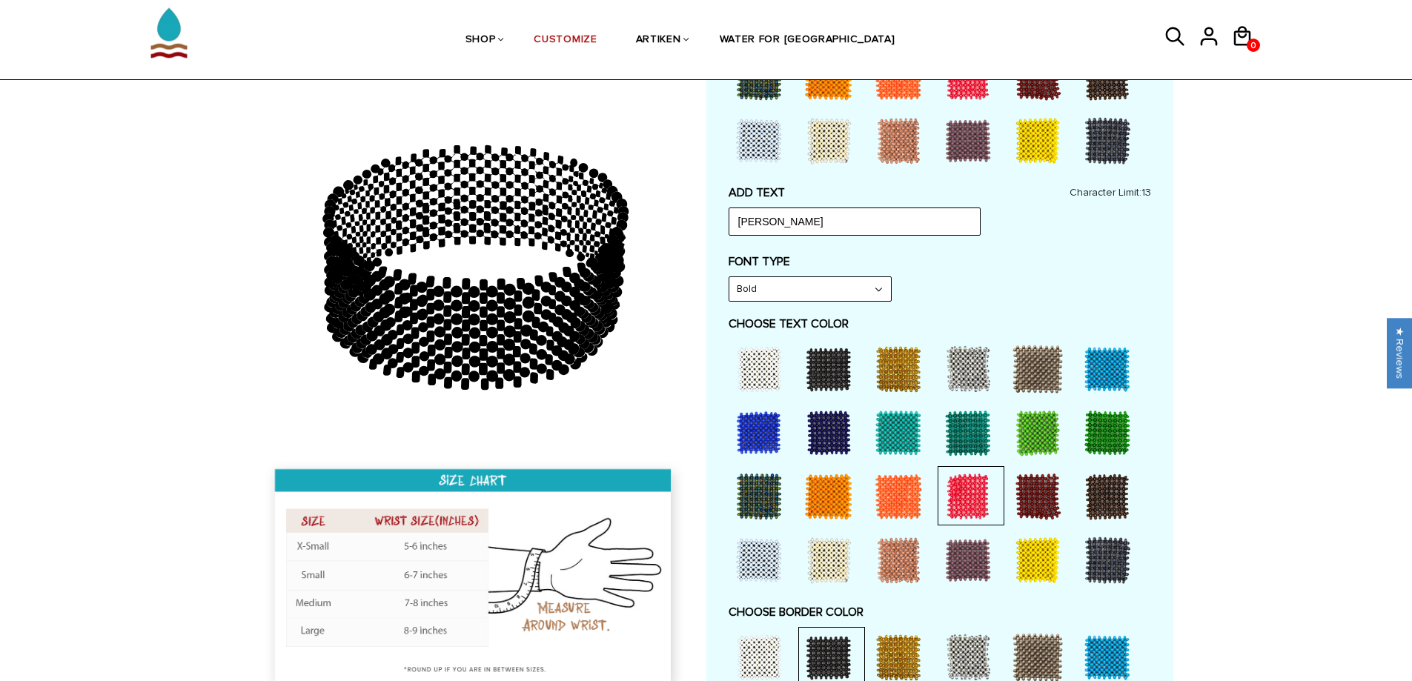
click at [844, 286] on select "Bold" at bounding box center [810, 289] width 162 height 24
click at [1208, 327] on div "Home / [CUSTOMIZE] YOUR OWN" at bounding box center [706, 445] width 1412 height 1816
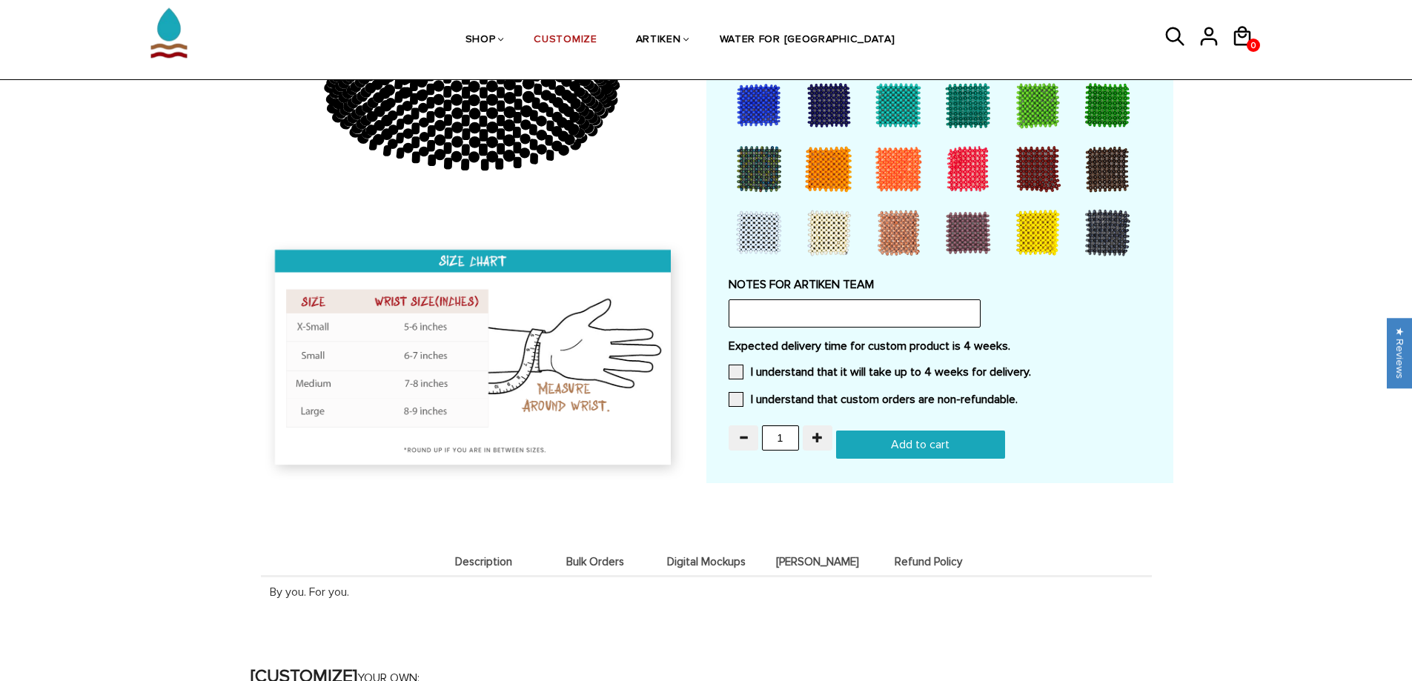
scroll to position [1236, 0]
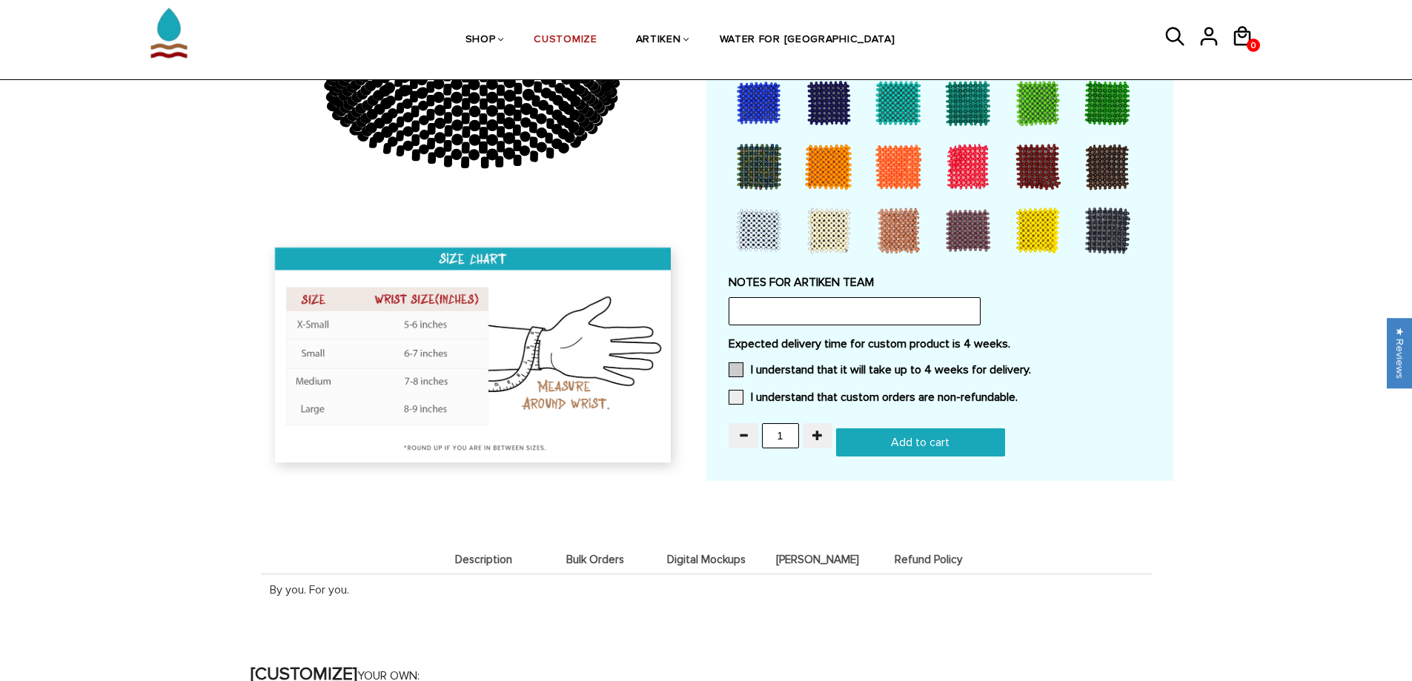
click at [746, 369] on label "I understand that it will take up to 4 weeks for delivery." at bounding box center [880, 369] width 302 height 15
click at [1031, 365] on input "I understand that it will take up to 4 weeks for delivery." at bounding box center [1031, 365] width 0 height 0
drag, startPoint x: 743, startPoint y: 393, endPoint x: 800, endPoint y: 394, distance: 57.8
click at [743, 394] on span at bounding box center [736, 397] width 15 height 15
click at [1018, 393] on input "I understand that custom orders are non-refundable." at bounding box center [1018, 393] width 0 height 0
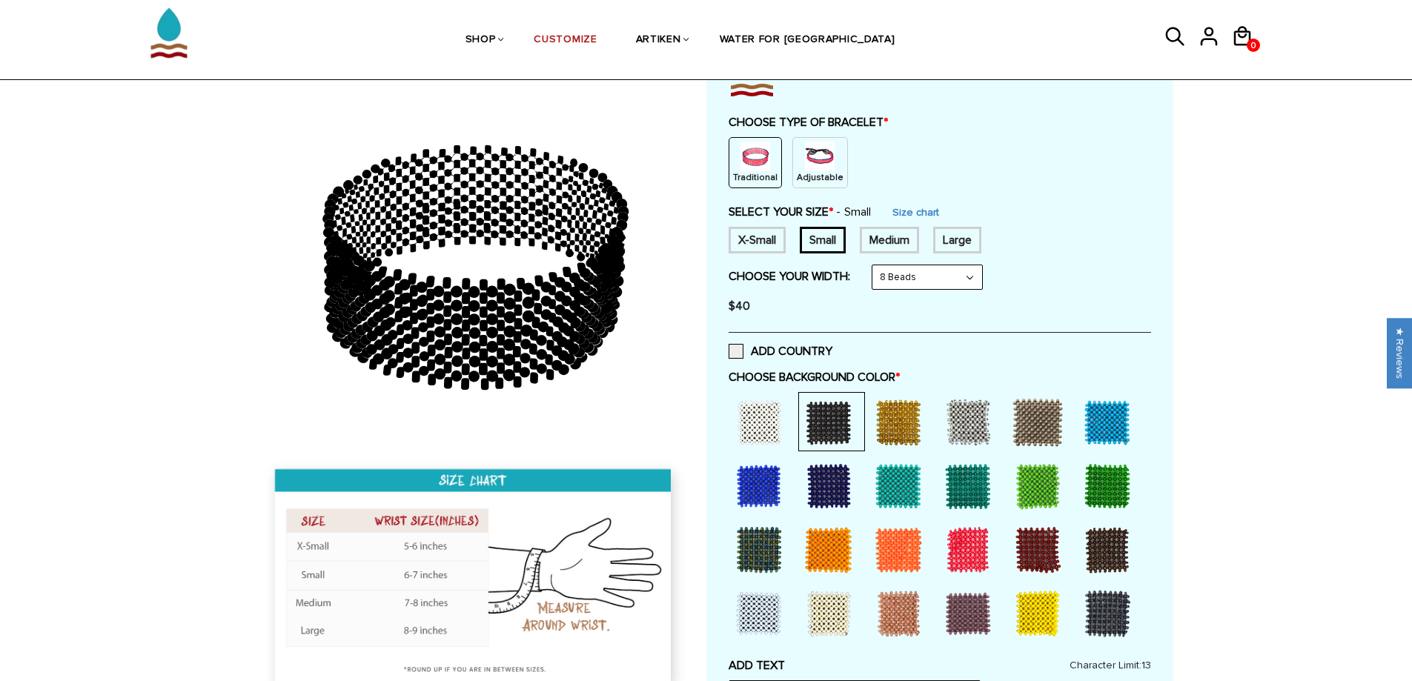
scroll to position [124, 0]
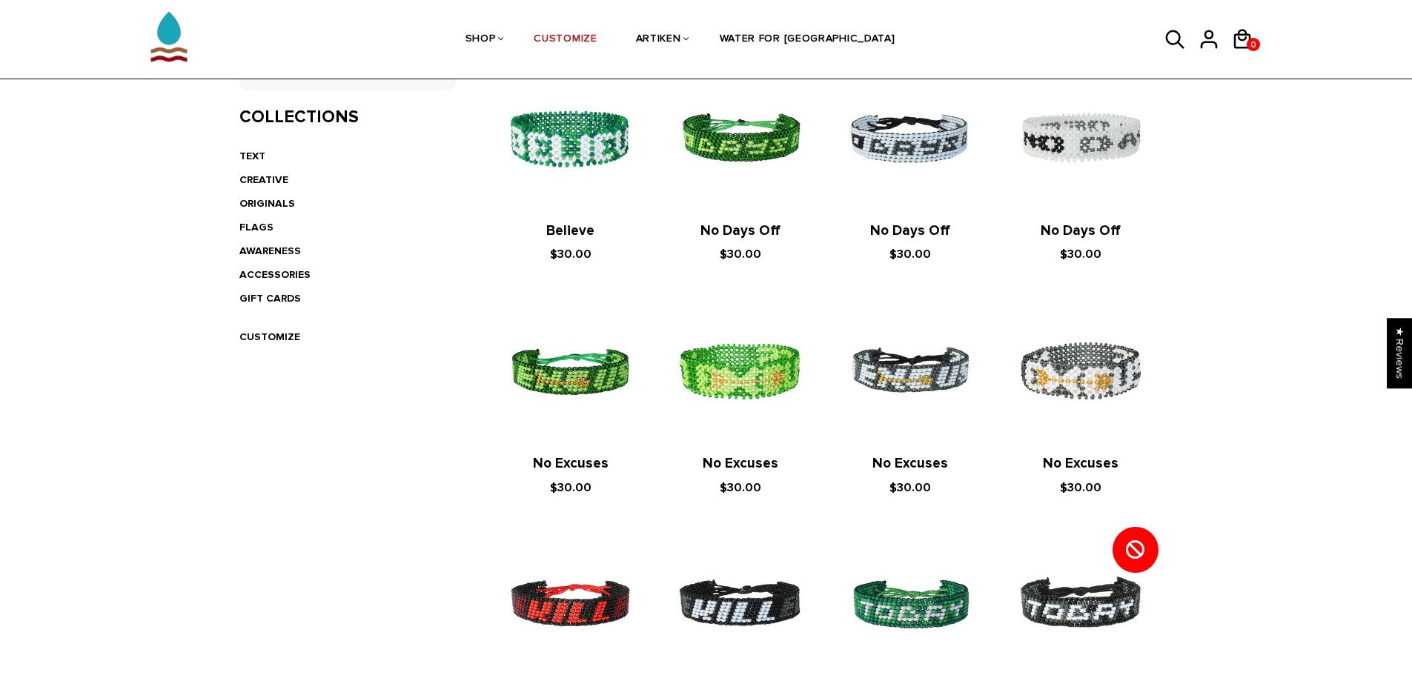
scroll to position [617, 0]
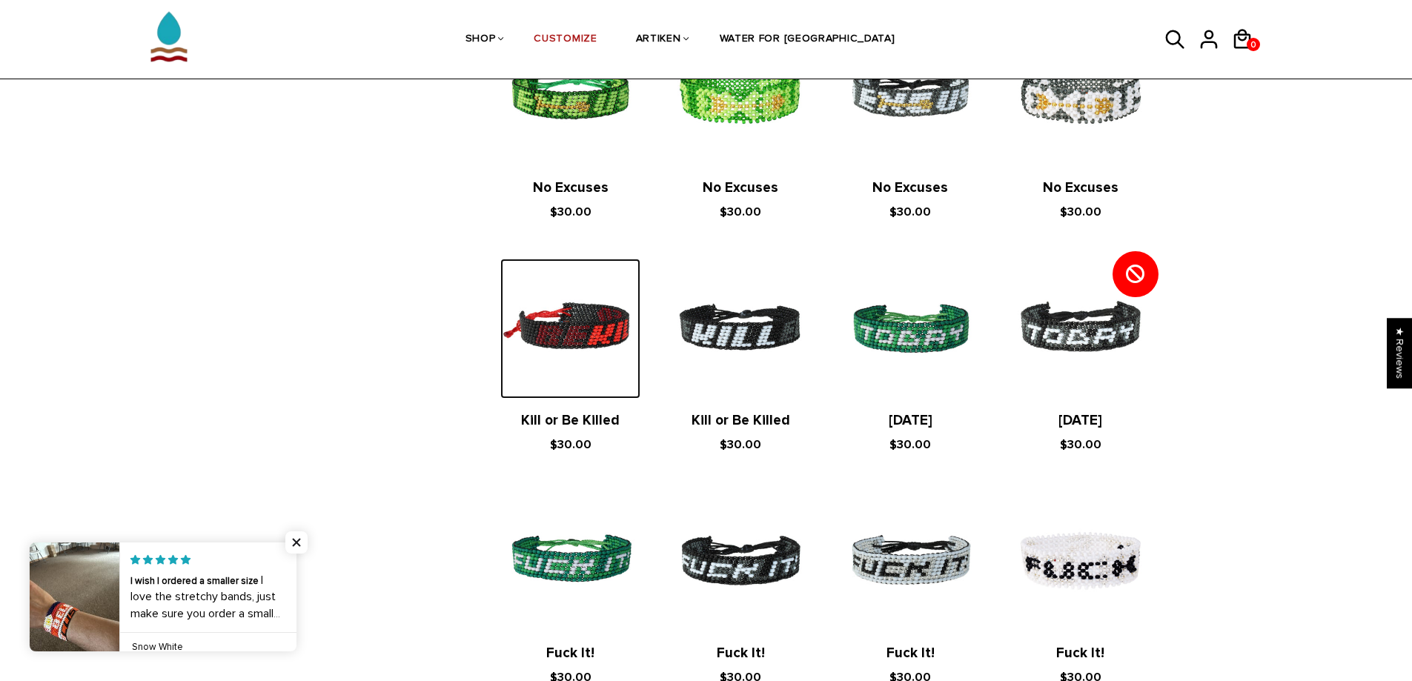
click at [595, 339] on img at bounding box center [570, 329] width 140 height 140
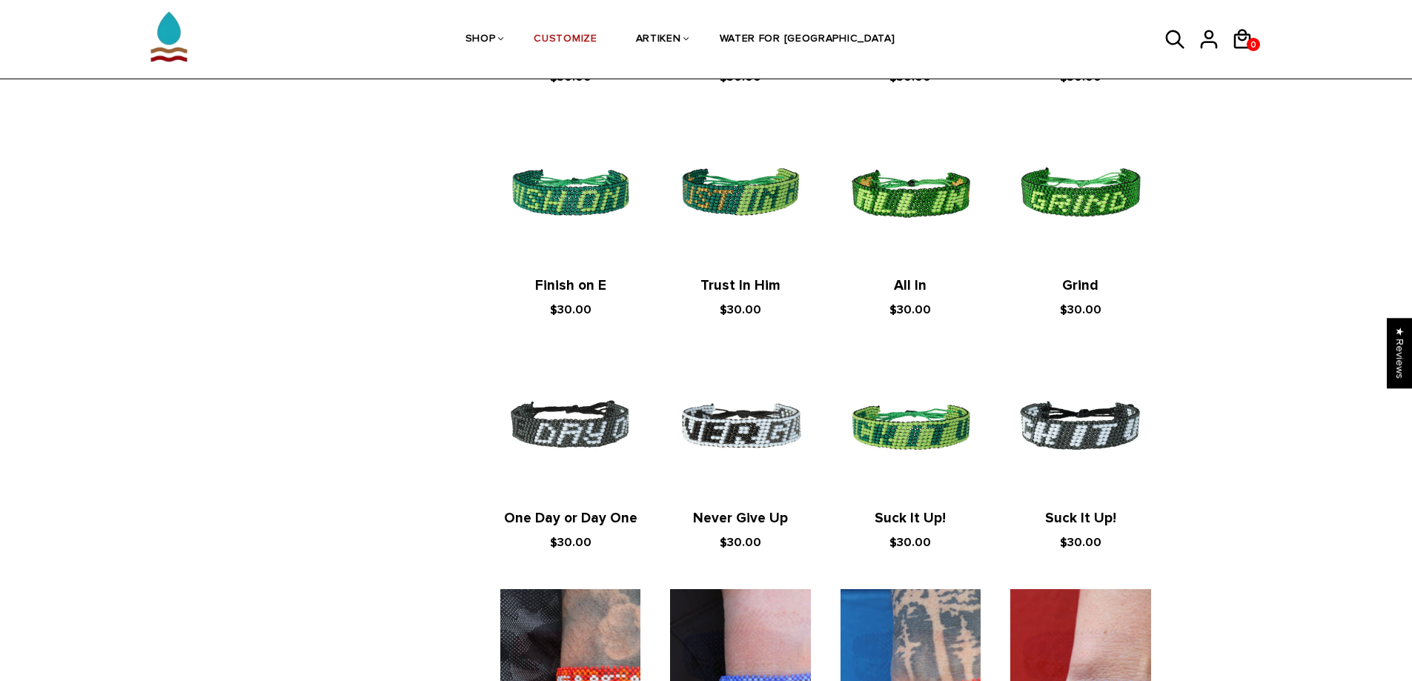
scroll to position [1236, 0]
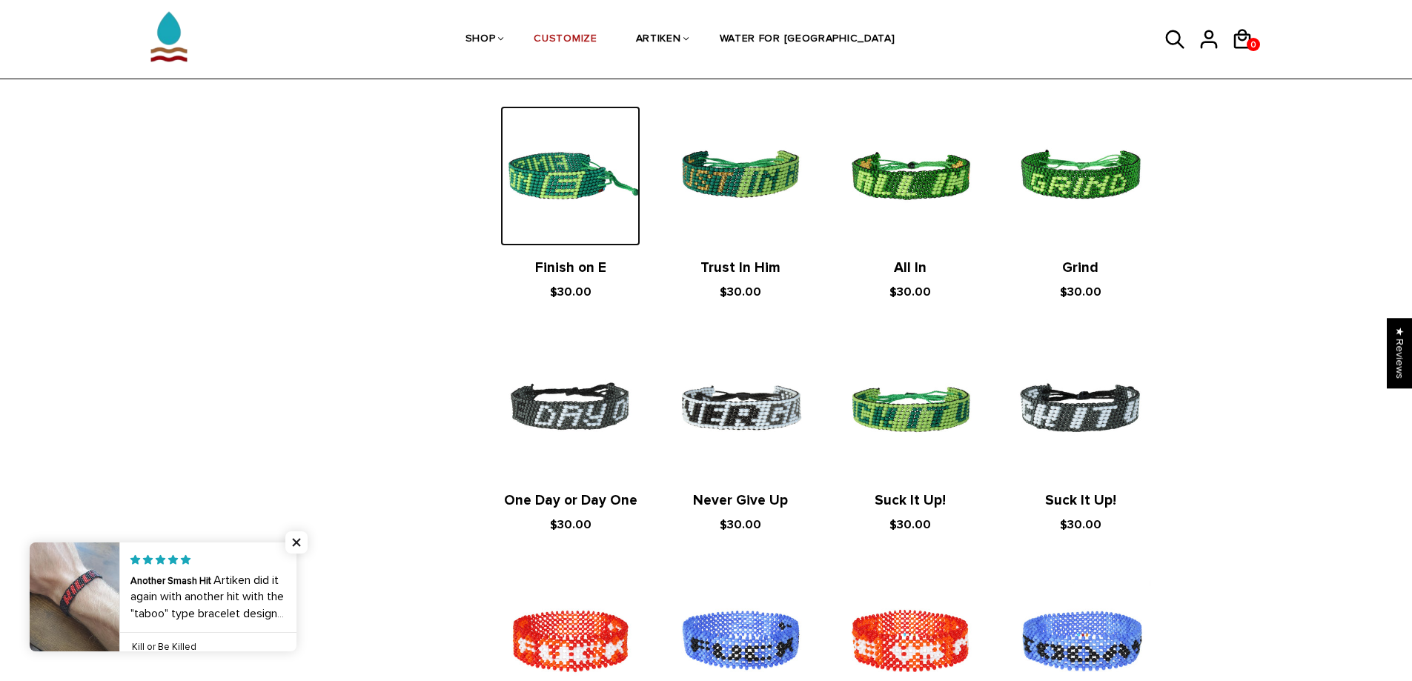
click at [574, 194] on img at bounding box center [570, 176] width 140 height 140
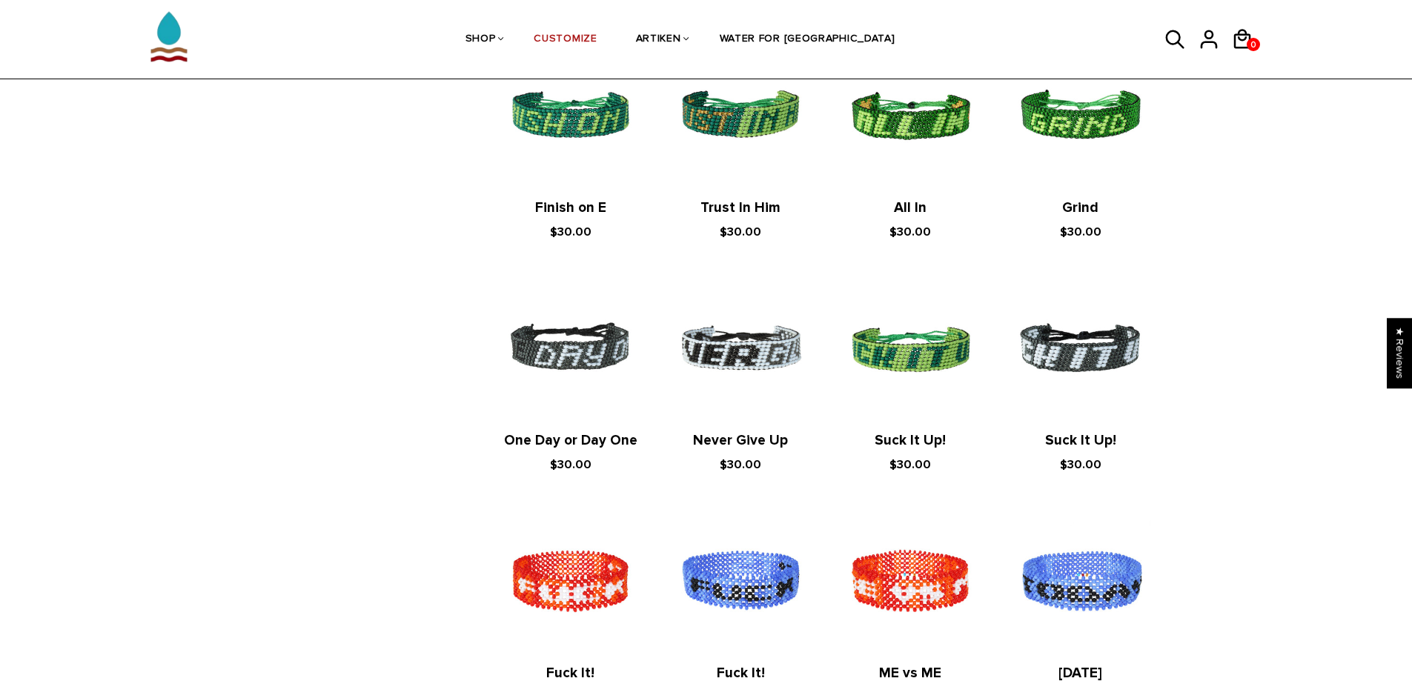
scroll to position [1482, 0]
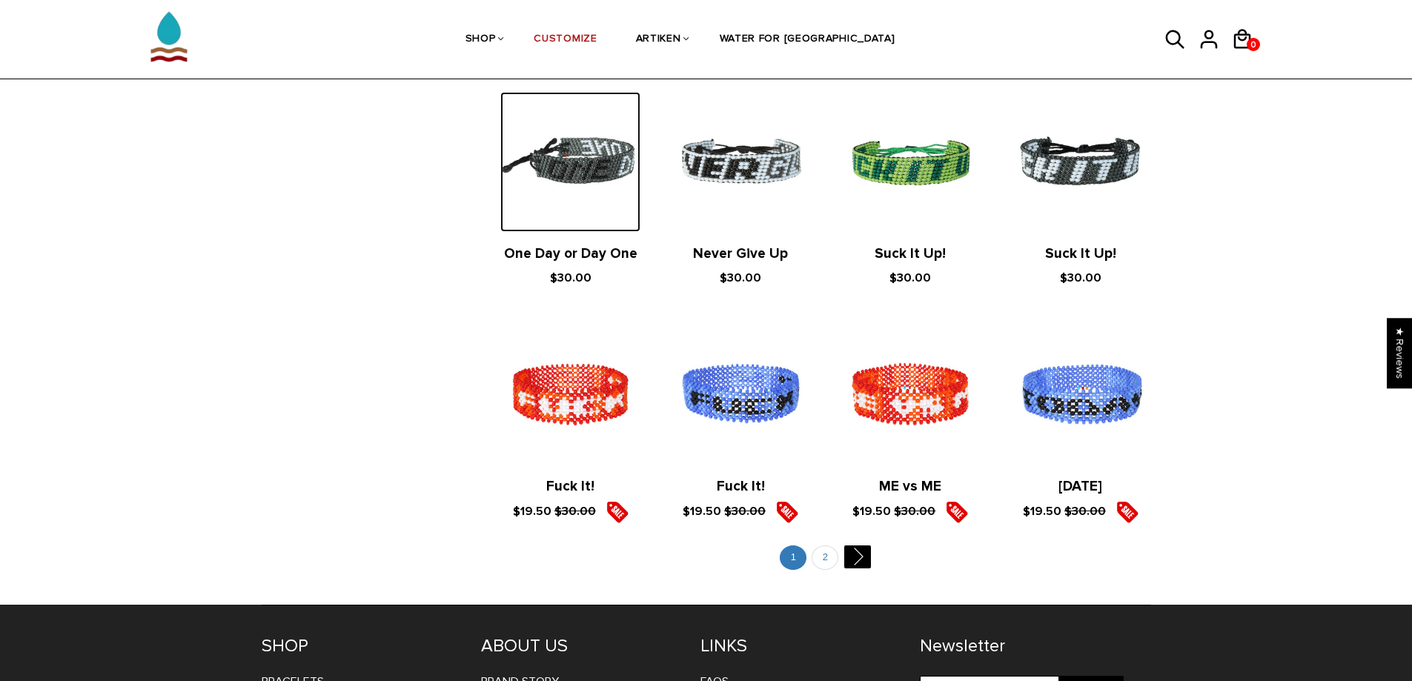
click at [566, 173] on img at bounding box center [570, 162] width 140 height 140
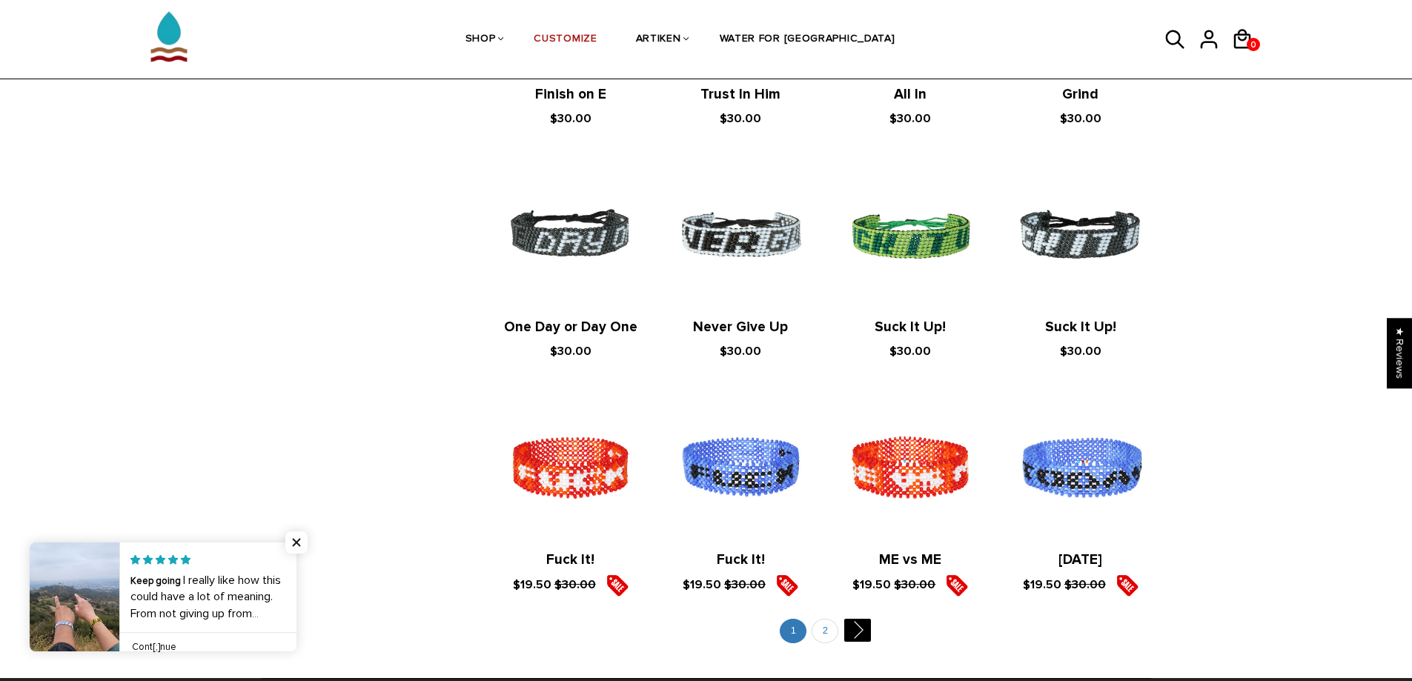
scroll to position [1147, 0]
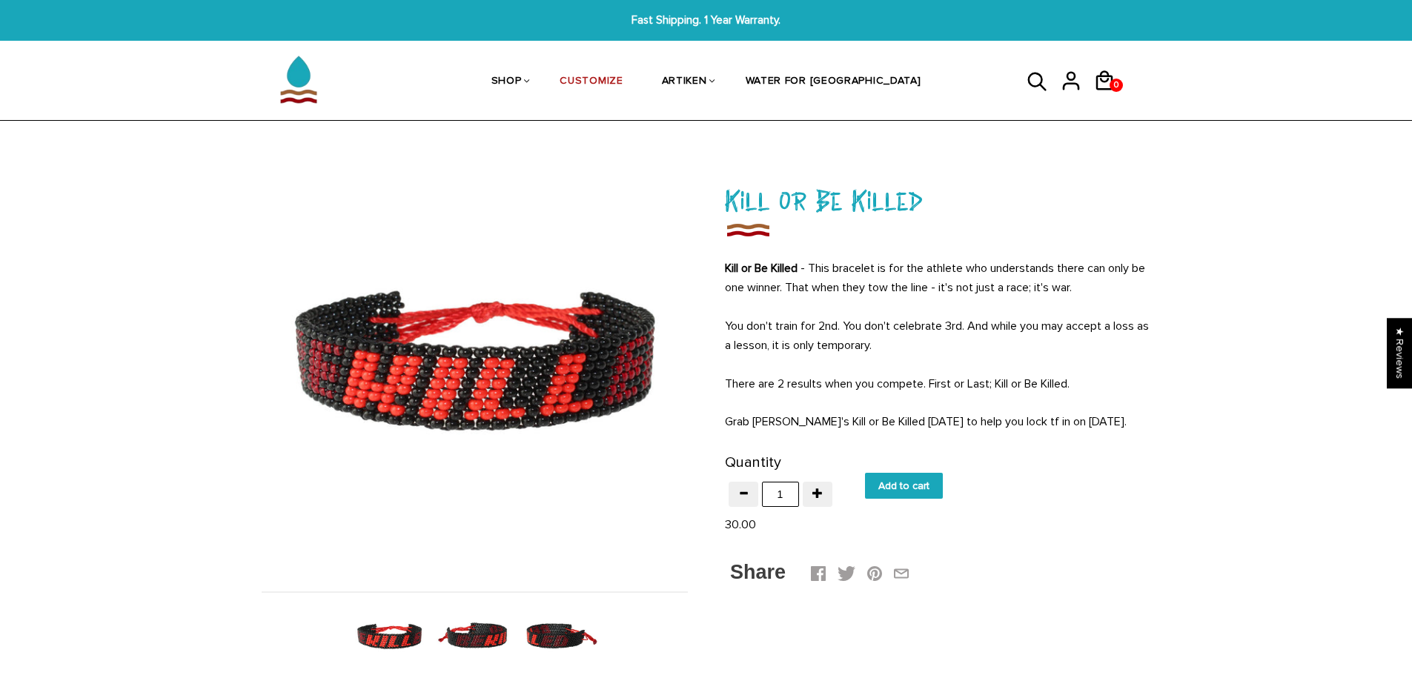
click at [496, 634] on img at bounding box center [475, 637] width 76 height 76
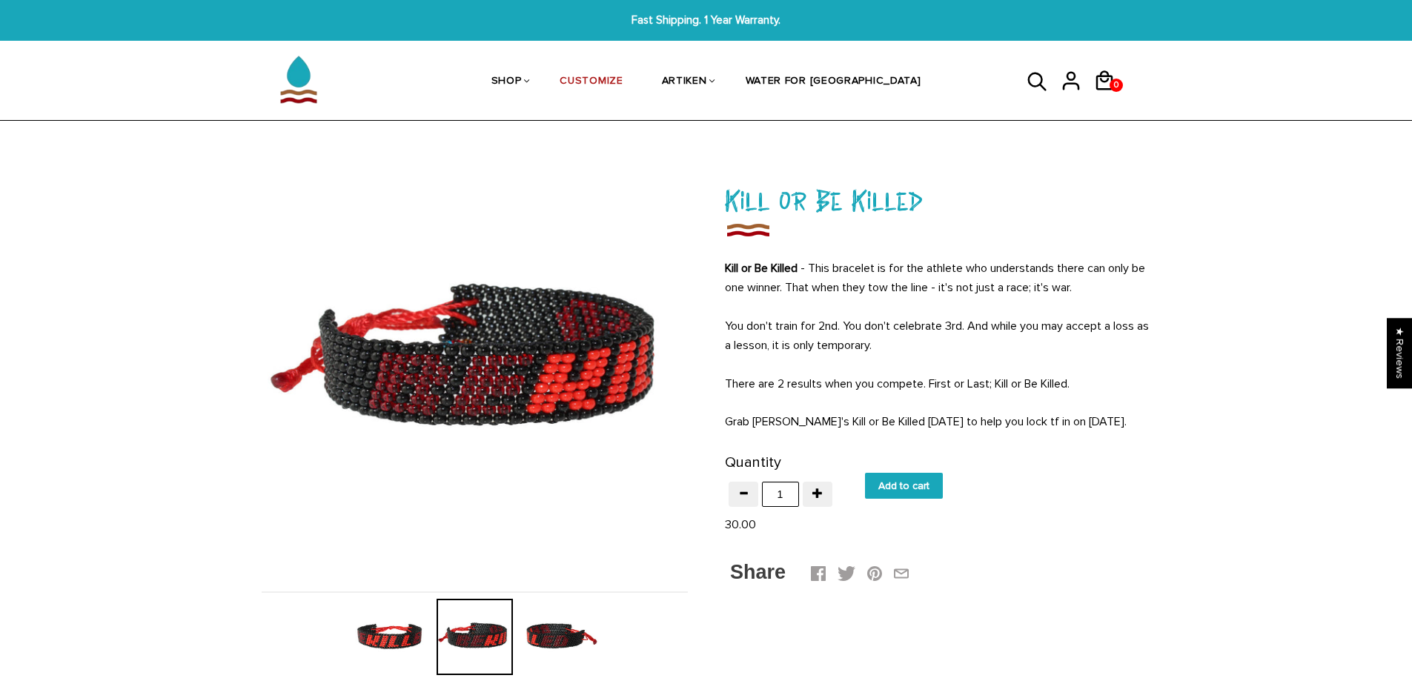
click at [568, 633] on img at bounding box center [560, 637] width 76 height 76
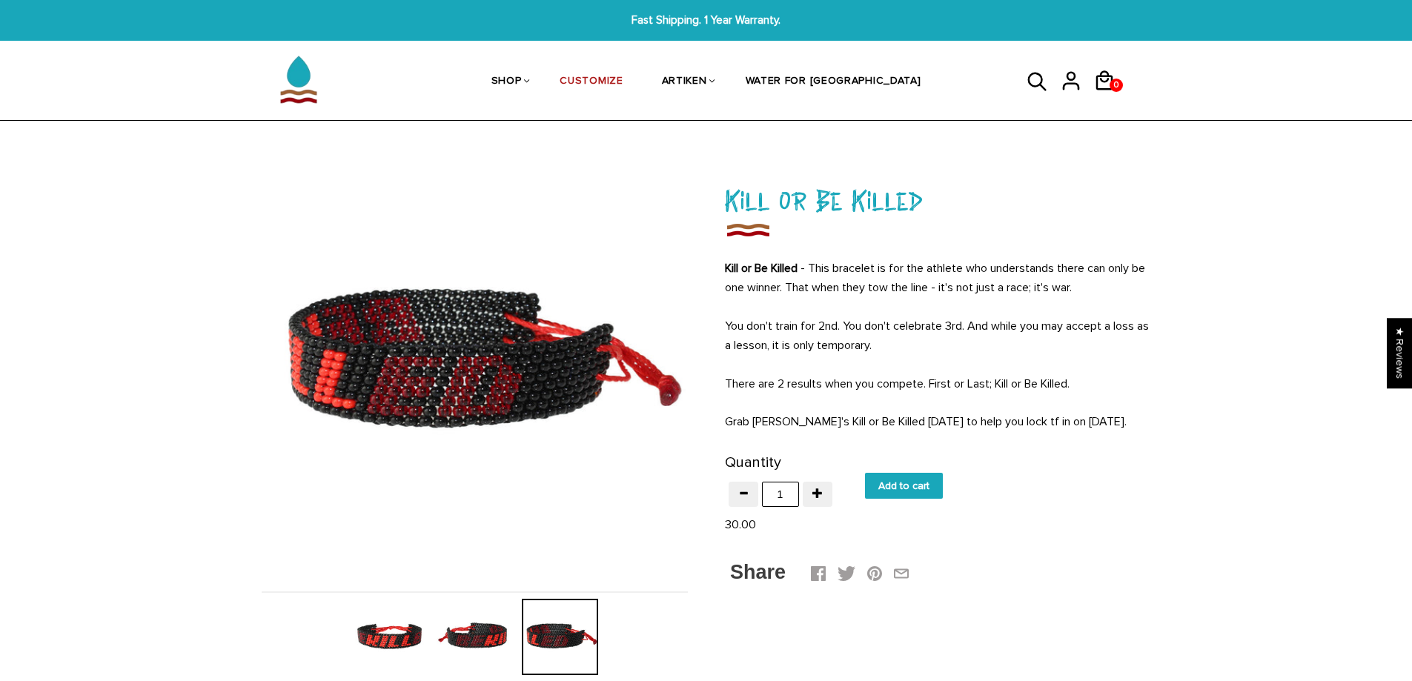
click at [374, 628] on img at bounding box center [389, 637] width 76 height 76
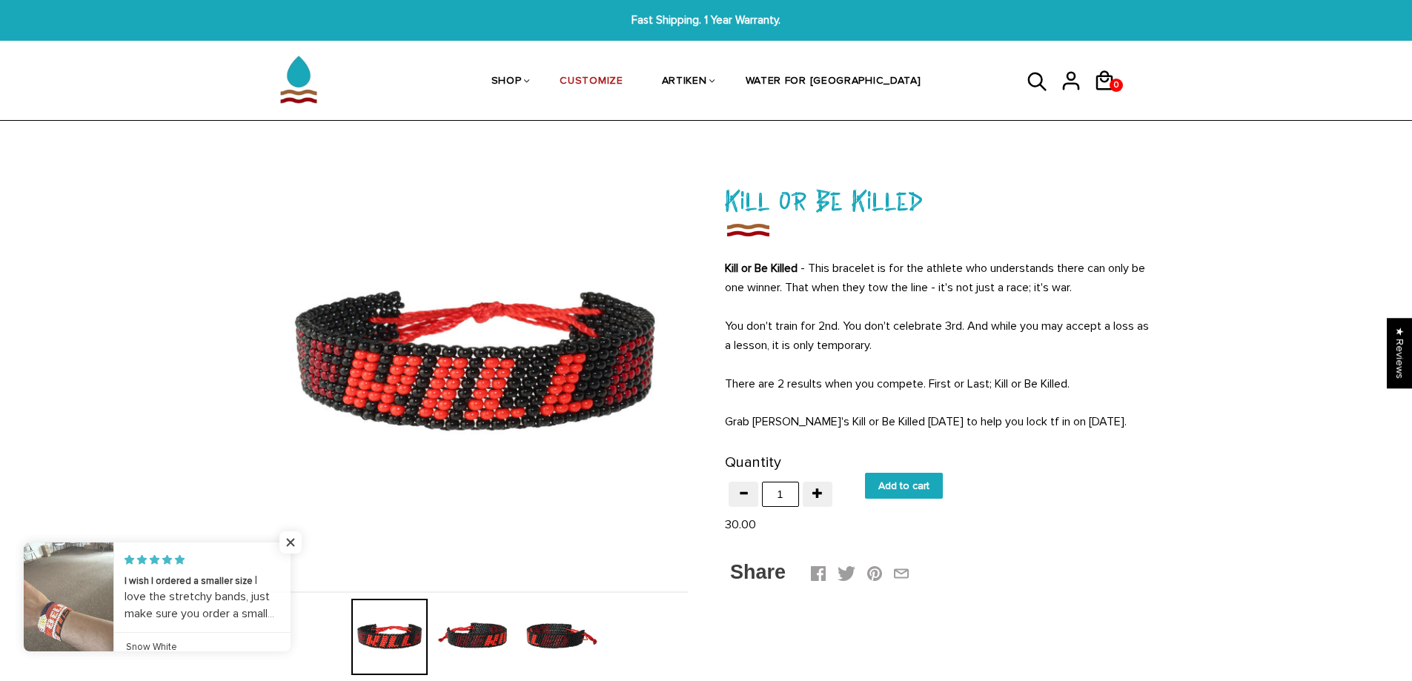
click at [468, 646] on img at bounding box center [475, 637] width 76 height 76
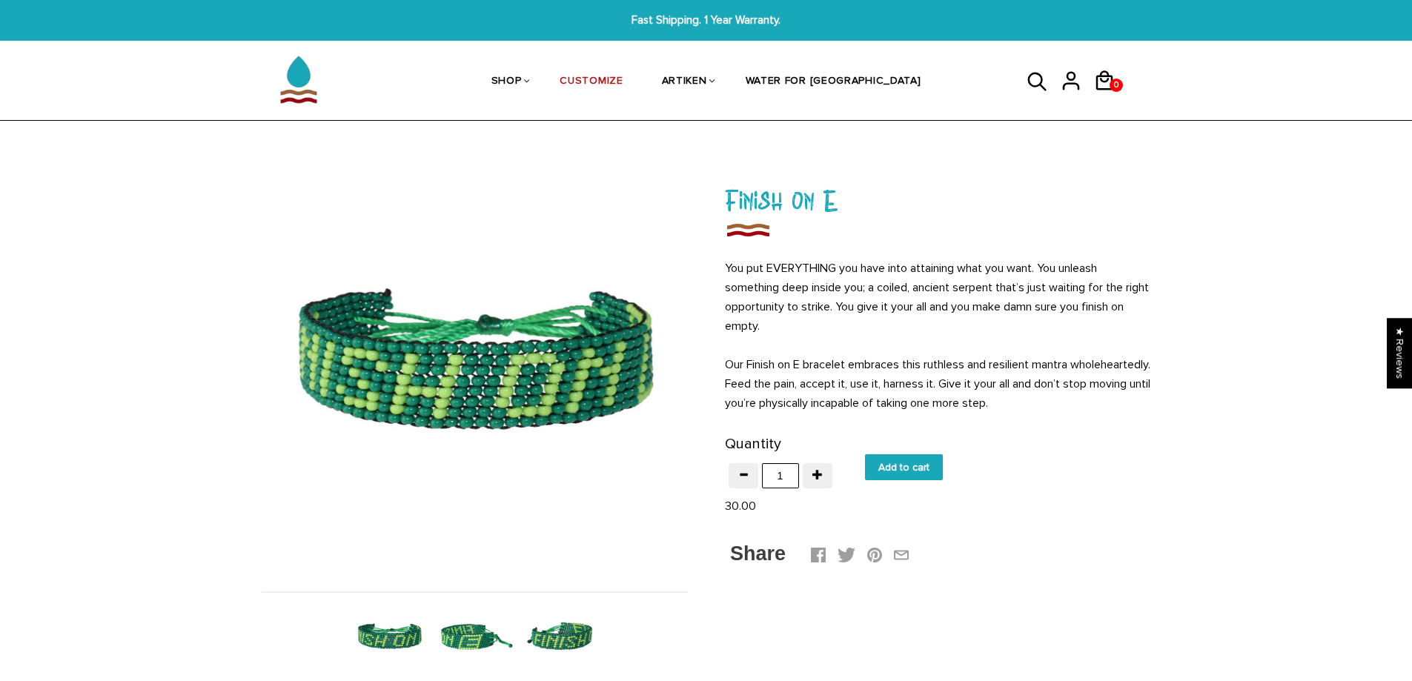
click at [396, 633] on img at bounding box center [389, 637] width 76 height 76
click at [474, 633] on img at bounding box center [475, 637] width 76 height 76
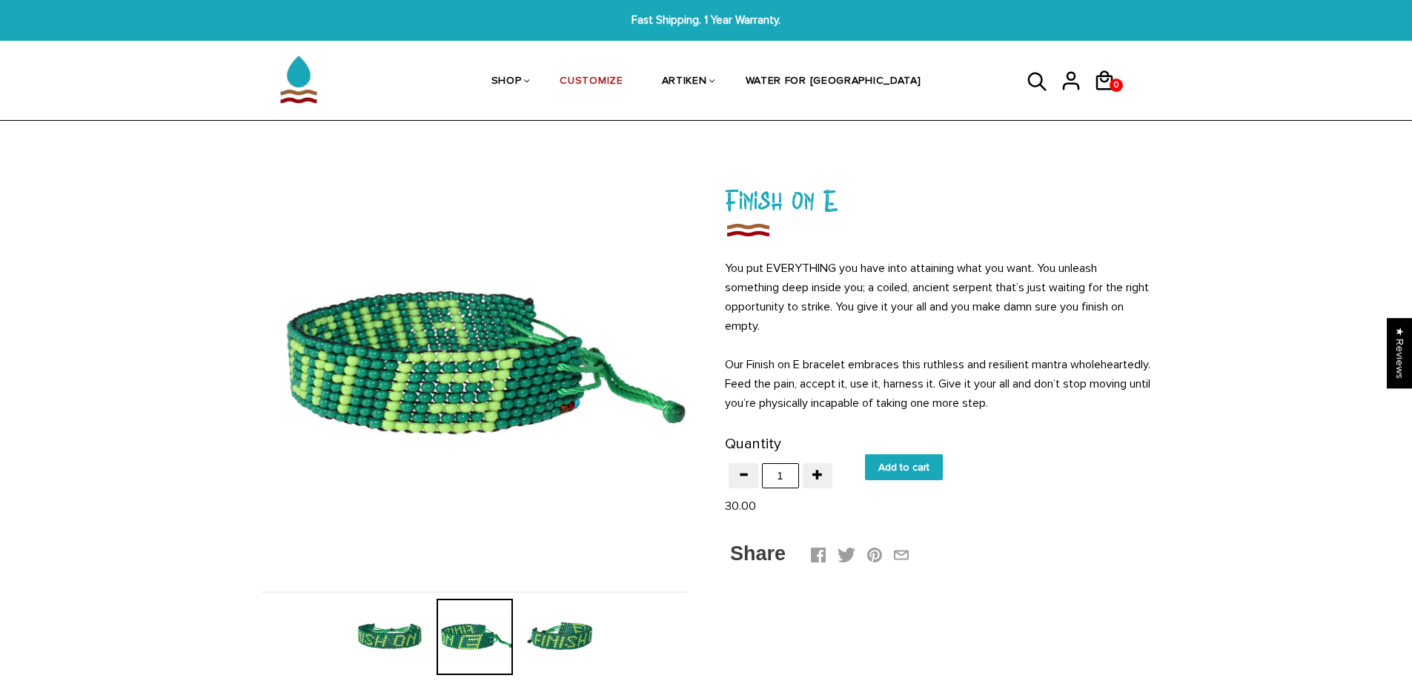
click at [567, 644] on img at bounding box center [560, 637] width 76 height 76
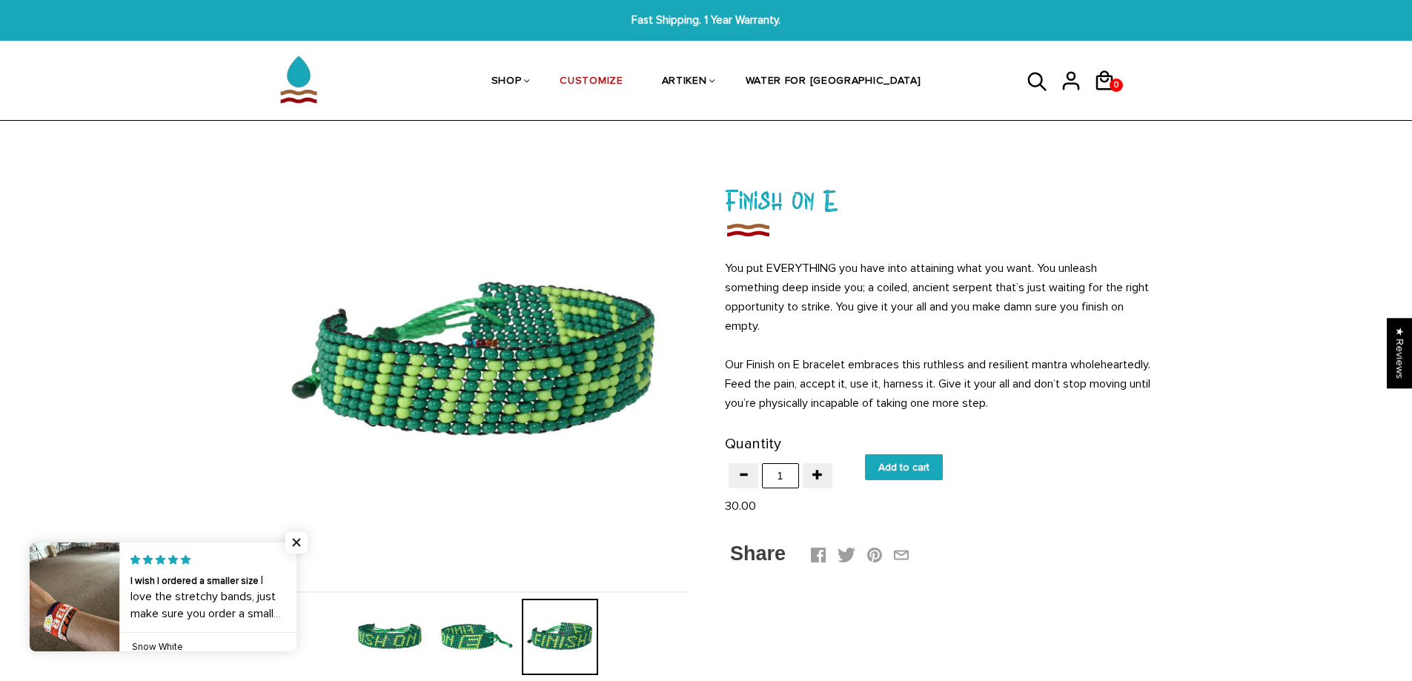
drag, startPoint x: 499, startPoint y: 588, endPoint x: 506, endPoint y: 585, distance: 8.3
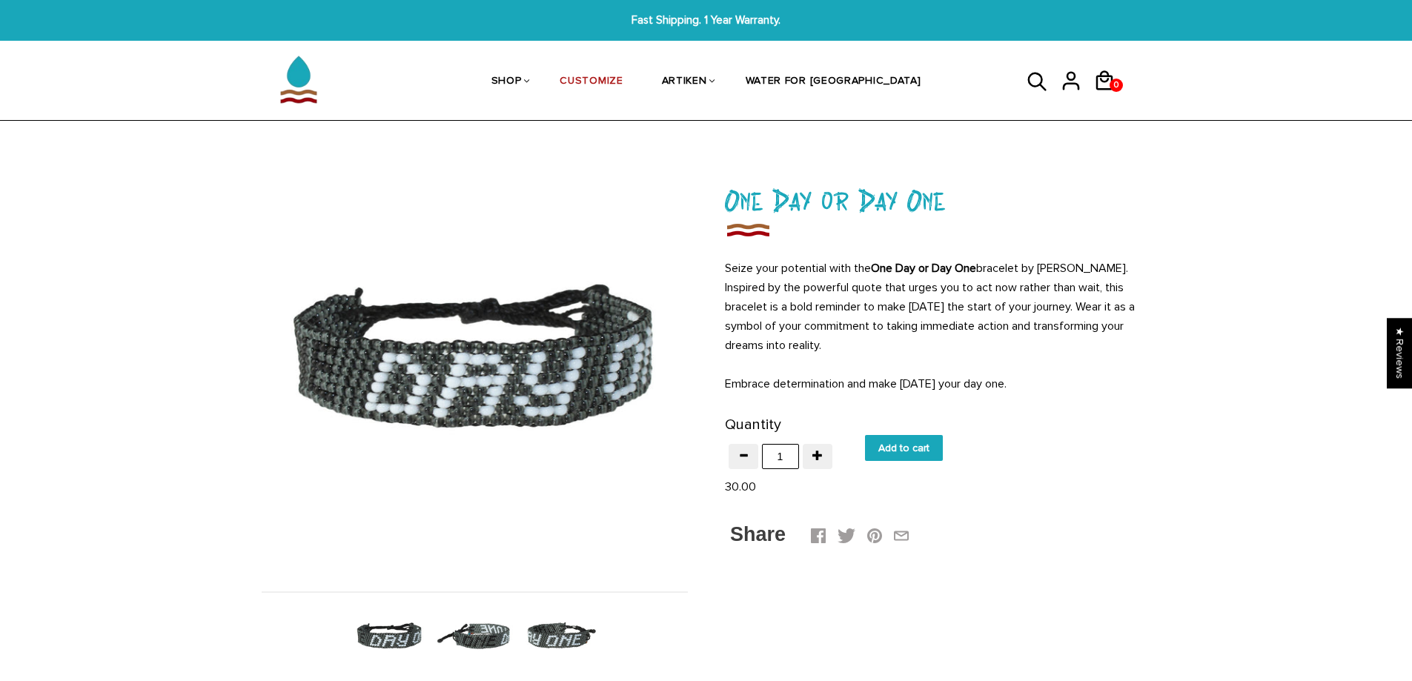
click at [400, 629] on img at bounding box center [389, 637] width 76 height 76
click at [492, 630] on img at bounding box center [475, 637] width 76 height 76
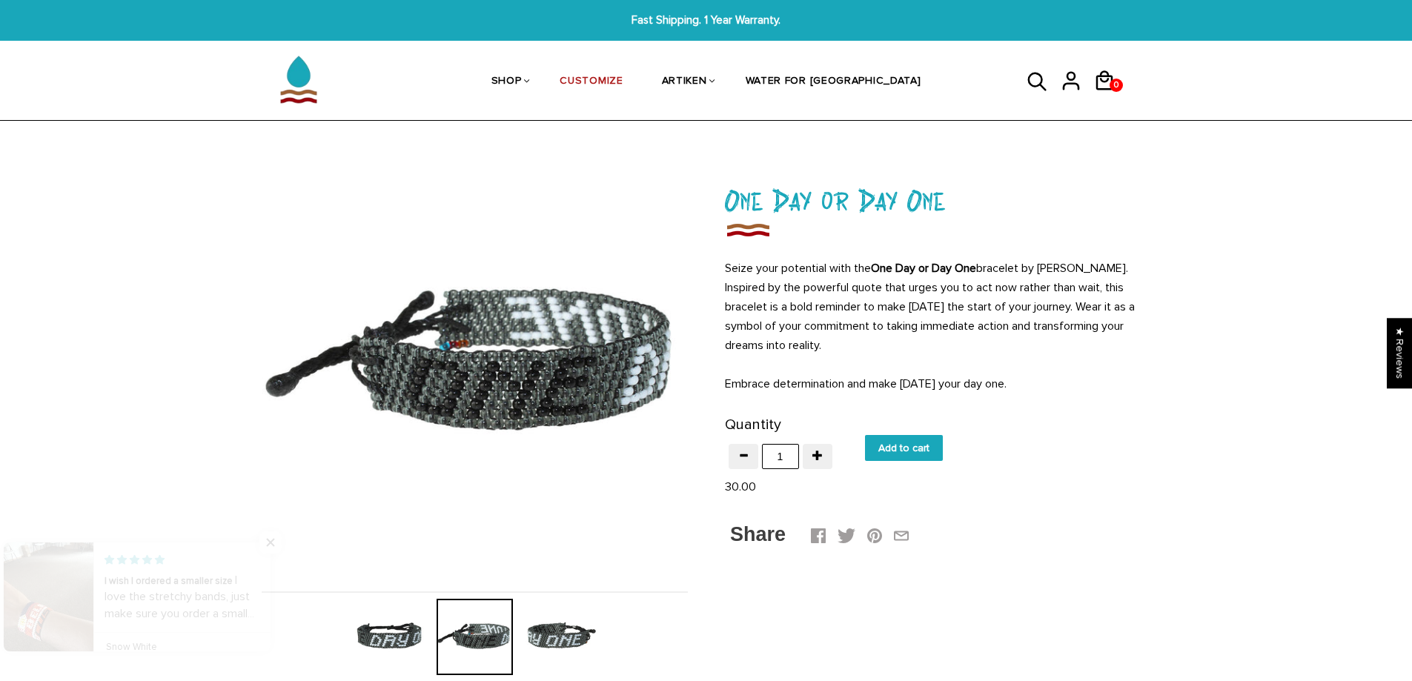
click at [571, 633] on img at bounding box center [560, 637] width 76 height 76
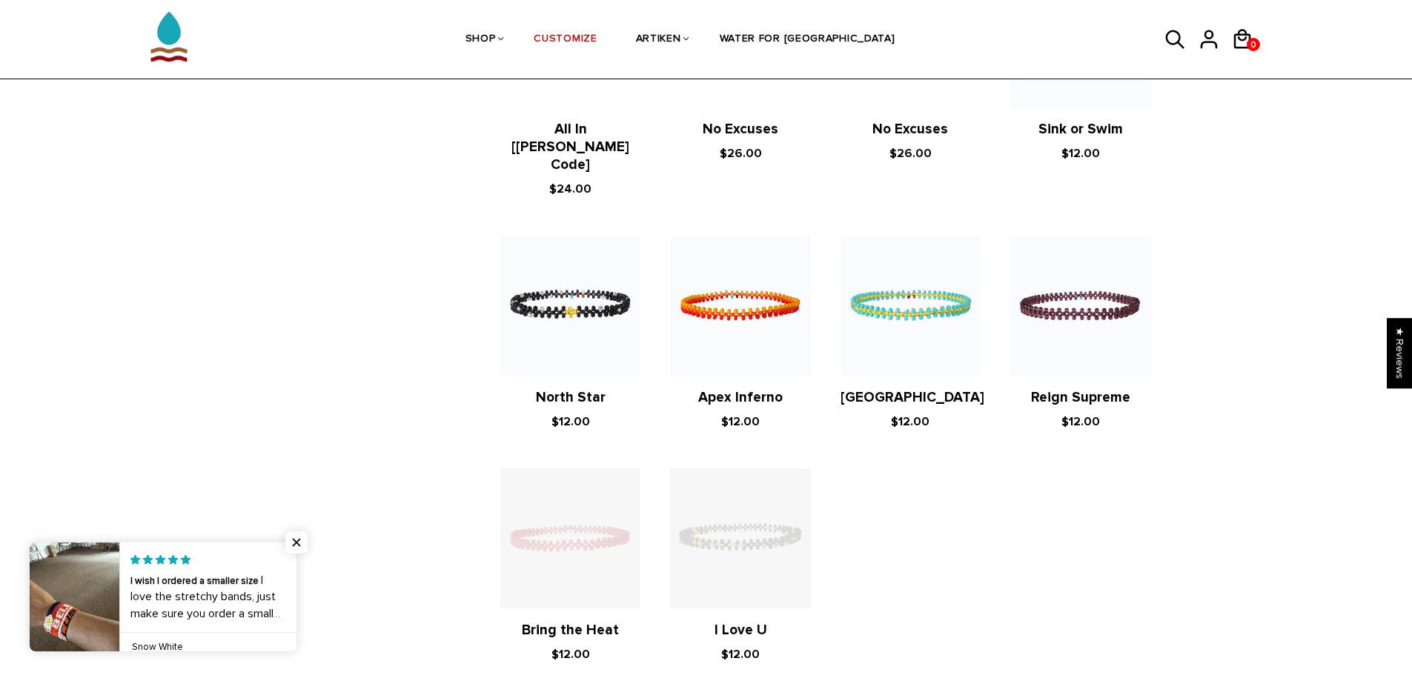
scroll to position [2594, 0]
